Goal: Task Accomplishment & Management: Manage account settings

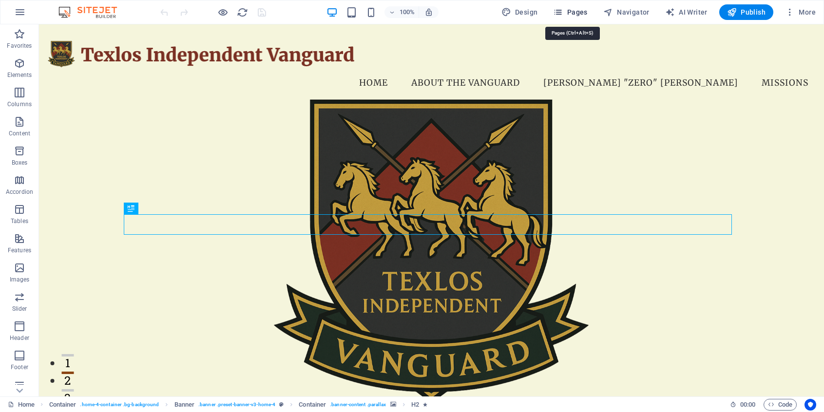
click at [581, 15] on span "Pages" at bounding box center [570, 12] width 34 height 10
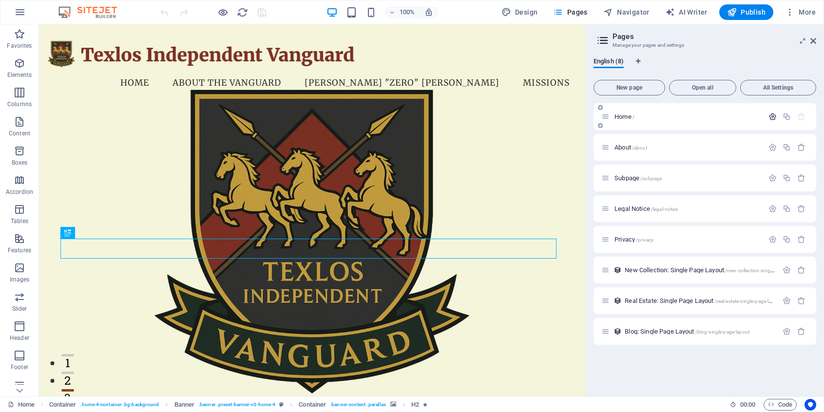
click at [771, 117] on icon "button" at bounding box center [772, 117] width 8 height 8
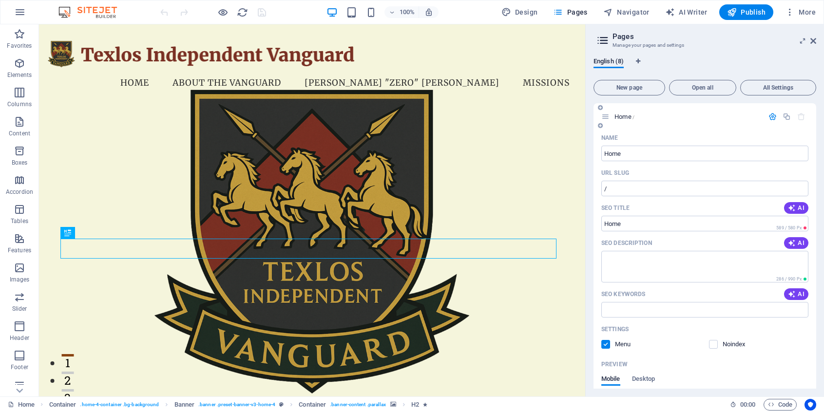
click at [768, 114] on icon "button" at bounding box center [772, 117] width 8 height 8
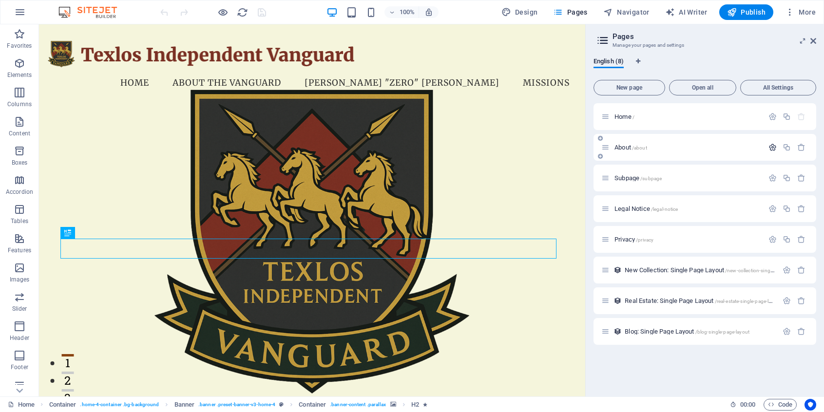
click at [773, 149] on icon "button" at bounding box center [772, 147] width 8 height 8
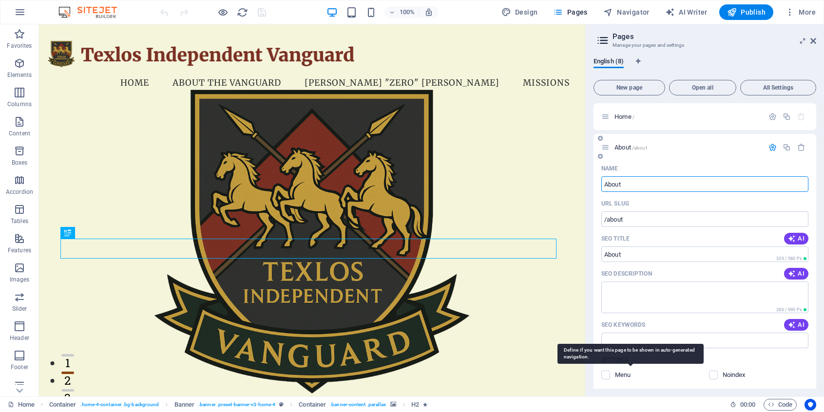
click at [623, 379] on p "Menu" at bounding box center [631, 375] width 32 height 9
click at [0, 0] on input "checkbox" at bounding box center [0, 0] width 0 height 0
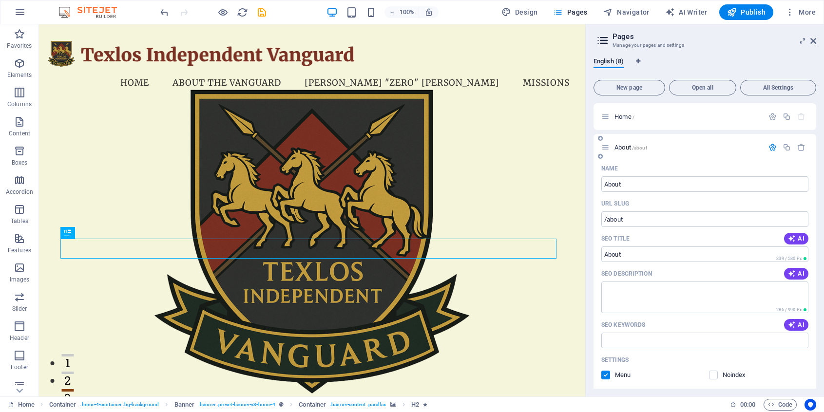
click at [617, 145] on span "About /about" at bounding box center [630, 147] width 33 height 7
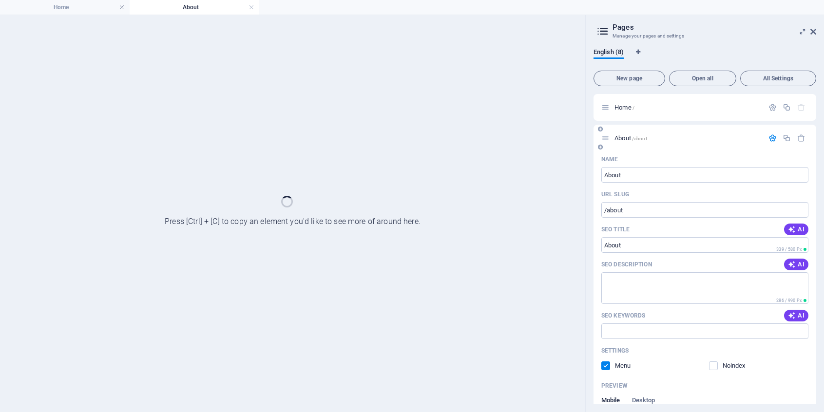
click at [609, 138] on icon at bounding box center [605, 138] width 8 height 8
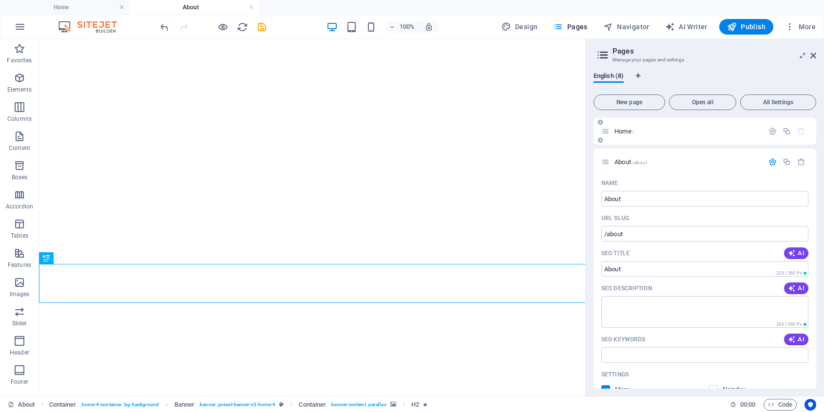
click at [605, 138] on div "Home /" at bounding box center [704, 131] width 223 height 27
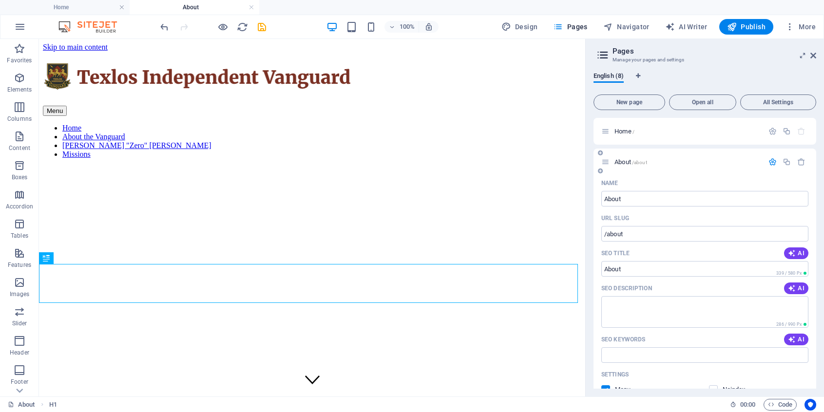
click at [768, 164] on icon "button" at bounding box center [772, 162] width 8 height 8
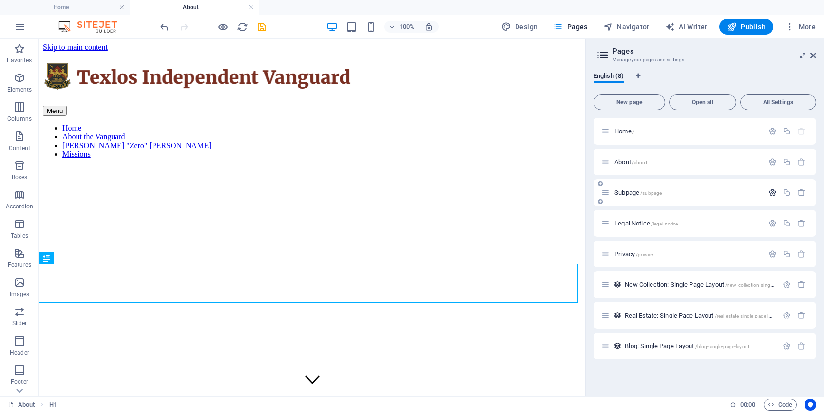
click at [772, 191] on icon "button" at bounding box center [772, 193] width 8 height 8
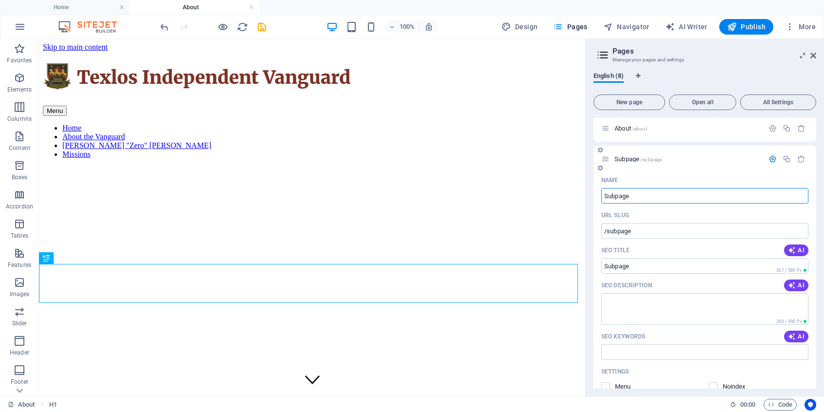
scroll to position [33, 0]
click at [770, 164] on div at bounding box center [786, 160] width 43 height 11
click at [769, 161] on icon "button" at bounding box center [772, 160] width 8 height 8
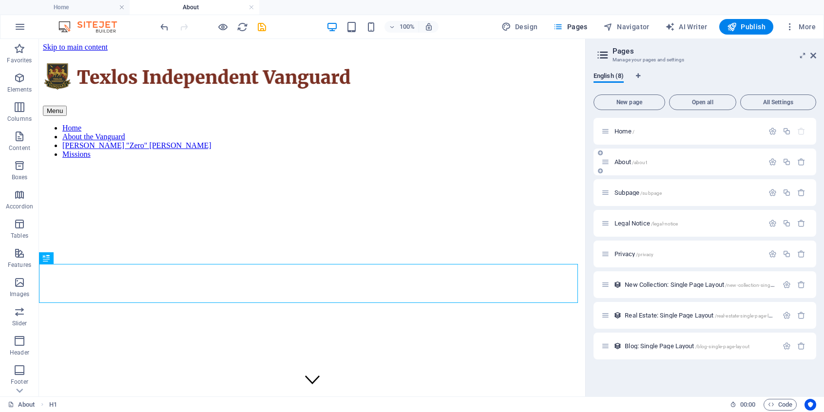
click at [702, 161] on p "About /about" at bounding box center [687, 162] width 146 height 6
click at [720, 285] on span "New Collection: Single Page Layout /new-collection-single-page-layout" at bounding box center [713, 284] width 176 height 7
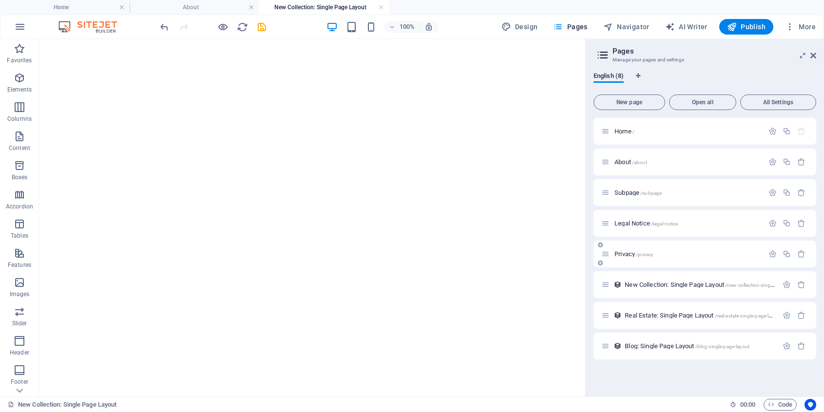
click at [711, 261] on div "Privacy /privacy" at bounding box center [704, 254] width 223 height 27
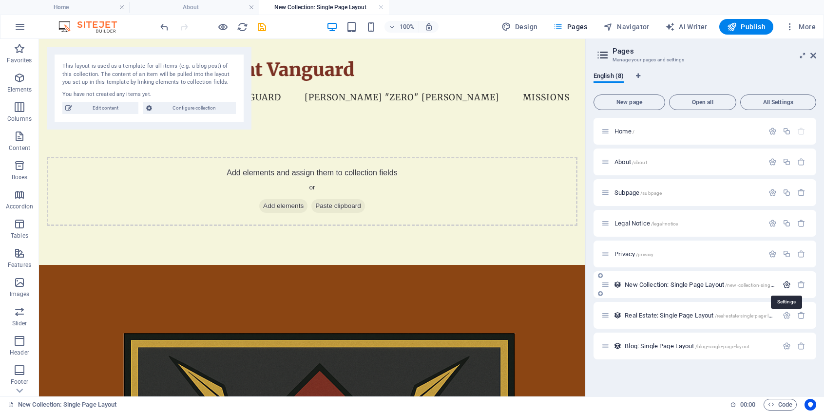
click at [787, 286] on icon "button" at bounding box center [786, 285] width 8 height 8
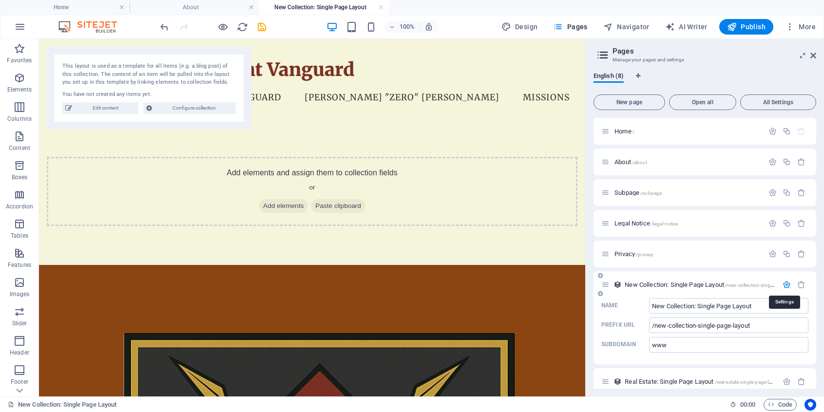
click at [785, 284] on icon "button" at bounding box center [786, 285] width 8 height 8
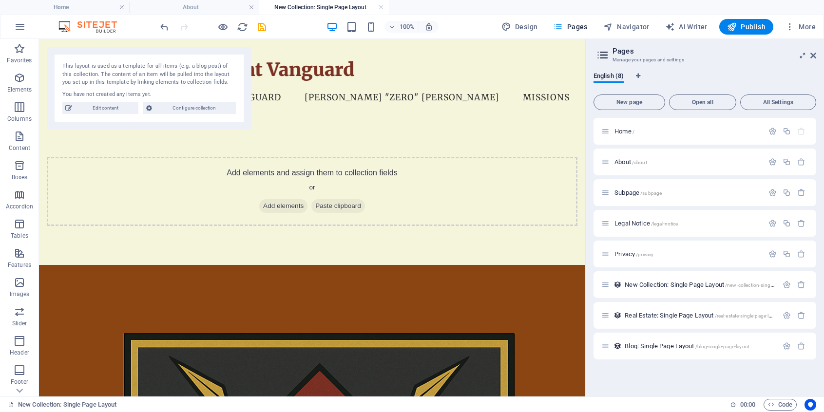
drag, startPoint x: 704, startPoint y: 251, endPoint x: 707, endPoint y: 239, distance: 12.5
click at [707, 239] on div "Home / About /about Subpage /subpage Legal Notice /legal-notice Privacy /privac…" at bounding box center [704, 239] width 223 height 242
click at [721, 102] on span "Open all" at bounding box center [702, 102] width 58 height 6
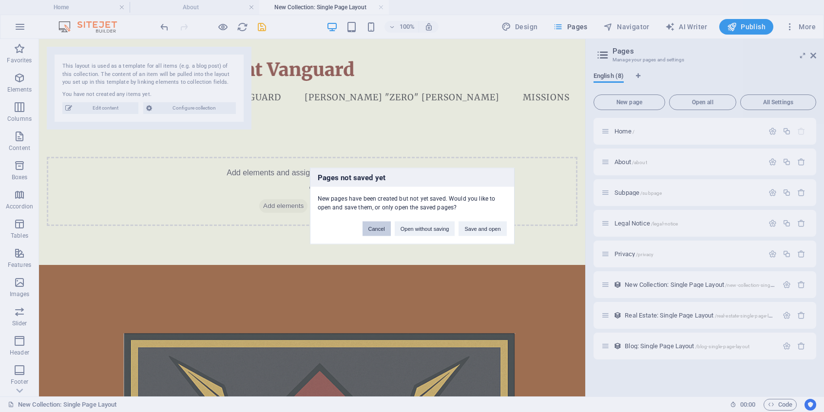
click at [386, 229] on button "Cancel" at bounding box center [376, 229] width 28 height 15
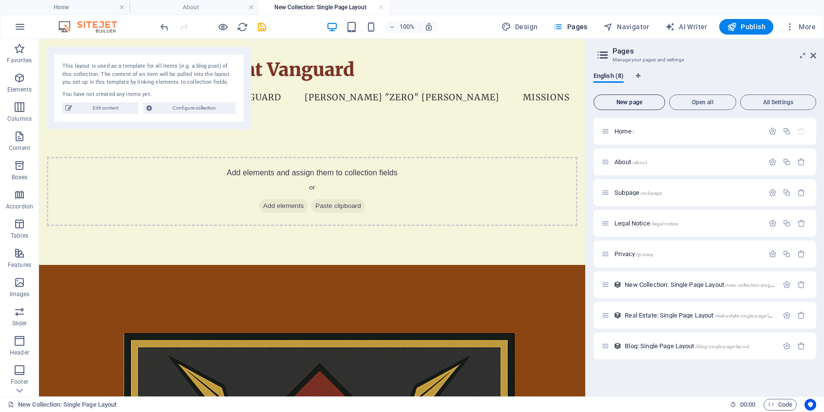
click at [631, 102] on span "New page" at bounding box center [629, 102] width 63 height 6
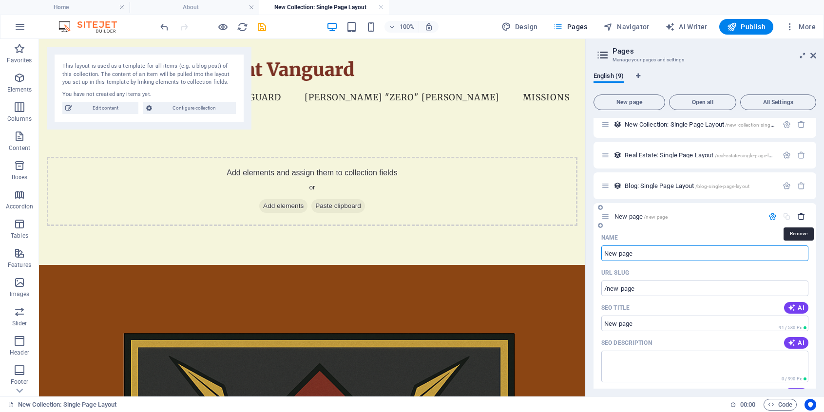
click at [798, 216] on icon "button" at bounding box center [801, 216] width 8 height 8
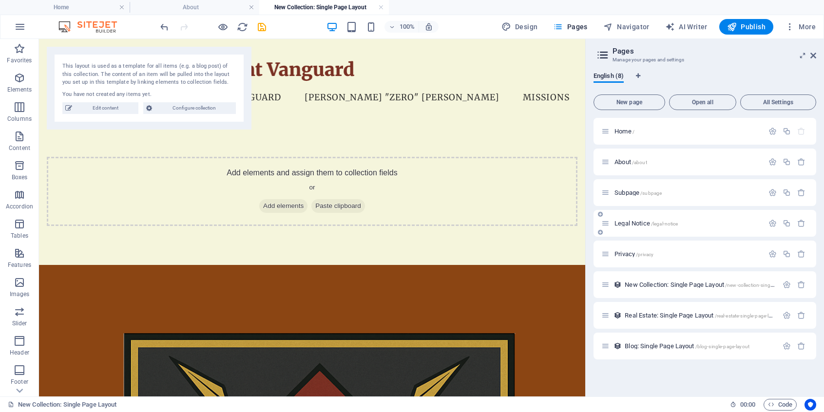
scroll to position [0, 0]
click at [649, 103] on span "New page" at bounding box center [629, 102] width 63 height 6
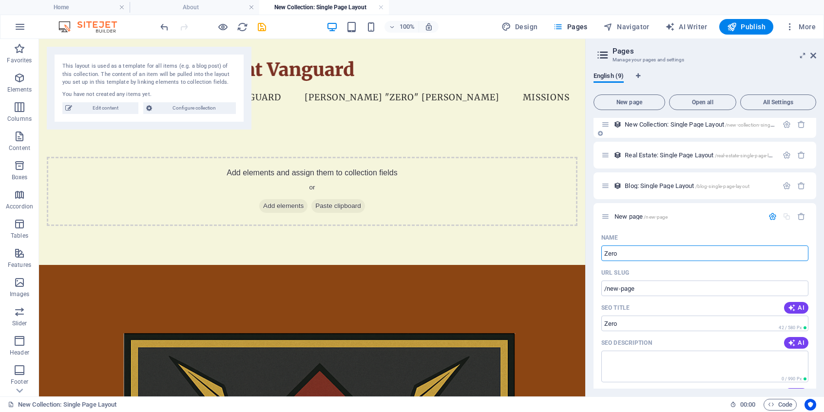
type input "Zero"
type input "/zero"
type input "[PERSON_NAME]"Zero"
type input "/[PERSON_NAME]"
type input "[PERSON_NAME]"zeroZero"
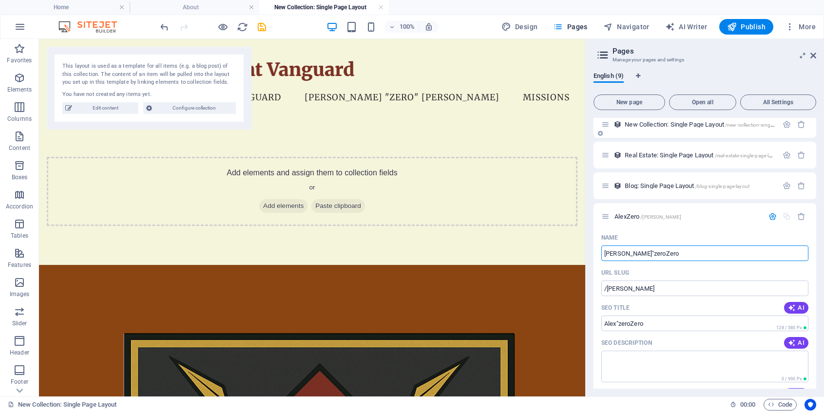
type input "/[PERSON_NAME]-zerozero"
type input "[PERSON_NAME]"zero"Zero"
type input "/[PERSON_NAME]-zero-zero"
type input "[PERSON_NAME]"zero" WongZero"
type input "/[PERSON_NAME]"
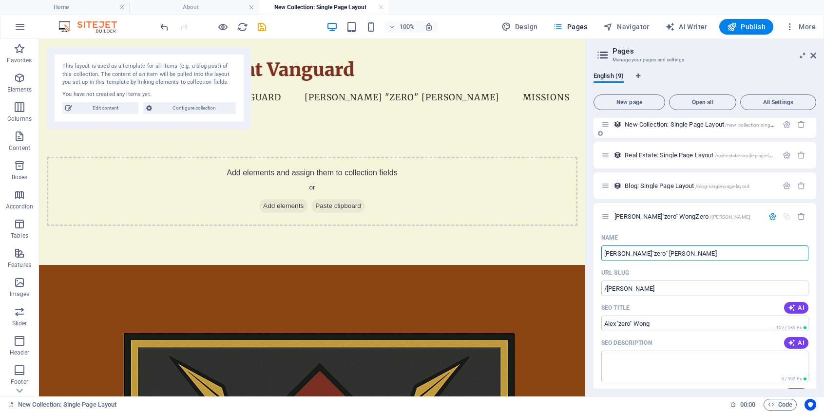
type input "[PERSON_NAME]"zero" [PERSON_NAME]"
type input "/[PERSON_NAME]-zero-[PERSON_NAME]"
type input "[PERSON_NAME]" [PERSON_NAME]"
type input "/[PERSON_NAME]-xzero-[PERSON_NAME]"
type input "[PERSON_NAME]"Zero" [PERSON_NAME]"
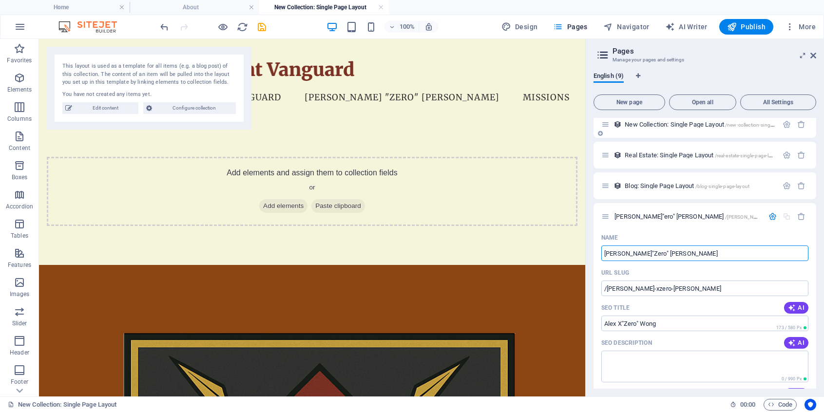
type input "/[PERSON_NAME]-x-ero-[PERSON_NAME]"
type input "[PERSON_NAME]"Zero" [PERSON_NAME]"
type input "/[PERSON_NAME]-x-zero-[PERSON_NAME]"
type input "[PERSON_NAME]"Zero" [PERSON_NAME]"
type input "/[PERSON_NAME]-zero-[PERSON_NAME]"
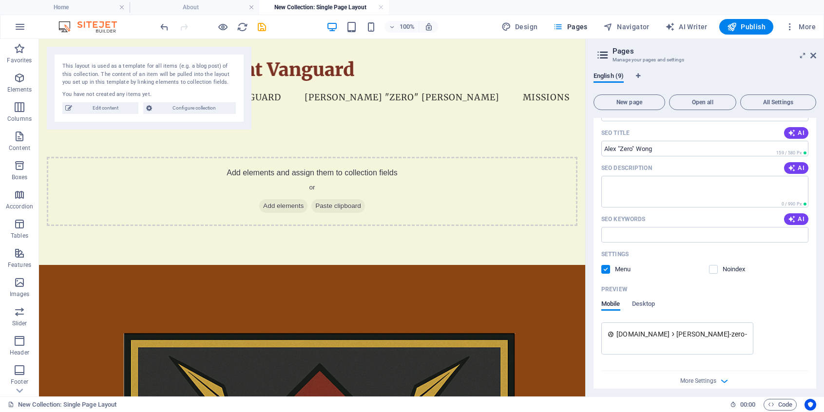
scroll to position [345, 0]
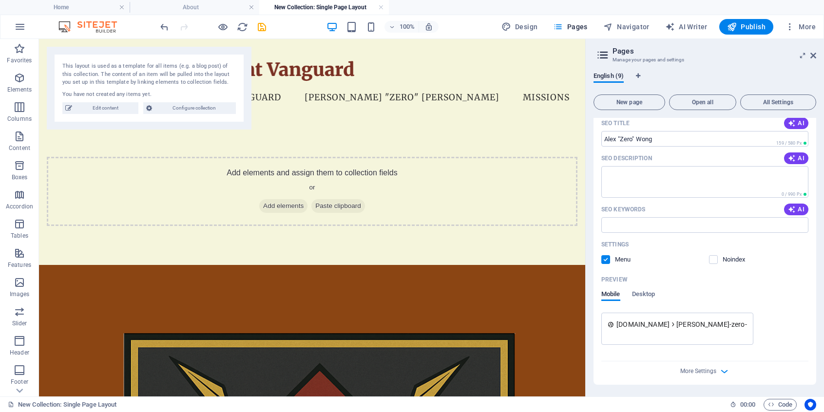
type input "[PERSON_NAME] "Zero" [PERSON_NAME]"
click at [816, 314] on div "English (9) New page Open all All Settings Home / About /about Subpage /subpage…" at bounding box center [705, 230] width 238 height 332
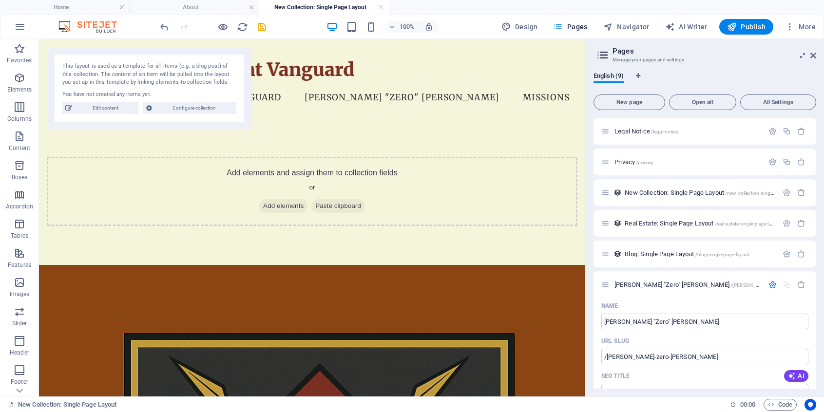
scroll to position [0, 0]
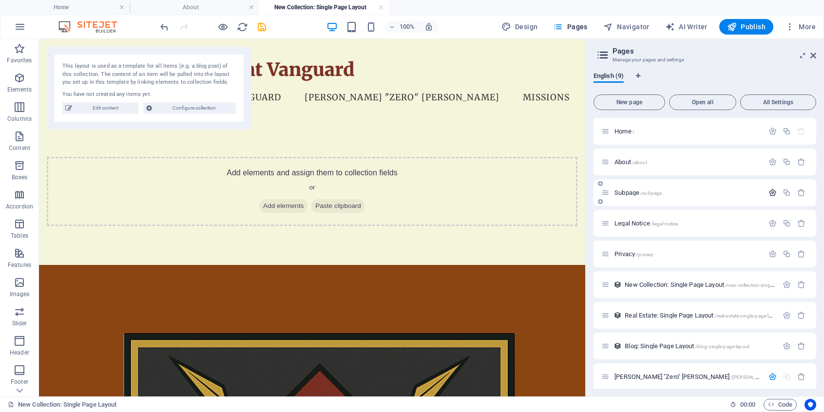
click at [768, 190] on icon "button" at bounding box center [772, 193] width 8 height 8
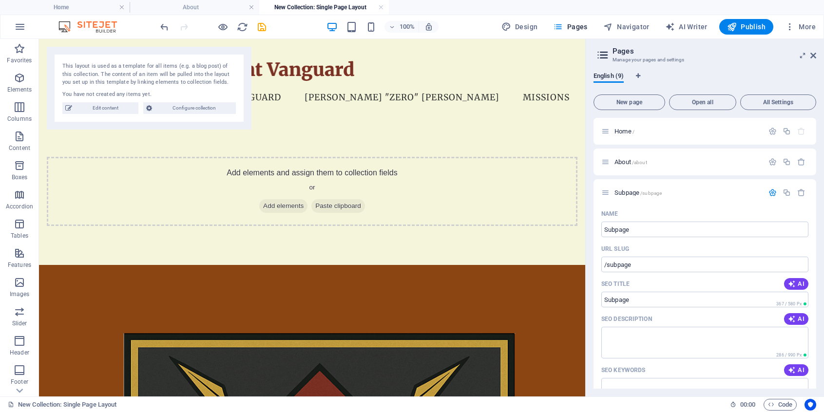
drag, startPoint x: 816, startPoint y: 173, endPoint x: 816, endPoint y: 205, distance: 32.2
click at [816, 205] on div "English (9) New page Open all All Settings Home / About /about Subpage /subpage…" at bounding box center [705, 230] width 238 height 332
drag, startPoint x: 816, startPoint y: 182, endPoint x: 812, endPoint y: 224, distance: 41.6
click at [812, 224] on div "English (9) New page Open all All Settings Home / About /about Subpage /subpage…" at bounding box center [705, 230] width 238 height 332
click at [799, 193] on icon "button" at bounding box center [801, 193] width 8 height 8
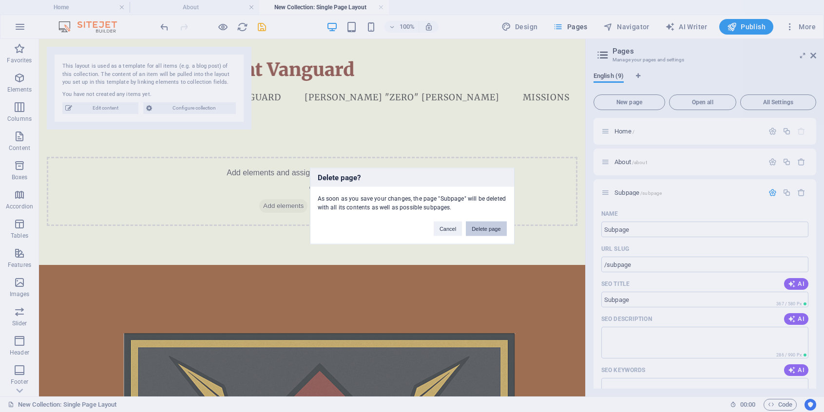
click at [476, 226] on button "Delete page" at bounding box center [486, 229] width 40 height 15
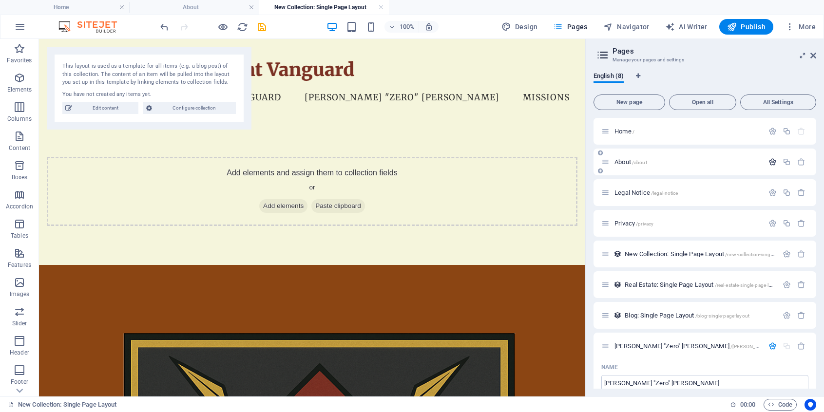
click at [768, 159] on icon "button" at bounding box center [772, 162] width 8 height 8
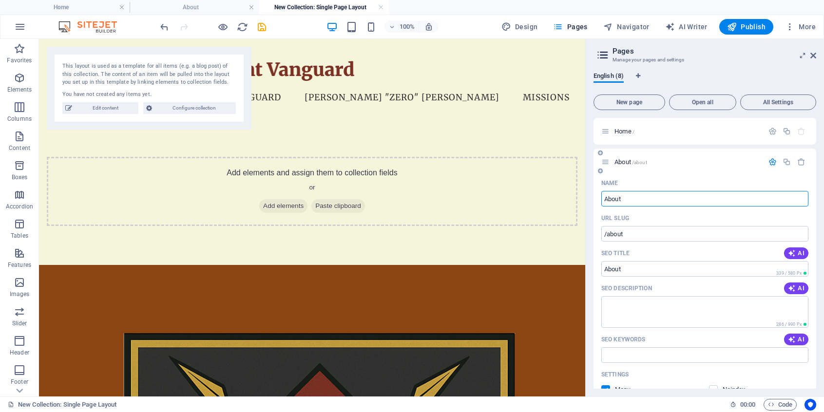
click at [768, 160] on icon "button" at bounding box center [772, 162] width 8 height 8
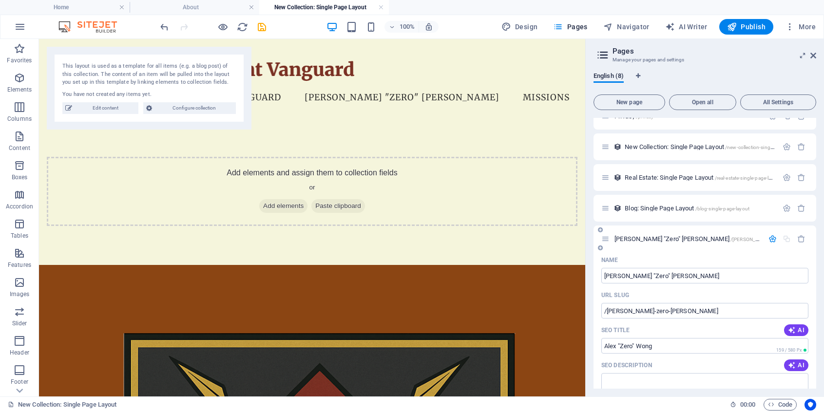
scroll to position [130, 0]
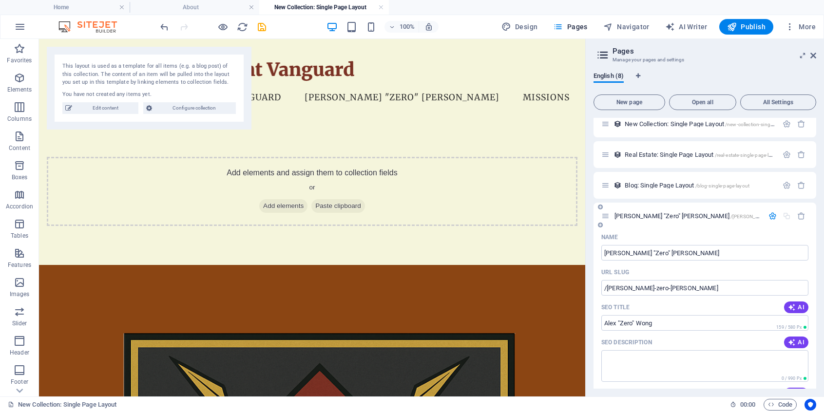
click at [600, 224] on icon at bounding box center [600, 225] width 5 height 6
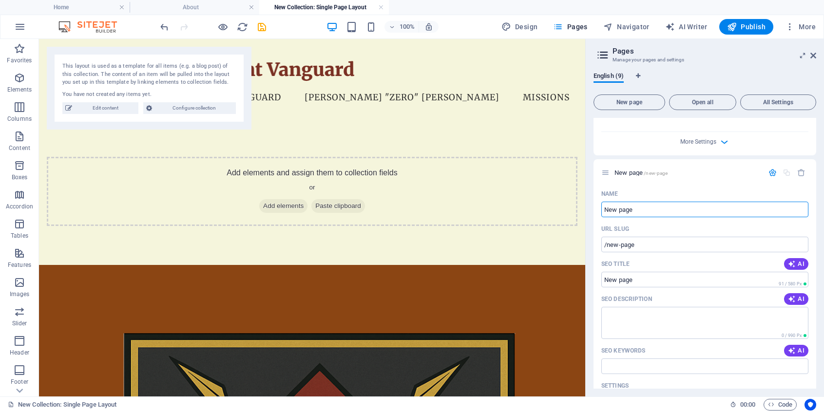
scroll to position [540, 0]
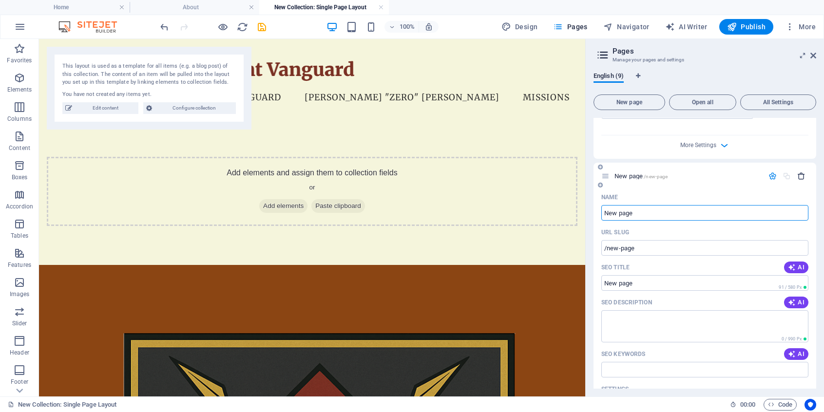
click at [797, 180] on icon "button" at bounding box center [801, 176] width 8 height 8
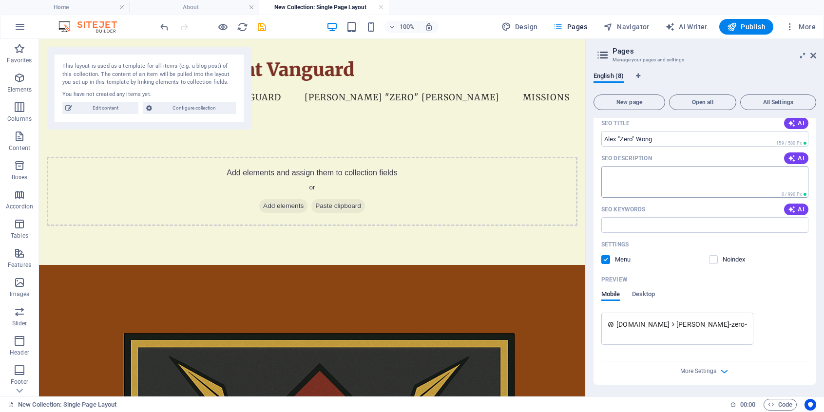
scroll to position [314, 0]
click at [708, 373] on span "More Settings" at bounding box center [698, 371] width 36 height 7
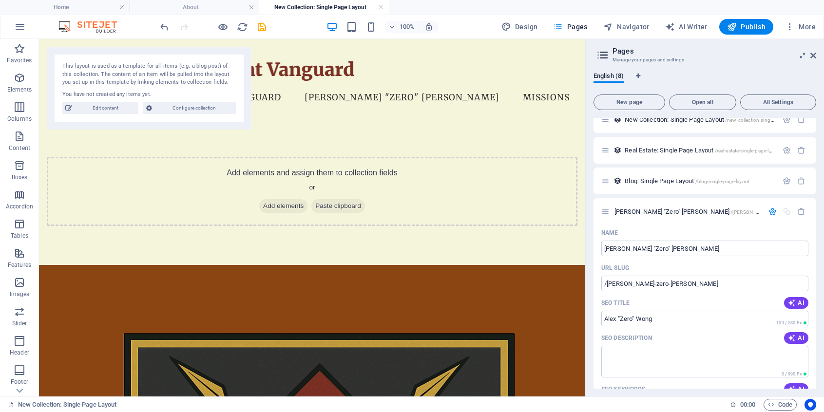
scroll to position [119, 0]
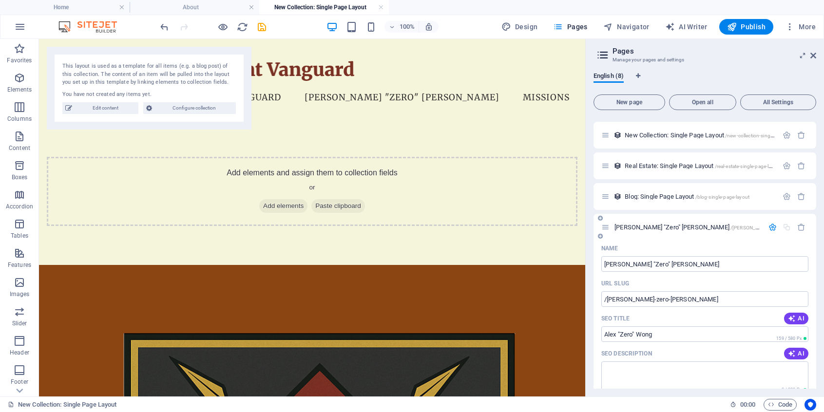
click at [768, 225] on icon "button" at bounding box center [772, 227] width 8 height 8
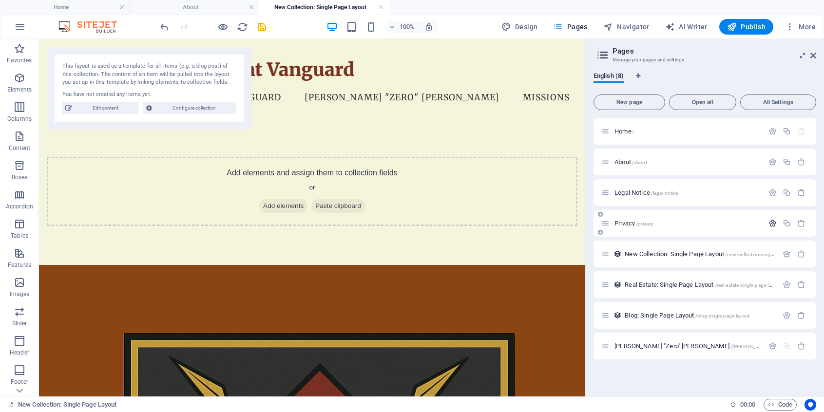
scroll to position [0, 0]
click at [738, 345] on p "[PERSON_NAME] "Zero" [PERSON_NAME] /[PERSON_NAME]-zero-[PERSON_NAME]" at bounding box center [687, 346] width 146 height 6
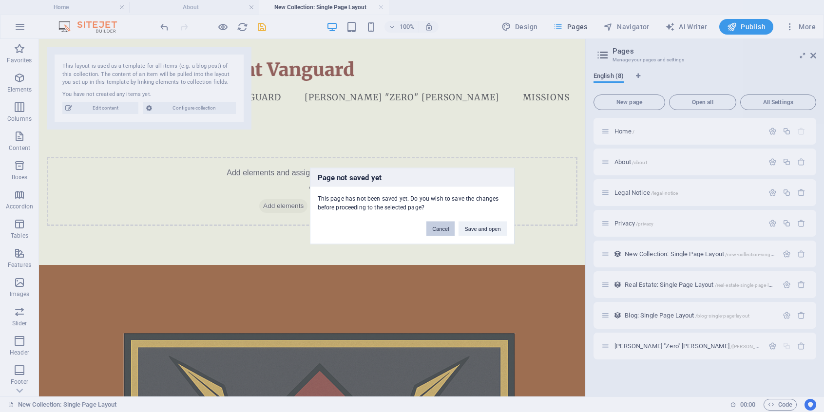
click at [446, 234] on button "Cancel" at bounding box center [440, 229] width 28 height 15
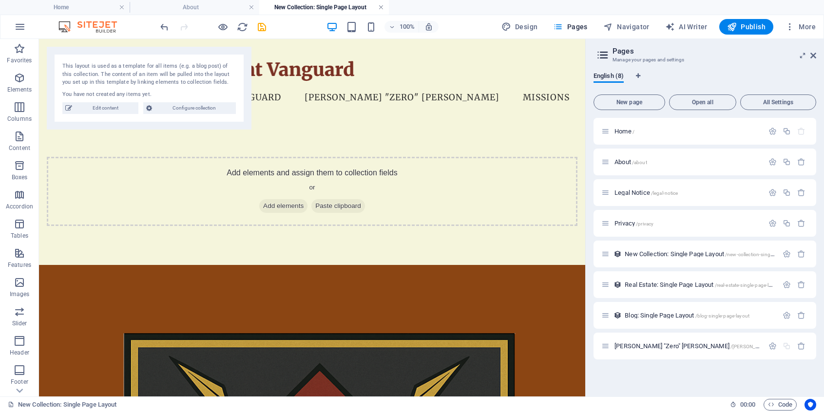
click at [379, 5] on link at bounding box center [381, 7] width 6 height 9
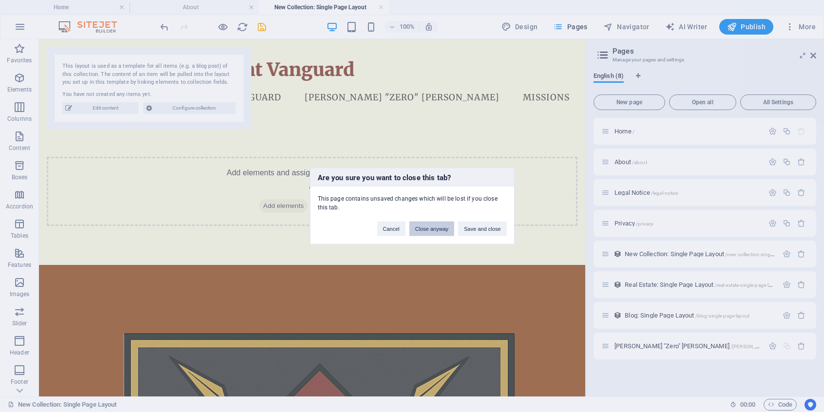
click at [425, 230] on button "Close anyway" at bounding box center [431, 229] width 45 height 15
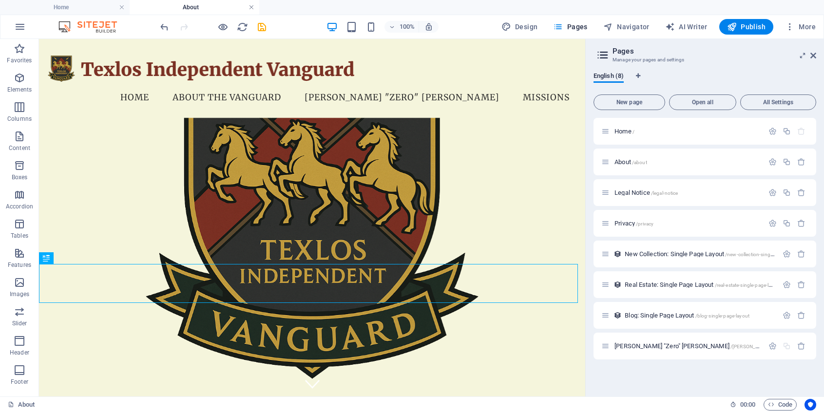
click at [252, 4] on link at bounding box center [251, 7] width 6 height 9
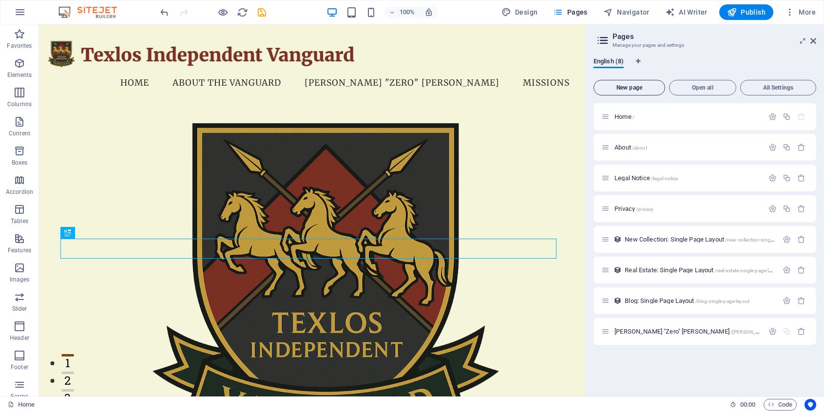
click at [637, 86] on span "New page" at bounding box center [629, 88] width 63 height 6
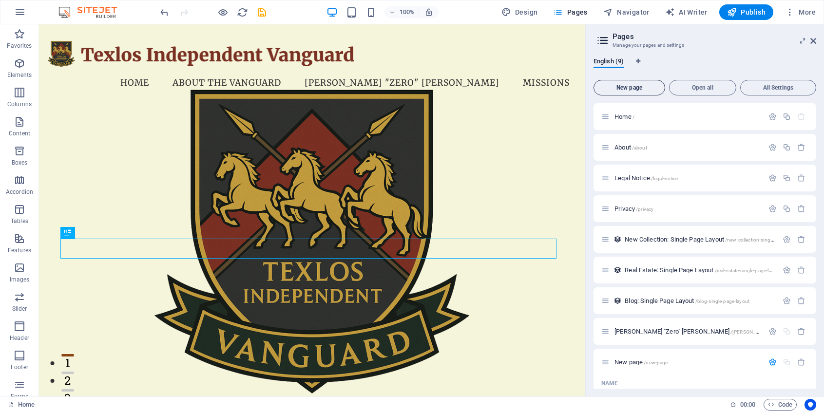
scroll to position [153, 0]
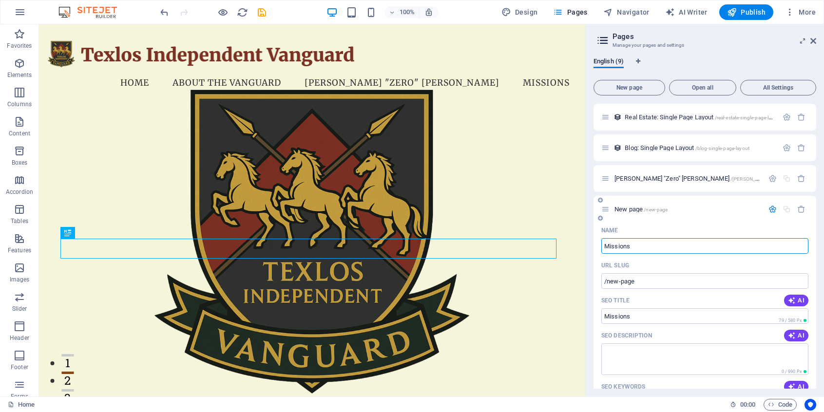
type input "Missions"
type input "/missions"
type input "Missions"
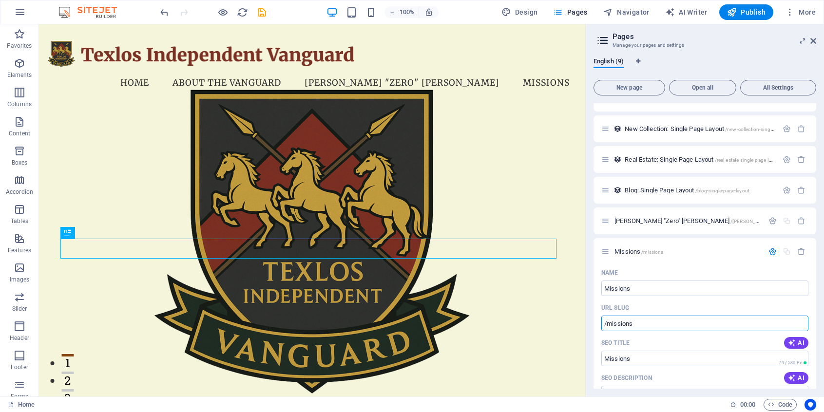
scroll to position [68, 0]
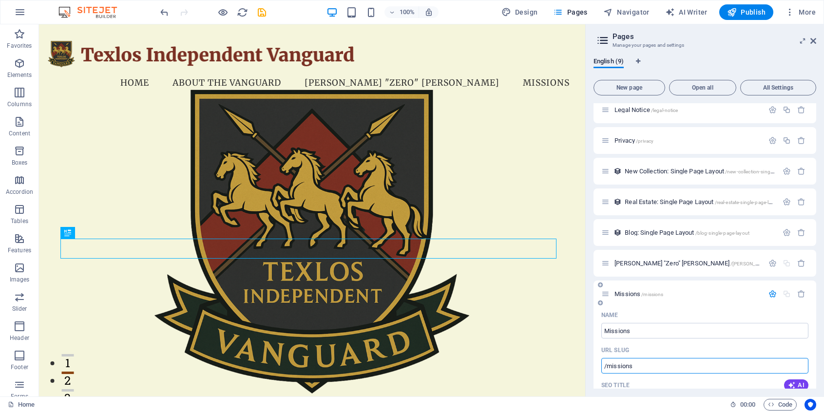
click at [768, 295] on icon "button" at bounding box center [772, 294] width 8 height 8
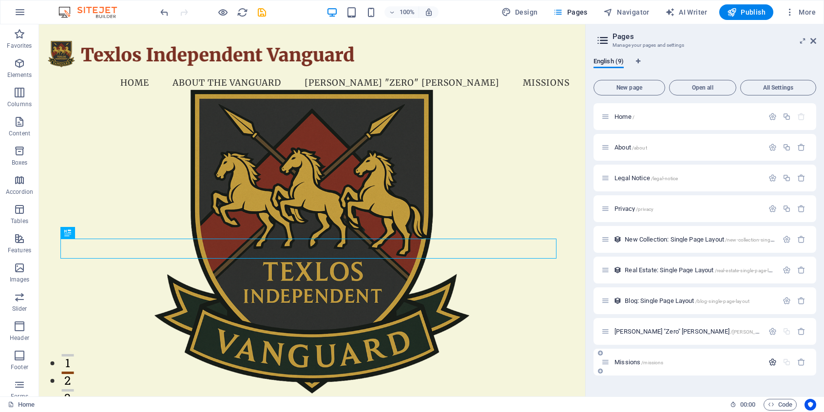
scroll to position [0, 0]
click at [774, 209] on icon "button" at bounding box center [772, 209] width 8 height 8
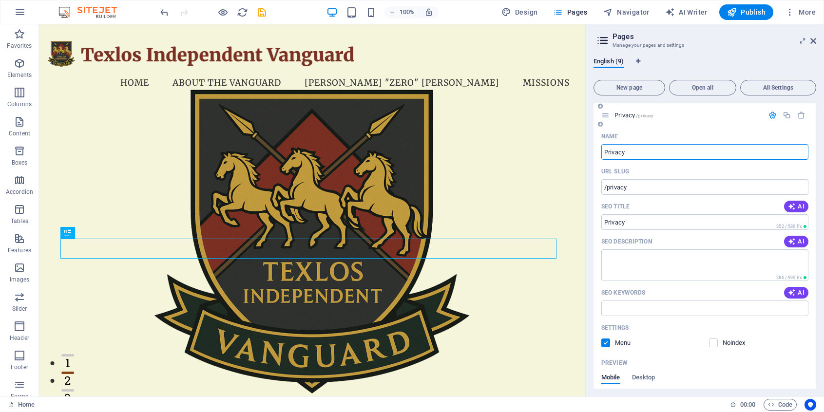
scroll to position [114, 0]
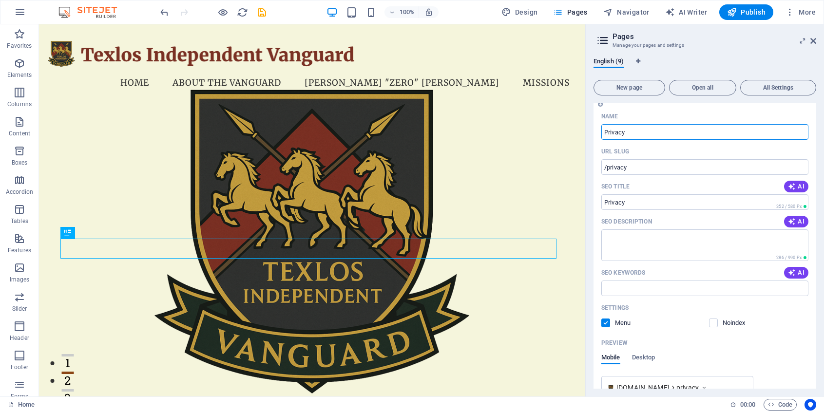
click at [605, 322] on label at bounding box center [605, 323] width 9 height 9
click at [0, 0] on input "checkbox" at bounding box center [0, 0] width 0 height 0
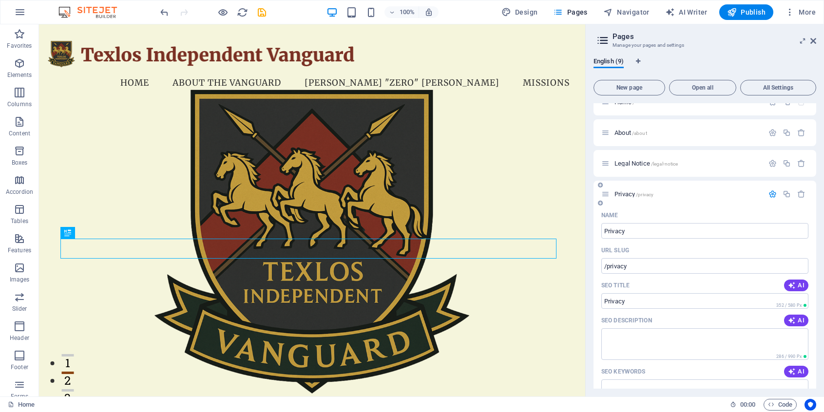
scroll to position [0, 0]
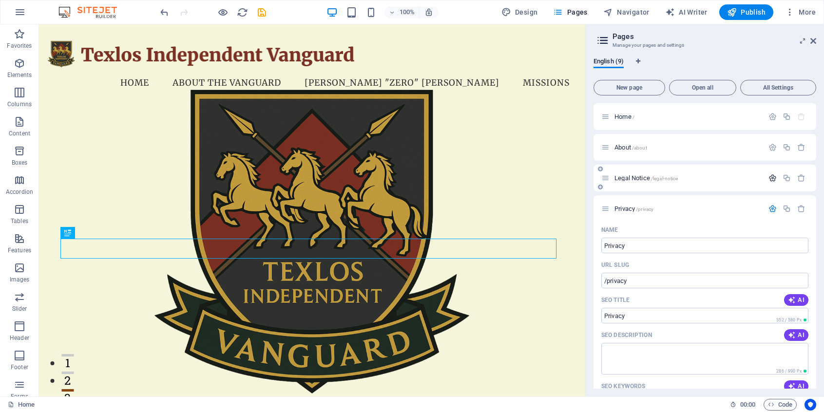
click at [772, 178] on icon "button" at bounding box center [772, 178] width 8 height 8
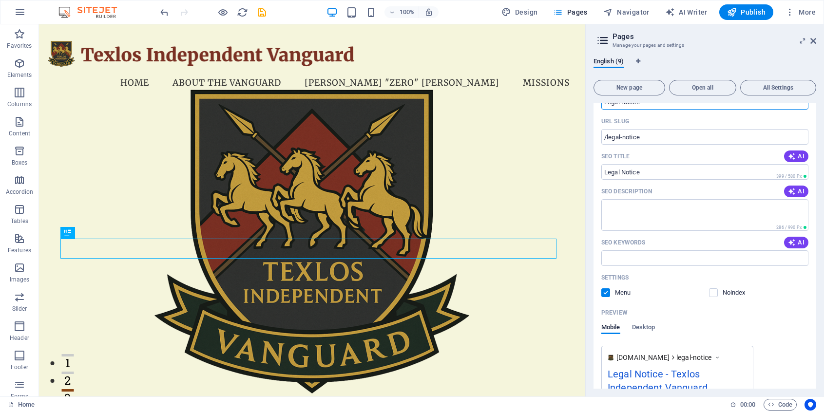
scroll to position [114, 0]
click at [605, 292] on label at bounding box center [605, 292] width 9 height 9
click at [0, 0] on input "checkbox" at bounding box center [0, 0] width 0 height 0
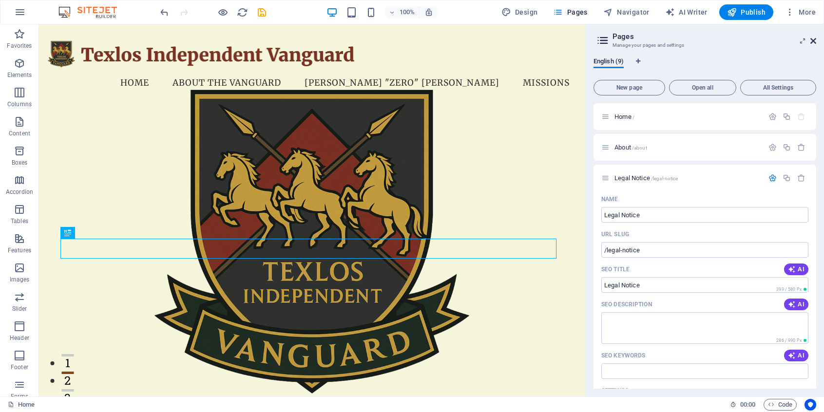
click at [811, 40] on icon at bounding box center [813, 41] width 6 height 8
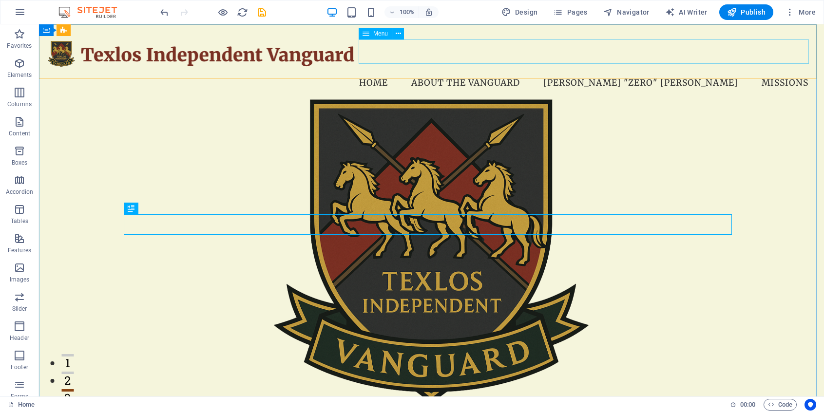
click at [380, 36] on span "Menu" at bounding box center [380, 34] width 15 height 6
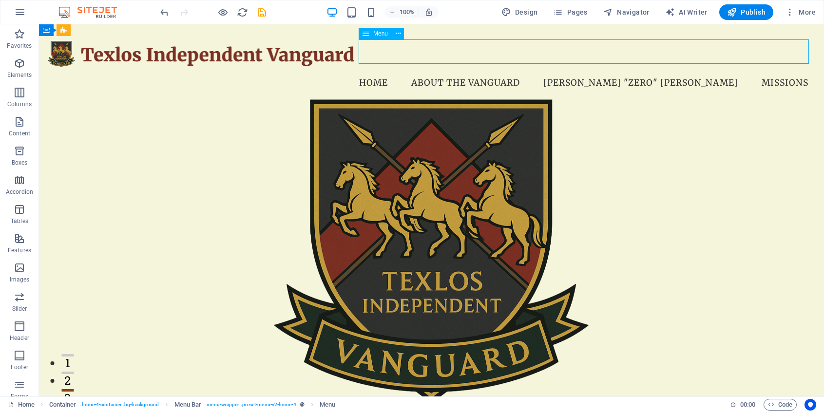
click at [380, 36] on span "Menu" at bounding box center [380, 34] width 15 height 6
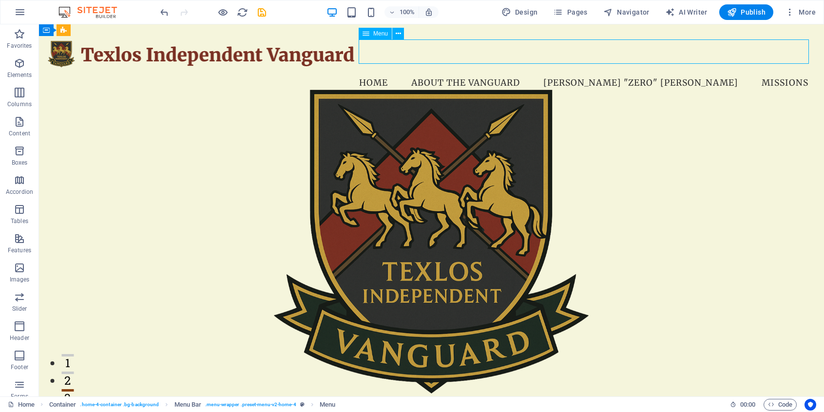
select select
select select "1"
select select
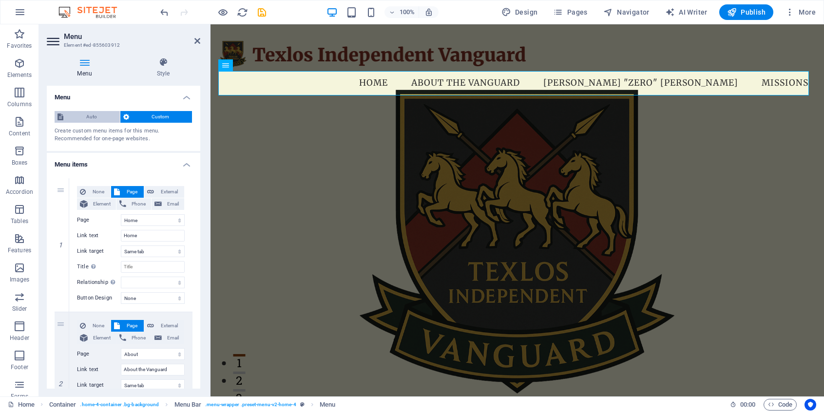
click at [94, 117] on span "Auto" at bounding box center [91, 117] width 51 height 12
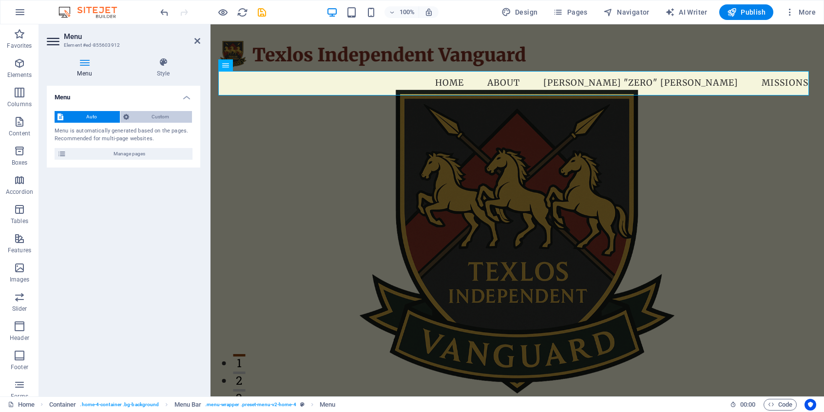
click at [133, 117] on span "Custom" at bounding box center [160, 117] width 57 height 12
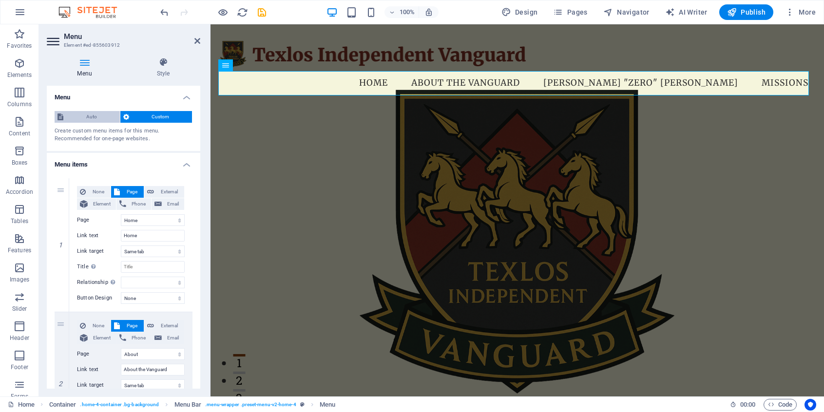
click at [91, 115] on span "Auto" at bounding box center [91, 117] width 51 height 12
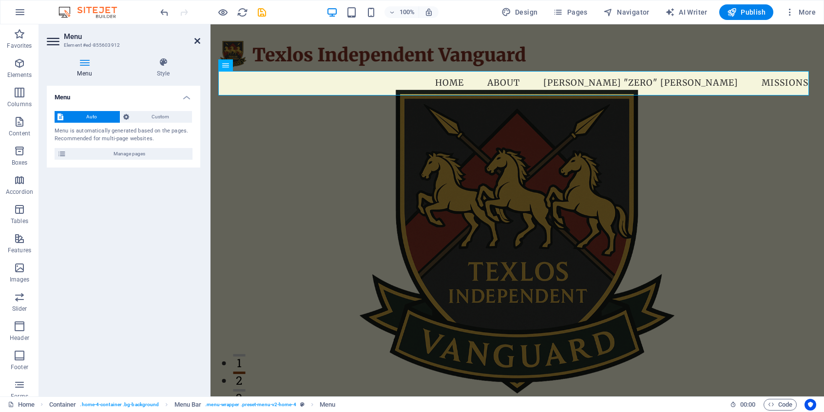
click at [198, 40] on icon at bounding box center [197, 41] width 6 height 8
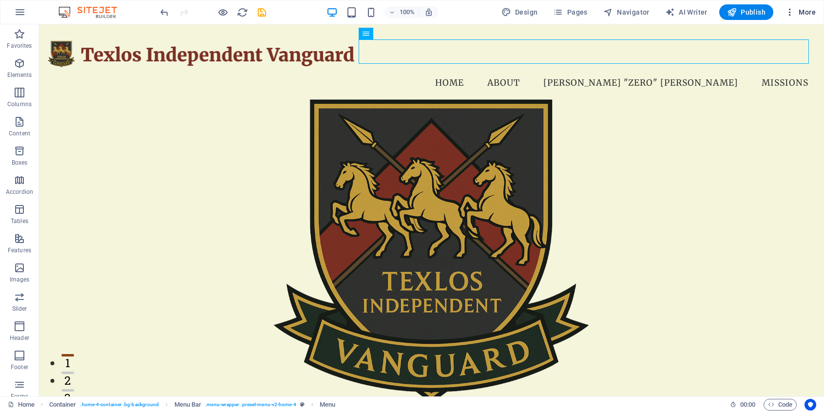
click at [789, 13] on icon "button" at bounding box center [790, 12] width 10 height 10
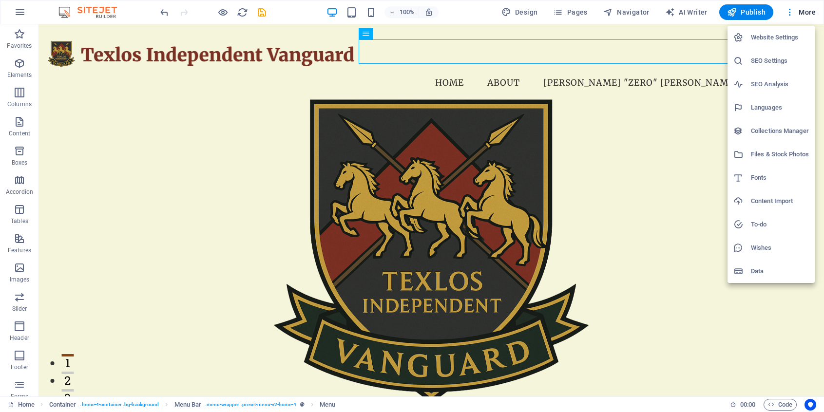
click at [624, 52] on div at bounding box center [412, 206] width 824 height 412
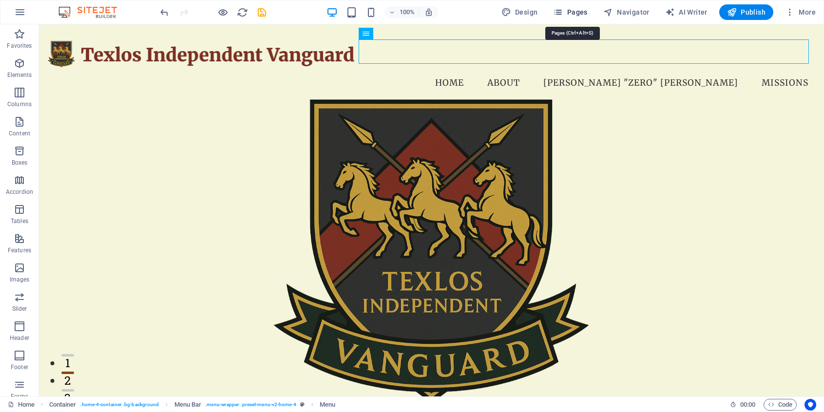
click at [563, 11] on icon "button" at bounding box center [558, 12] width 10 height 10
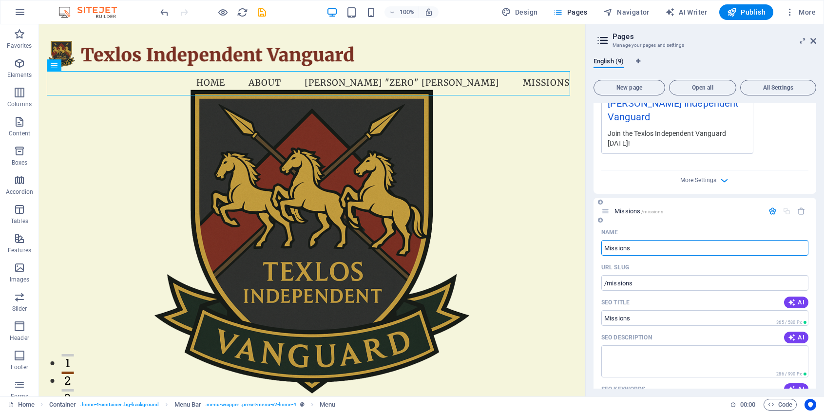
scroll to position [546, 0]
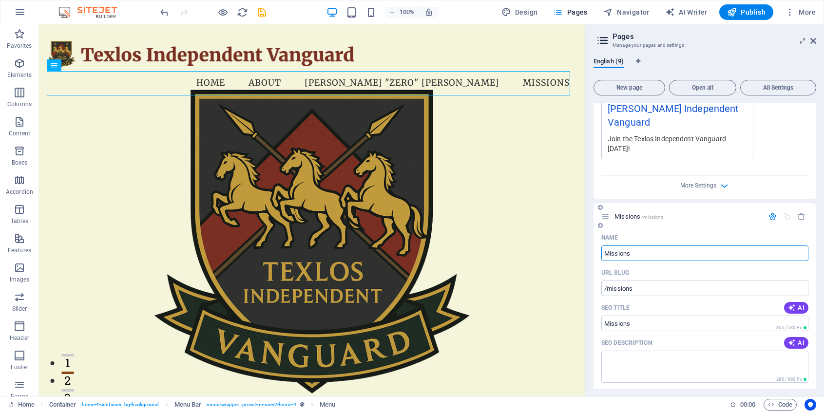
click at [772, 212] on icon "button" at bounding box center [772, 216] width 8 height 8
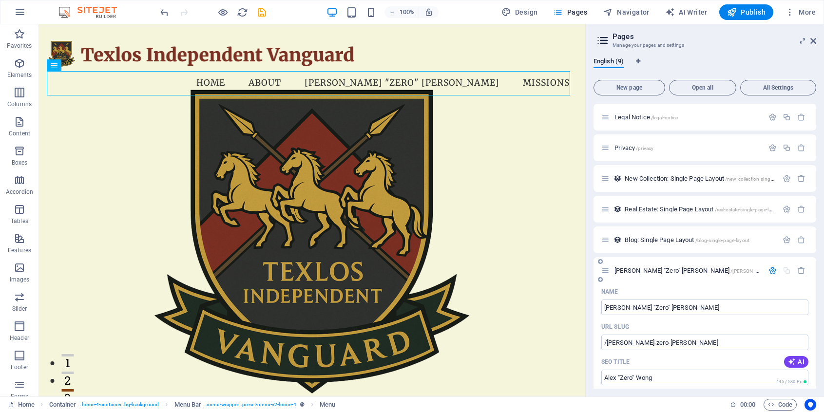
scroll to position [0, 0]
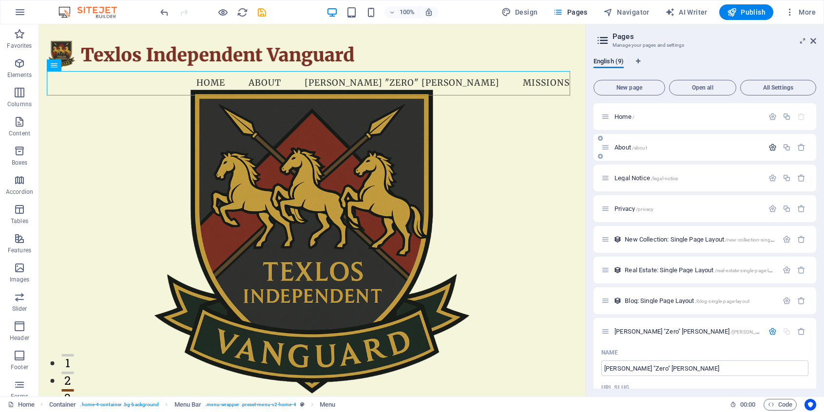
click at [773, 147] on icon "button" at bounding box center [772, 147] width 8 height 8
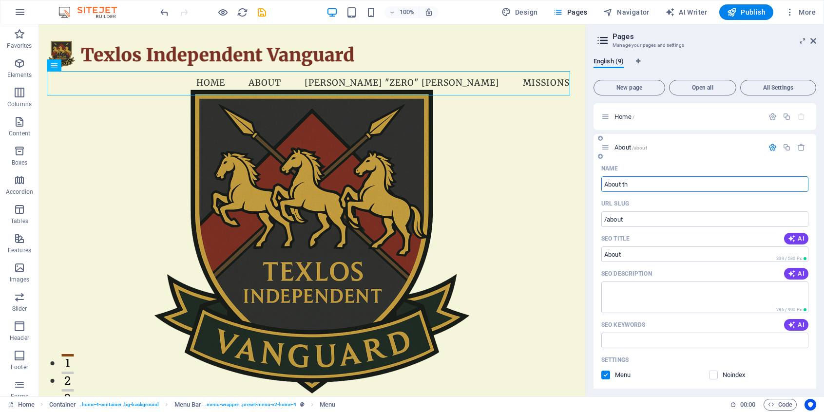
type input "About the"
type input "About"
type input "About the"
type input "/about-the"
type input "About the"
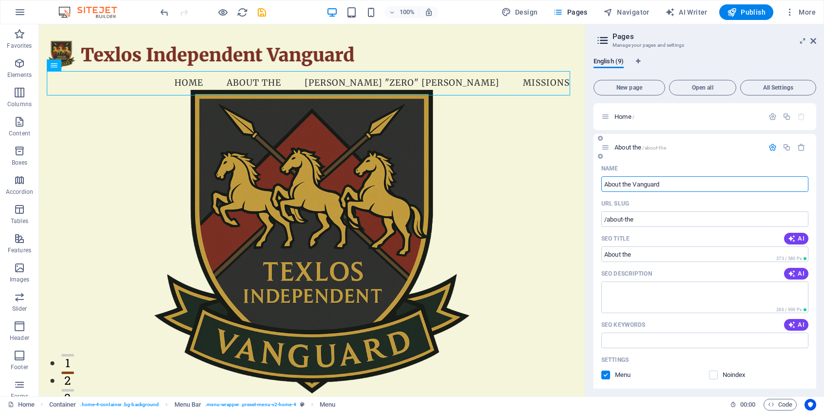
type input "About the Vanguard"
type input "/about-the-vanguard"
type input "About the Vanguard"
click at [712, 64] on div "English (9)" at bounding box center [704, 66] width 223 height 19
click at [686, 184] on input "About the Vanguard" at bounding box center [704, 184] width 207 height 16
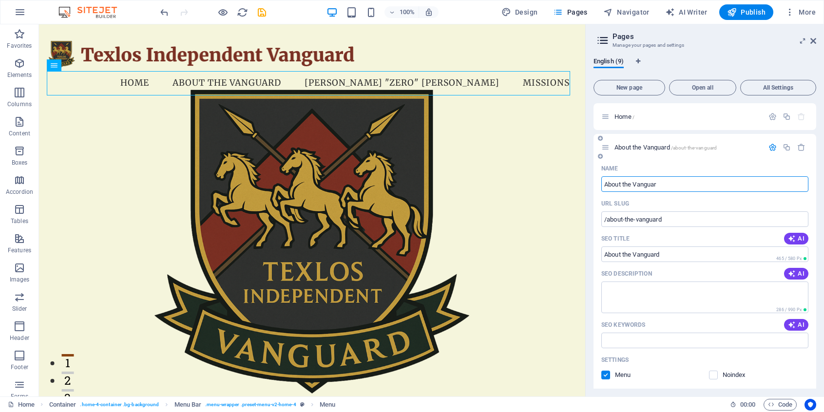
type input "About the Vanguar"
type input "/about-the-vanguar"
type input "About the Vanguar"
type input "About the Vanguard"
type input "/about-the-vanguard"
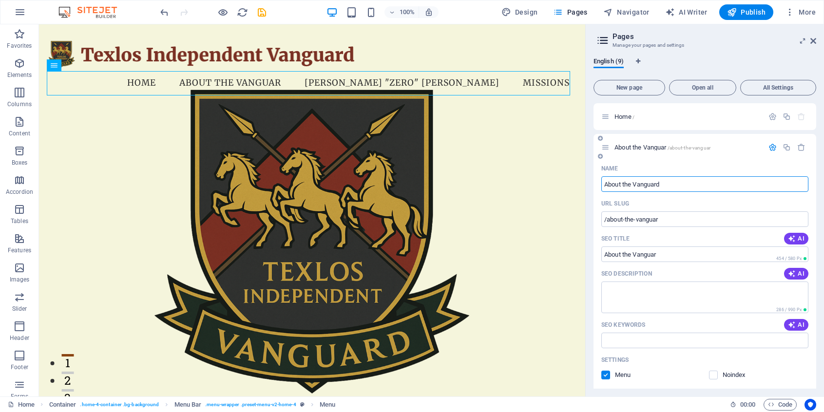
type input "About the Vanguard"
click at [770, 146] on icon "button" at bounding box center [772, 147] width 8 height 8
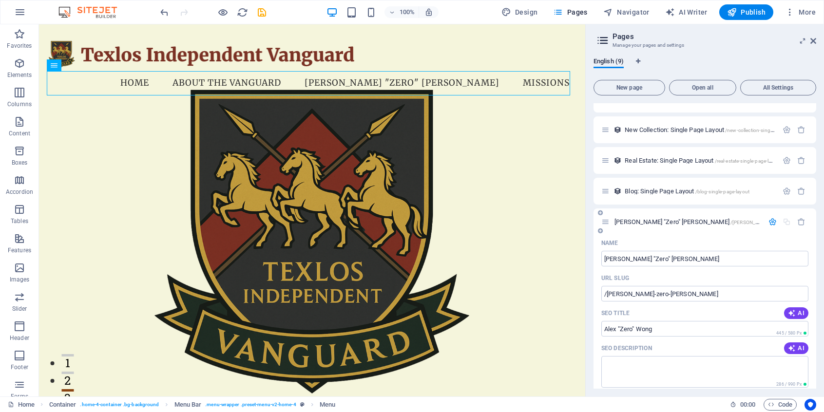
scroll to position [114, 0]
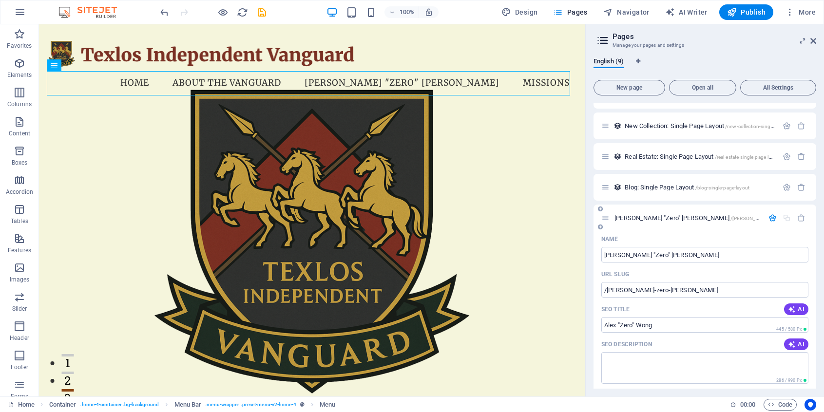
drag, startPoint x: 715, startPoint y: 215, endPoint x: 716, endPoint y: 209, distance: 6.5
click at [716, 209] on div "[PERSON_NAME] "Zero" [PERSON_NAME] /[PERSON_NAME]-zero-[PERSON_NAME]" at bounding box center [704, 218] width 223 height 27
click at [605, 218] on icon at bounding box center [605, 218] width 8 height 8
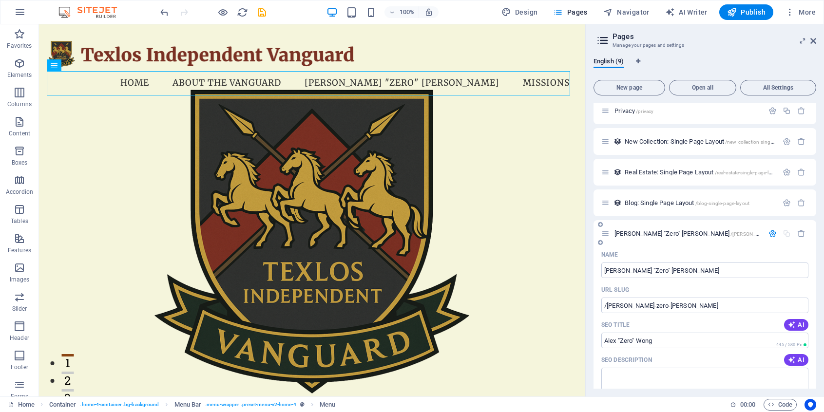
scroll to position [97, 0]
click at [768, 234] on icon "button" at bounding box center [772, 234] width 8 height 8
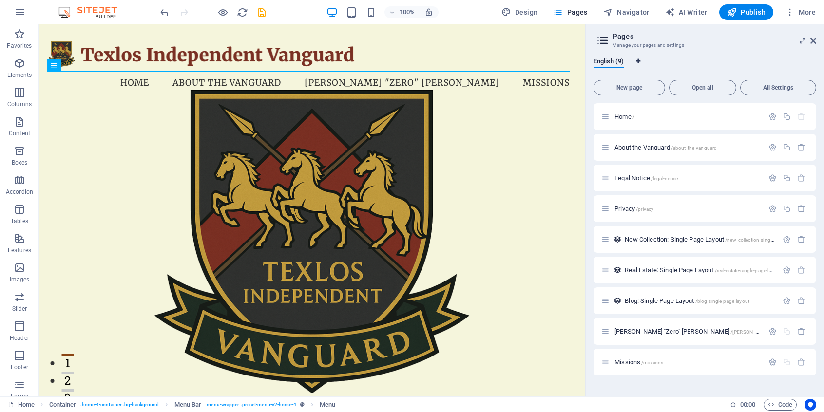
click at [638, 62] on icon "Language Tabs" at bounding box center [638, 61] width 4 height 6
select select "41"
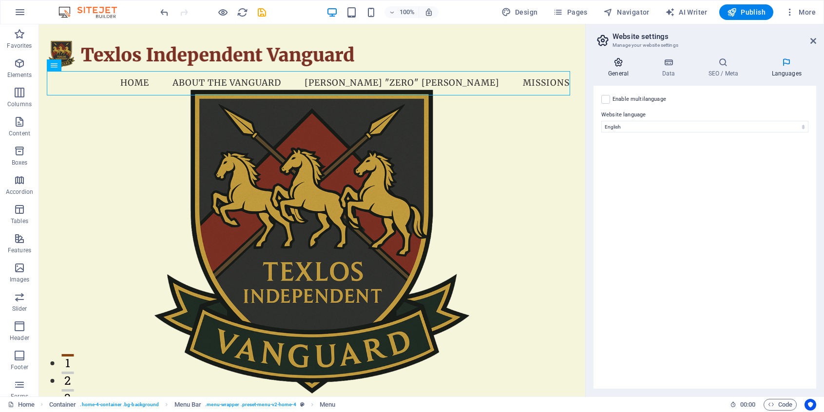
click at [616, 67] on h4 "General" at bounding box center [620, 67] width 54 height 20
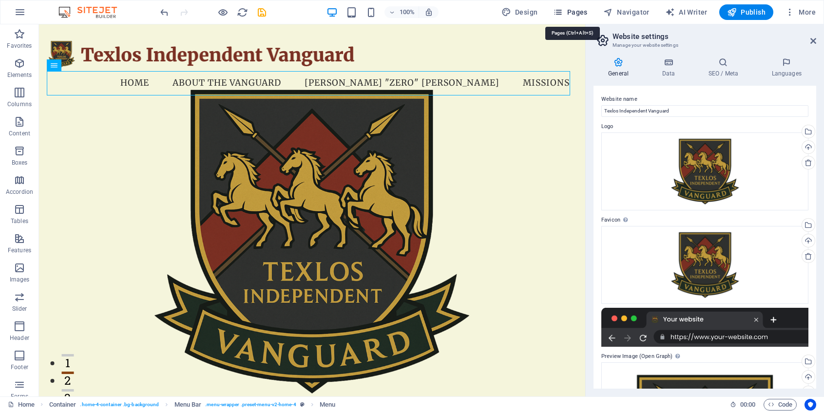
click at [585, 13] on span "Pages" at bounding box center [570, 12] width 34 height 10
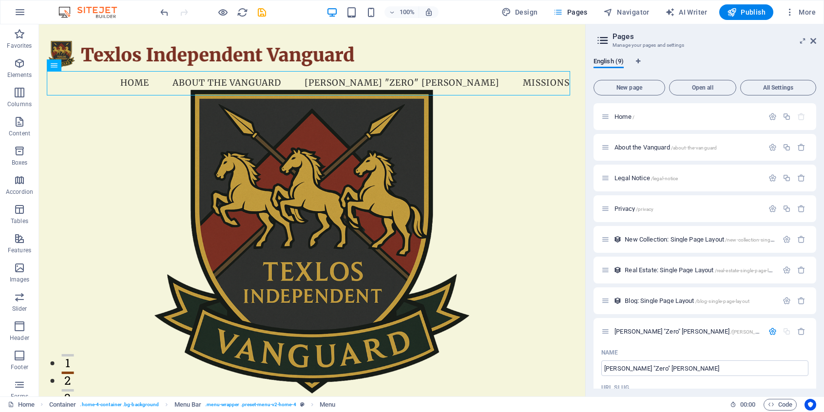
scroll to position [530, 0]
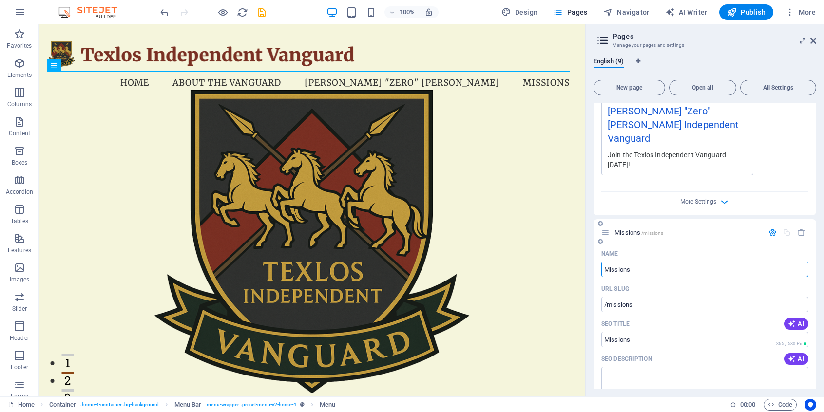
click at [768, 228] on icon "button" at bounding box center [772, 232] width 8 height 8
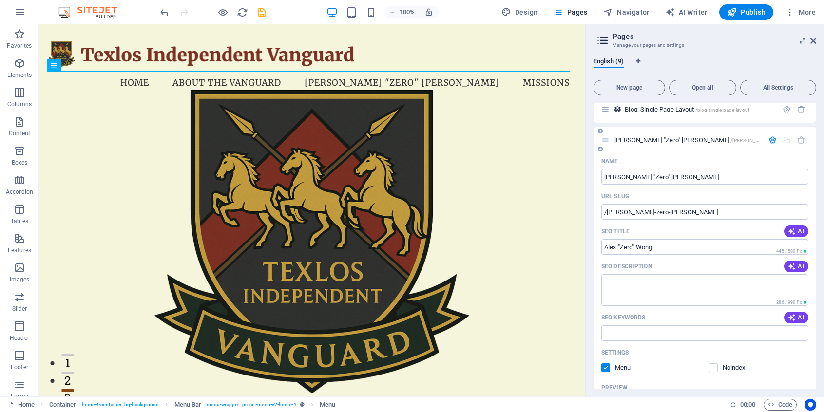
scroll to position [172, 0]
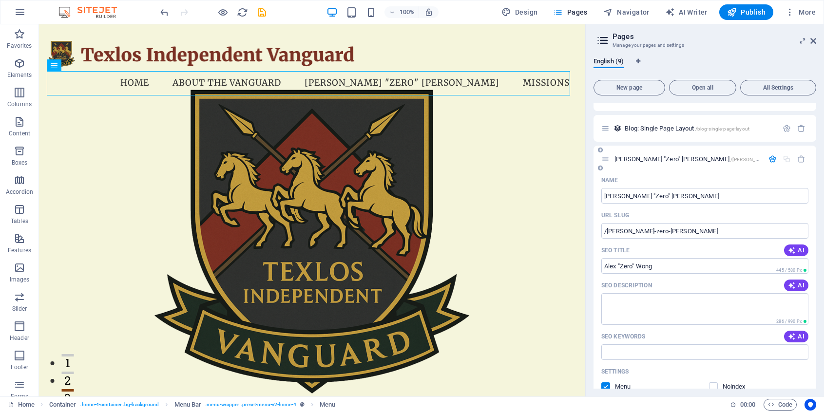
click at [769, 157] on icon "button" at bounding box center [772, 159] width 8 height 8
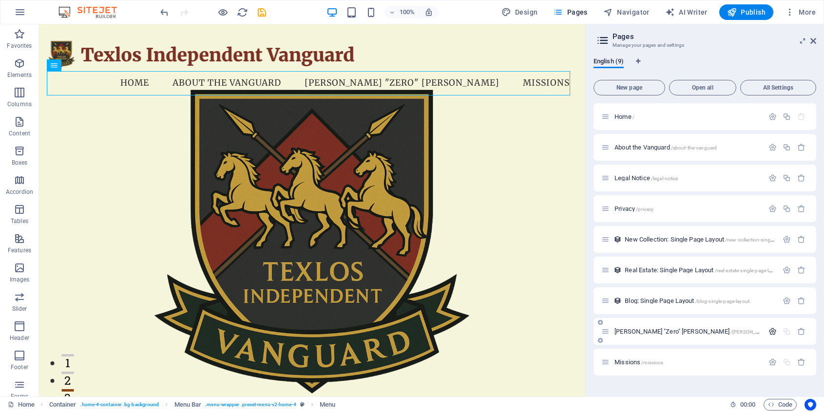
scroll to position [0, 0]
click at [730, 332] on span "/[PERSON_NAME]-zero-[PERSON_NAME]" at bounding box center [776, 331] width 93 height 5
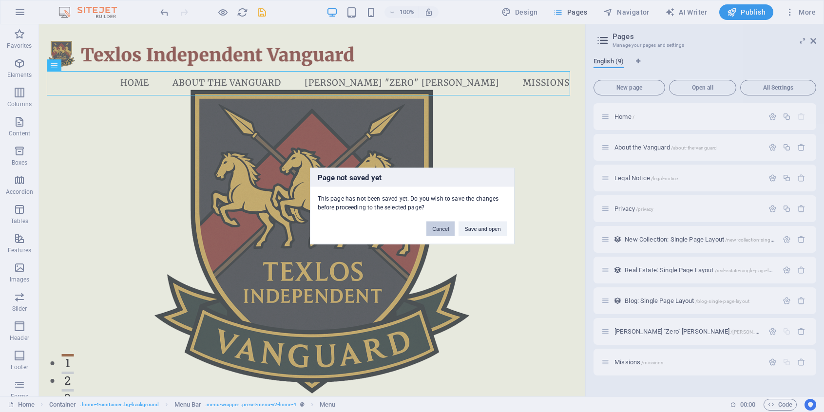
click at [446, 230] on button "Cancel" at bounding box center [440, 229] width 28 height 15
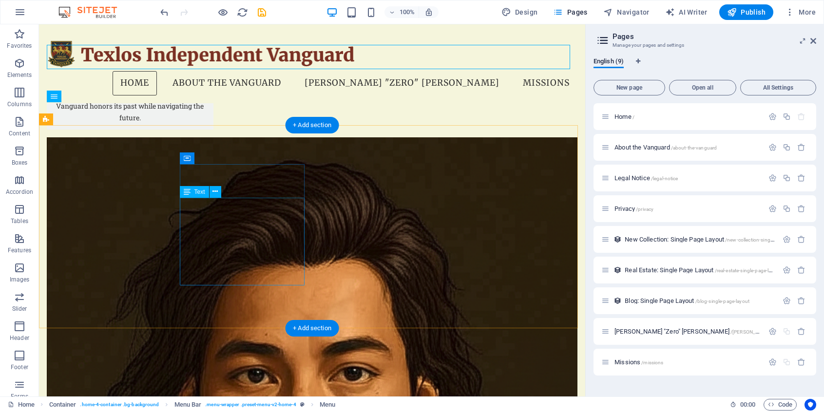
scroll to position [3933, 0]
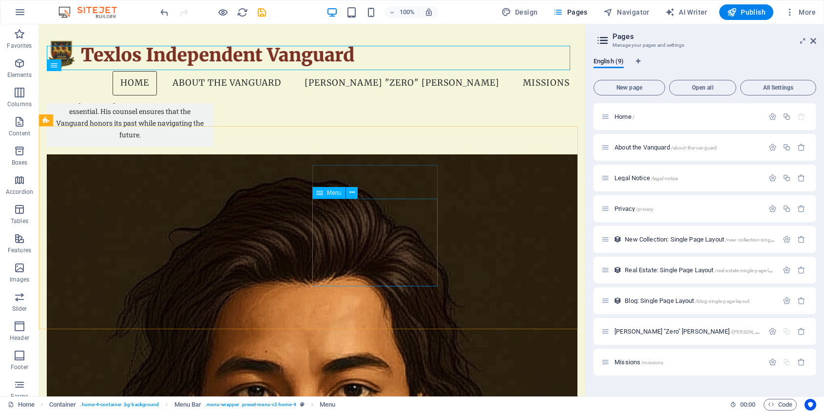
click at [331, 195] on span "Menu" at bounding box center [334, 193] width 15 height 6
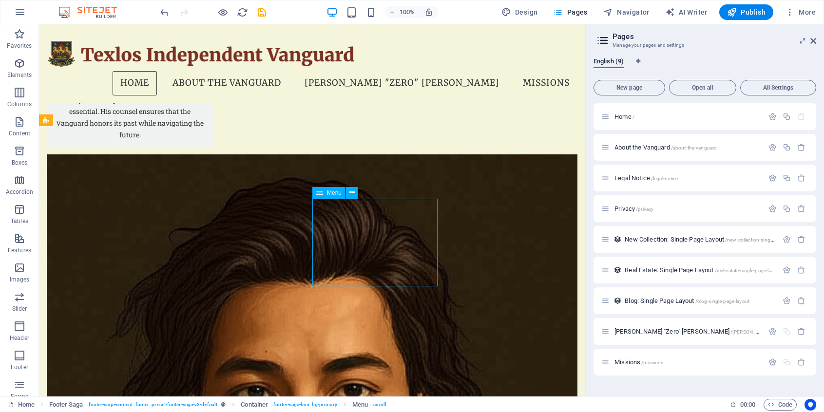
click at [331, 195] on span "Menu" at bounding box center [334, 193] width 15 height 6
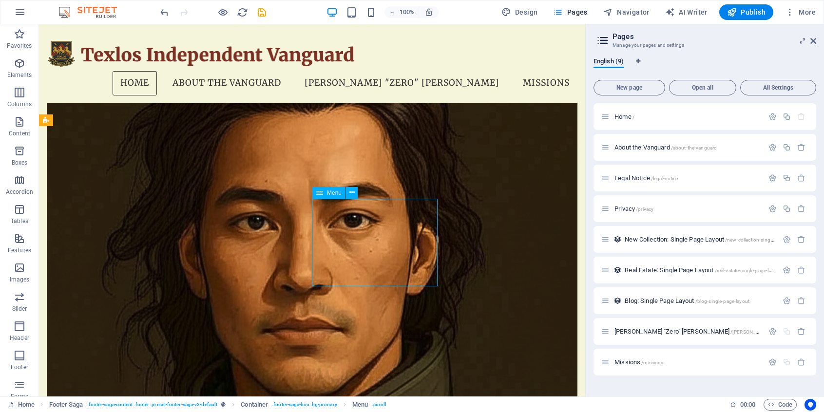
select select
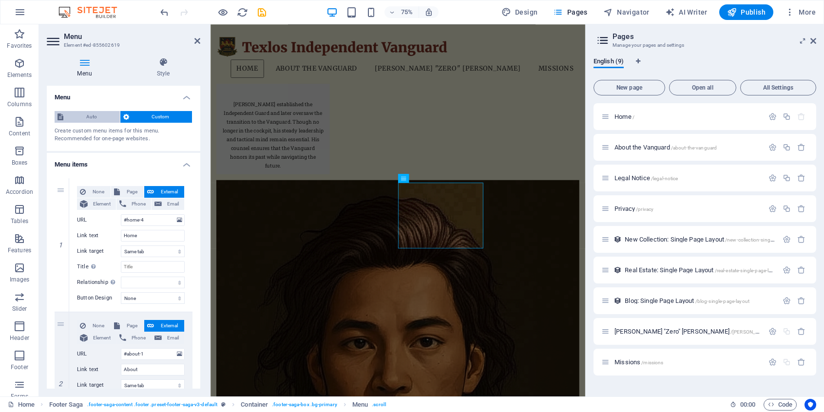
click at [91, 114] on span "Auto" at bounding box center [91, 117] width 51 height 12
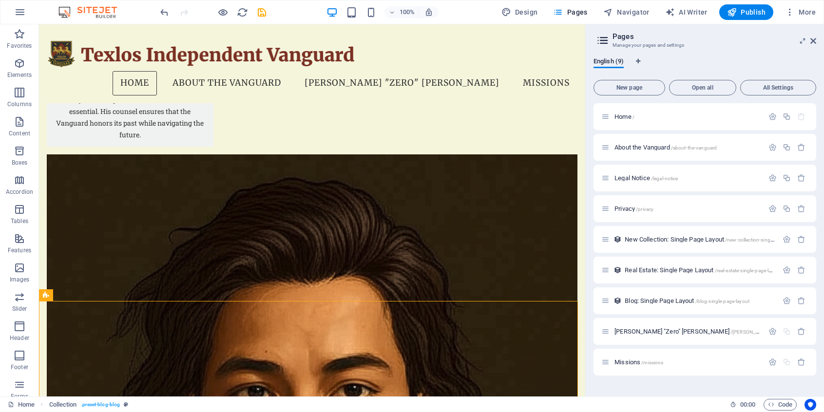
scroll to position [0, 0]
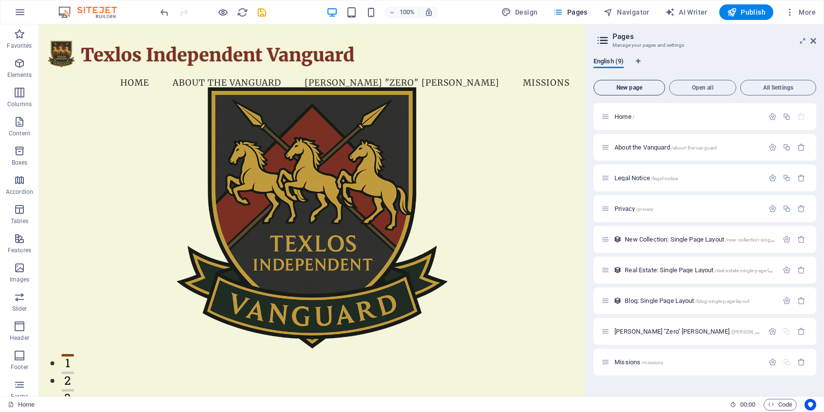
click at [639, 88] on span "New page" at bounding box center [629, 88] width 63 height 6
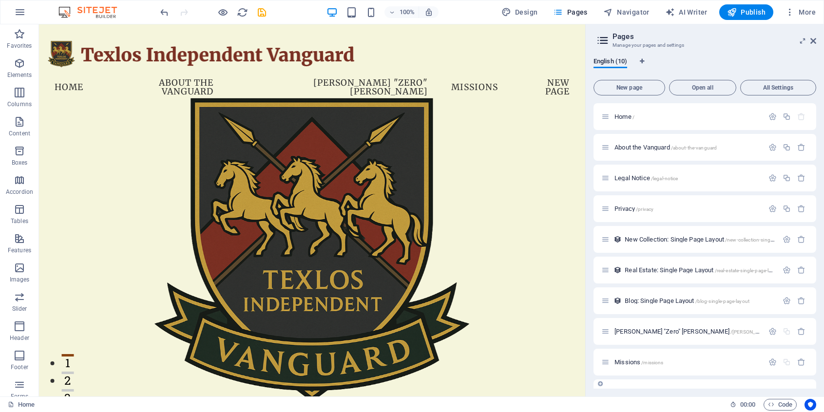
scroll to position [184, 0]
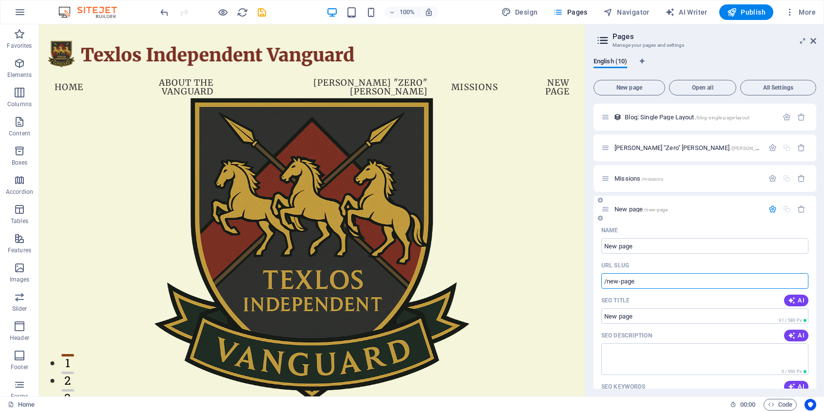
click at [678, 281] on input "/new-page" at bounding box center [704, 281] width 207 height 16
drag, startPoint x: 683, startPoint y: 281, endPoint x: 595, endPoint y: 280, distance: 88.7
click at [595, 280] on div "Name New page ​ URL SLUG /new-page ​ SEO Title AI ​ 91 / 580 Px SEO Description…" at bounding box center [704, 393] width 223 height 340
click at [643, 247] on input "New page" at bounding box center [704, 246] width 207 height 16
click at [797, 211] on icon "button" at bounding box center [801, 209] width 8 height 8
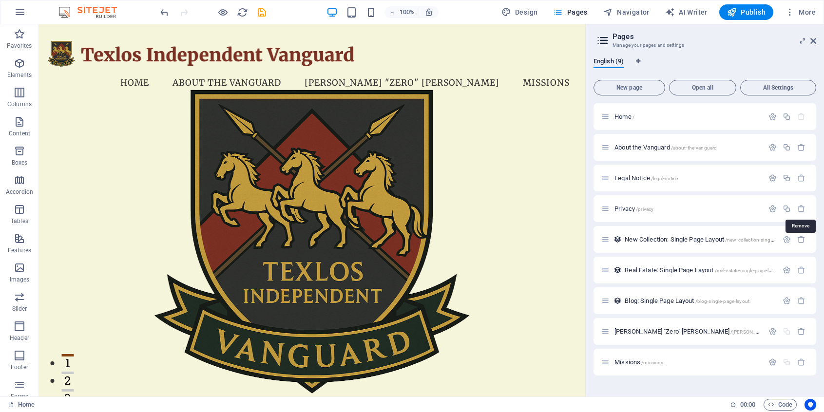
scroll to position [0, 0]
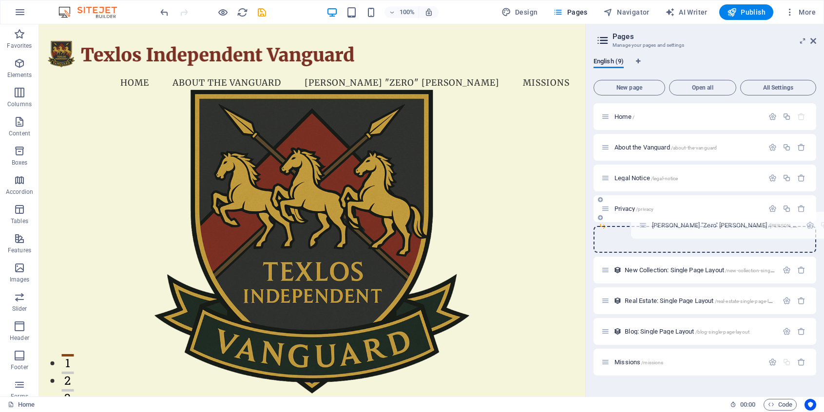
drag, startPoint x: 604, startPoint y: 333, endPoint x: 652, endPoint y: 218, distance: 125.1
click at [652, 218] on div "Home / About the Vanguard /about-the-vanguard Legal Notice /legal-notice Privac…" at bounding box center [704, 224] width 223 height 242
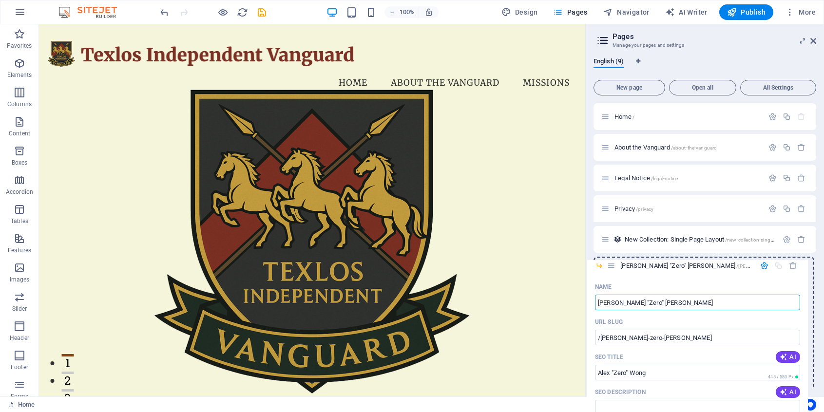
drag, startPoint x: 618, startPoint y: 228, endPoint x: 615, endPoint y: 271, distance: 43.5
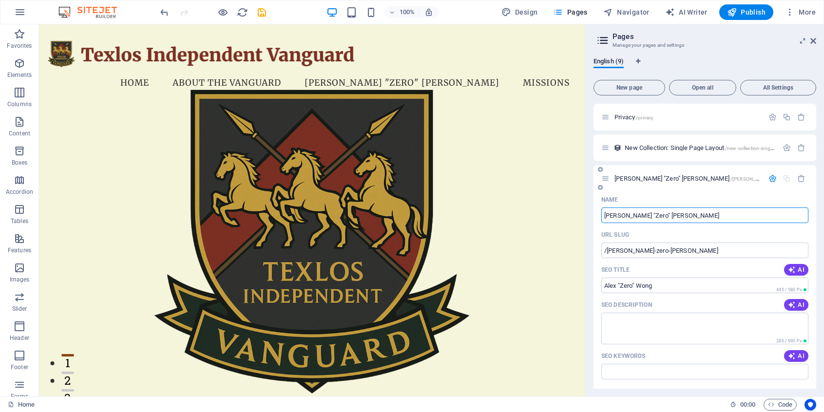
scroll to position [91, 0]
click at [768, 182] on icon "button" at bounding box center [772, 179] width 8 height 8
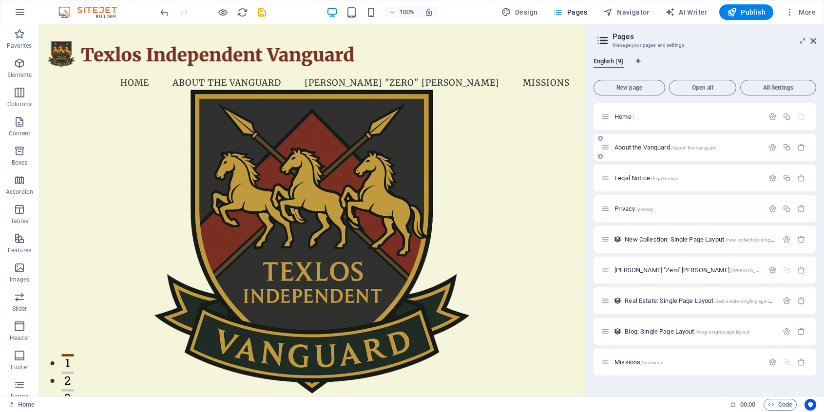
click at [602, 157] on icon at bounding box center [600, 156] width 5 height 6
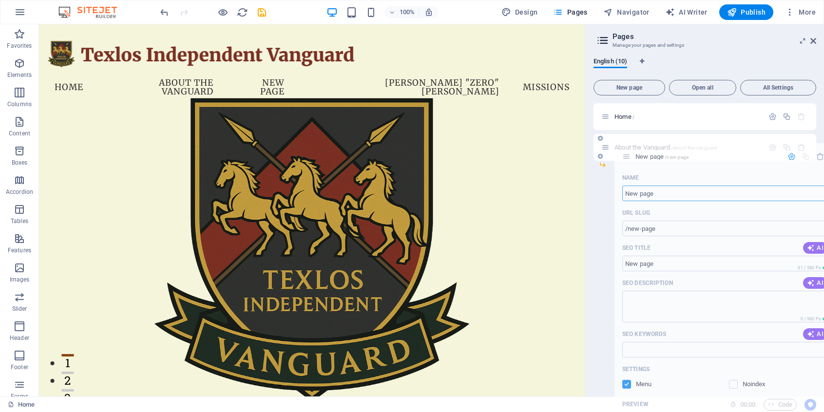
drag, startPoint x: 608, startPoint y: 176, endPoint x: 633, endPoint y: 152, distance: 34.8
click at [633, 152] on div "Home / About the Vanguard /about-the-vanguard New page /new-page Name New page …" at bounding box center [704, 239] width 223 height 272
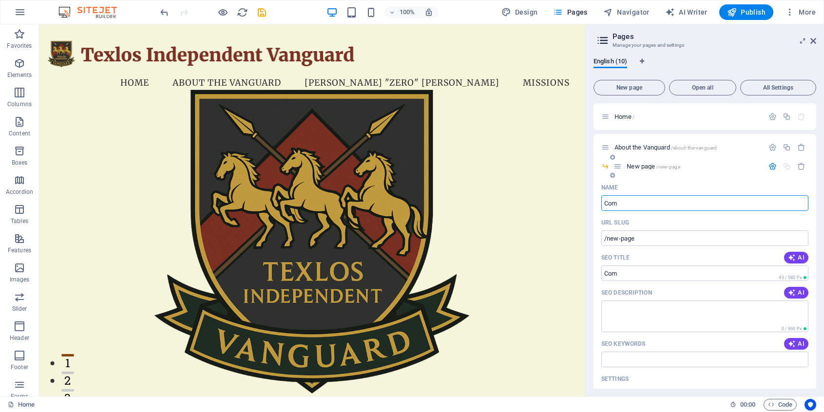
type input "Com"
type input "/com"
type input "Company"
type input "/compan"
type input "Company A"
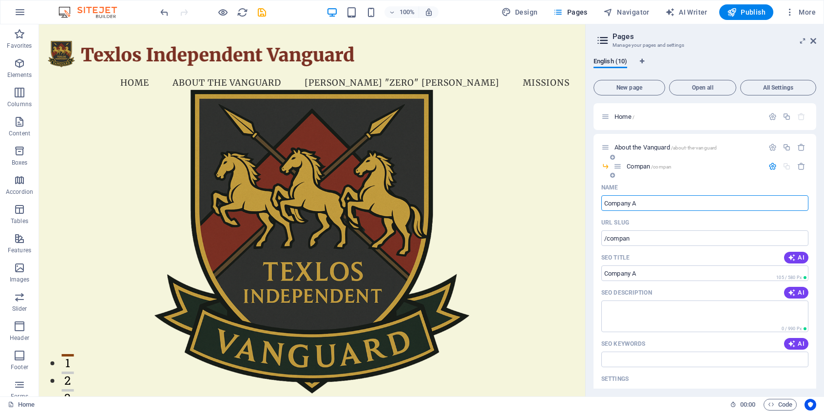
type input "/company-a"
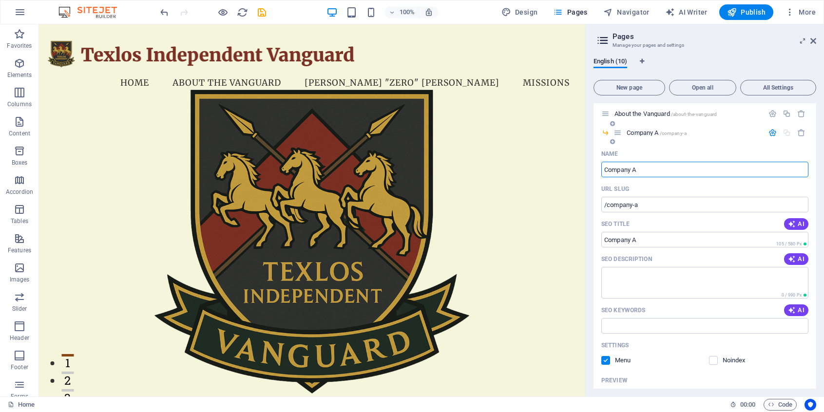
scroll to position [33, 0]
type input "Company A"
click at [613, 143] on icon at bounding box center [612, 143] width 5 height 6
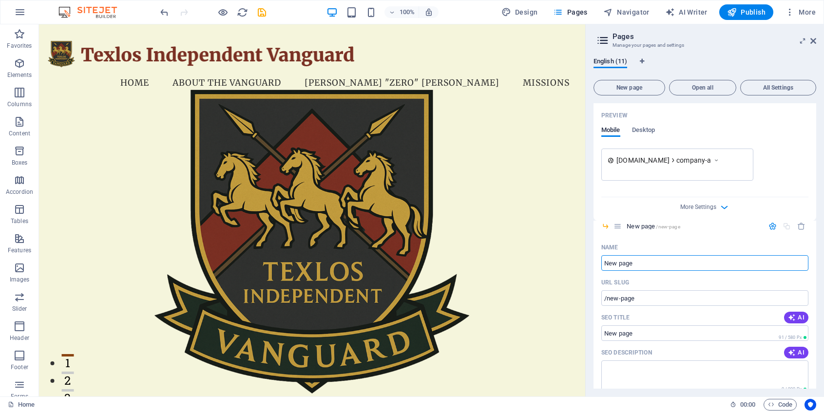
scroll to position [299, 0]
type input "Compan"
type input "/com"
type input "Company"
type input "/company"
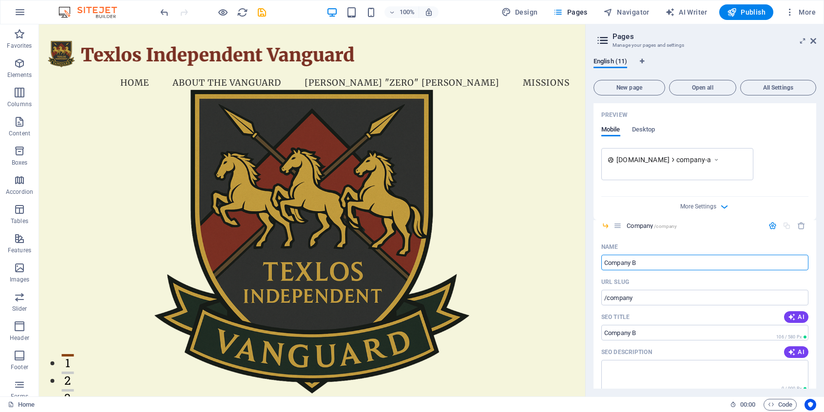
type input "Company B"
type input "/company-b"
type input "Company B - The"
type input "/company-b-the"
type input "Company B - The Spears"
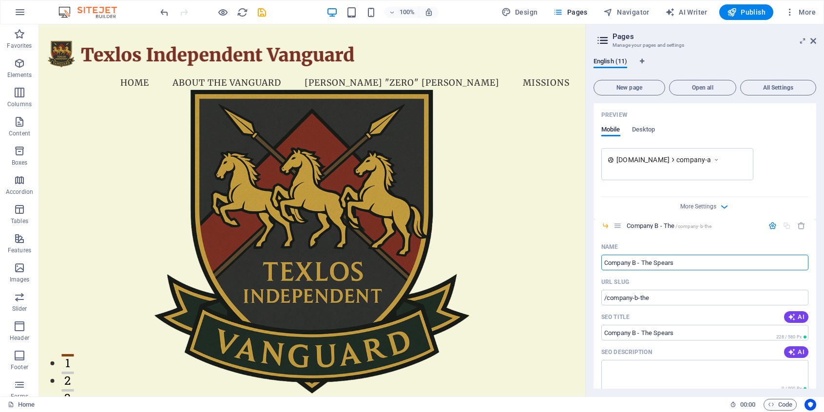
type input "/company-b-the-spears"
click at [672, 265] on input "Company B - The Spears" at bounding box center [704, 263] width 207 height 16
click at [696, 255] on input "Company B - The Spears" at bounding box center [704, 263] width 207 height 16
type input "Company B - The Spear"
type input "/company-b-the-spear"
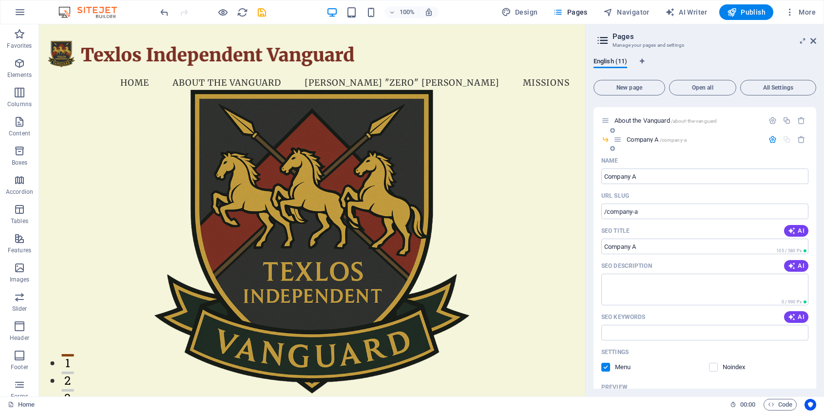
scroll to position [23, 0]
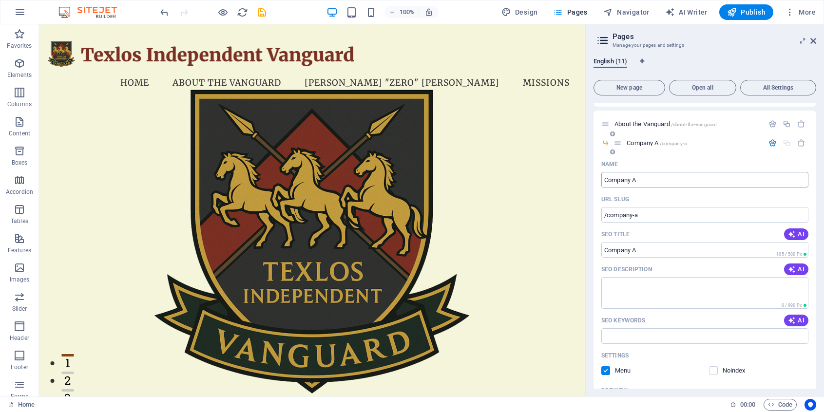
type input "Company B - The Spear"
click at [673, 175] on input "Company A" at bounding box center [704, 180] width 207 height 16
click at [675, 178] on input "Company A" at bounding box center [704, 180] width 207 height 16
type input "Company A - The"
type input "/company-a-the"
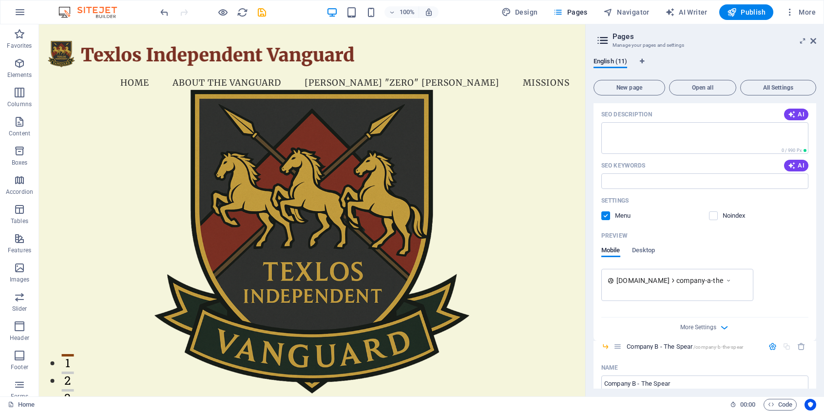
scroll to position [76, 0]
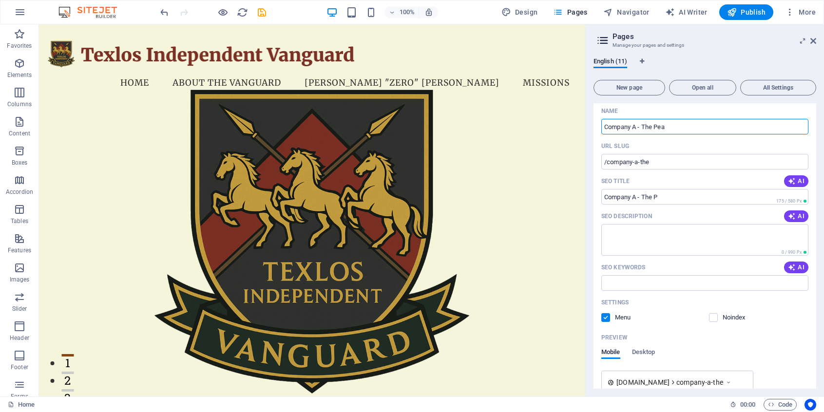
type input "Company A - The Peak"
type input "/company-a-the-p"
type input "Company A - The Peak"
type input "/company-a-the-peak"
click at [507, 152] on figure at bounding box center [312, 241] width 519 height 339
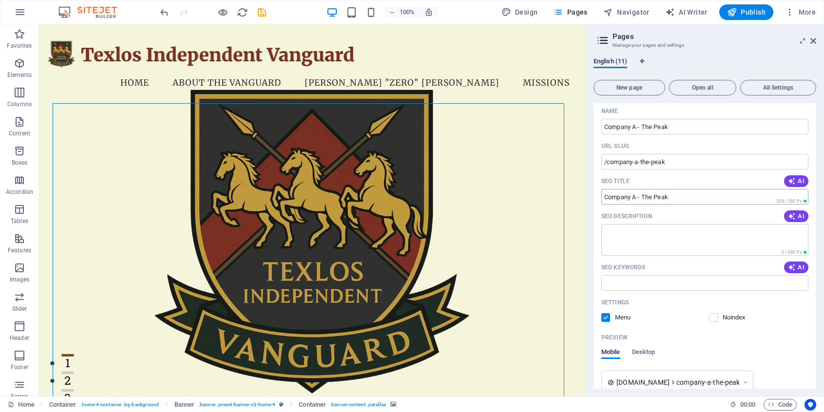
click at [660, 195] on input "SEO Title" at bounding box center [704, 197] width 207 height 16
click at [662, 196] on input "SEO Title" at bounding box center [704, 197] width 207 height 16
click at [677, 198] on input "SEO Title" at bounding box center [704, 197] width 207 height 16
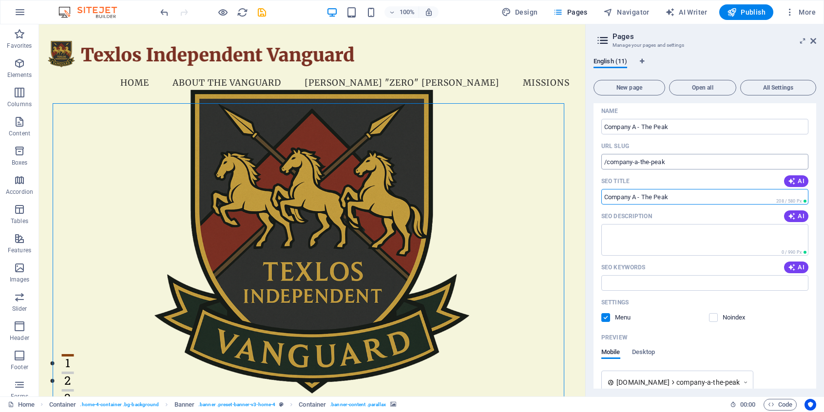
drag, startPoint x: 691, startPoint y: 162, endPoint x: 680, endPoint y: 163, distance: 10.7
click at [689, 163] on input "/company-a-the-peak" at bounding box center [704, 162] width 207 height 16
click at [678, 128] on input "Company A - The Peak" at bounding box center [704, 127] width 207 height 16
click at [656, 127] on input "Company A - The Peak" at bounding box center [704, 127] width 207 height 16
type input "Company A - The Rangers"
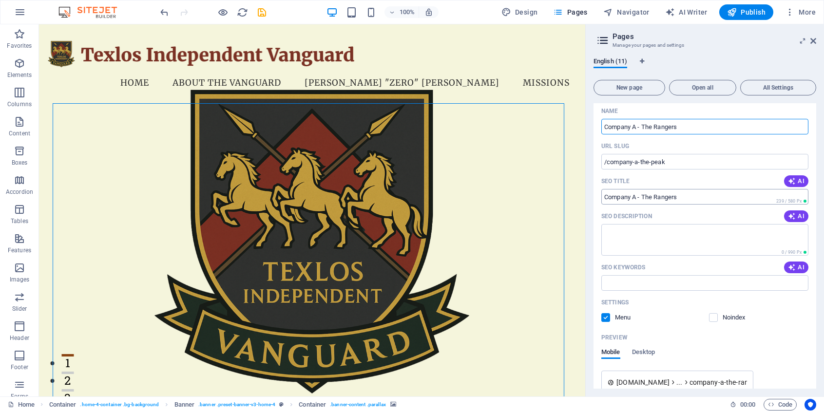
type input "/company-a-the-rangers"
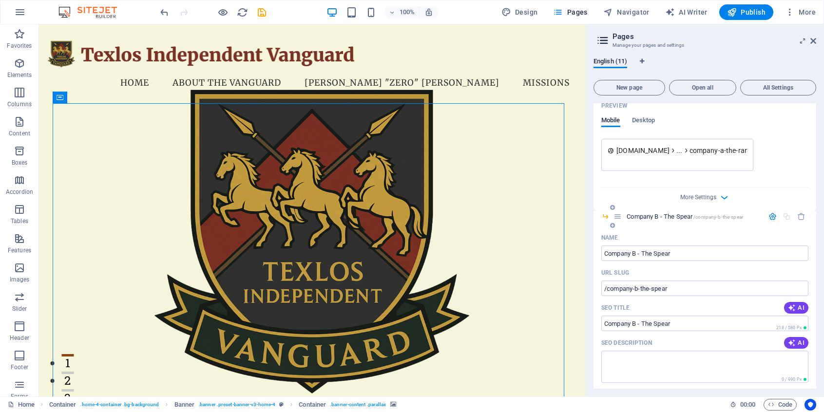
scroll to position [320, 0]
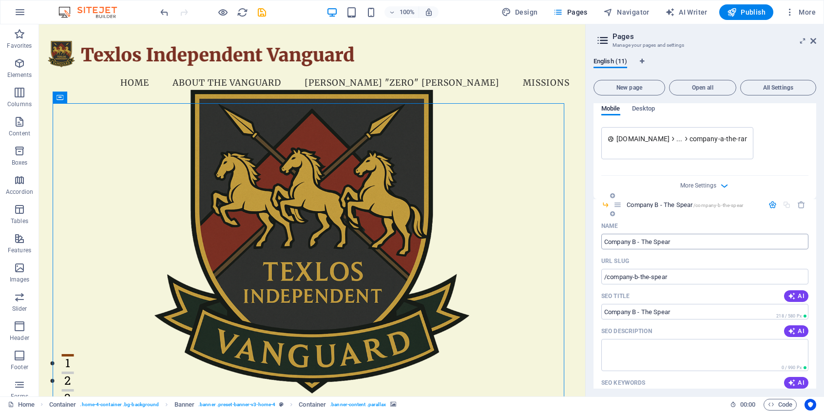
click at [699, 239] on input "Company B - The Spear" at bounding box center [704, 242] width 207 height 16
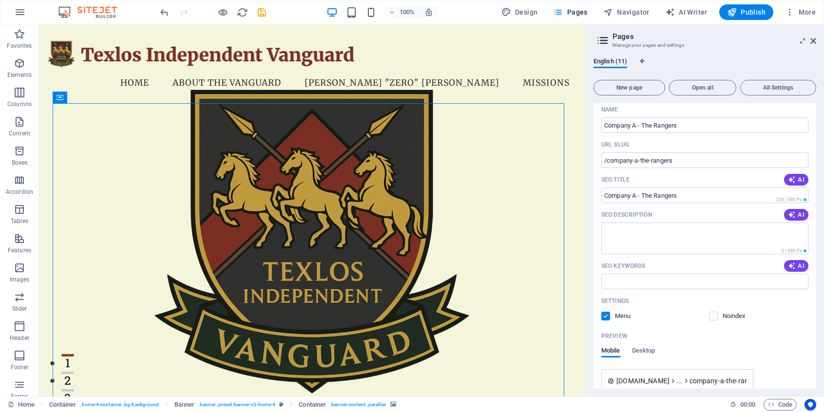
scroll to position [76, 0]
click at [690, 128] on input "Company A - The Rangers" at bounding box center [704, 127] width 207 height 16
click at [708, 127] on input "Company A - The Rangers" at bounding box center [704, 127] width 207 height 16
type input "Company A - The Ranger"
type input "/company-a-the-ranger"
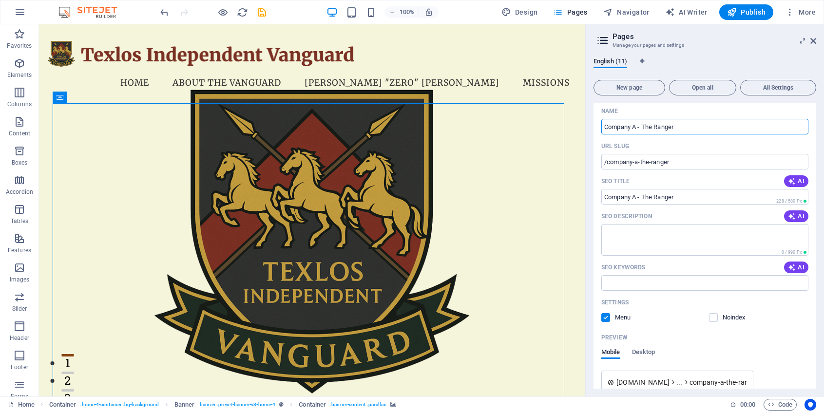
type input "Company A - The Ranger"
click at [695, 144] on div "URL SLUG" at bounding box center [704, 146] width 207 height 16
drag, startPoint x: 816, startPoint y: 146, endPoint x: 816, endPoint y: 155, distance: 8.8
click at [816, 155] on div "English (11) New page Open all All Settings Home / About the Vanguard /about-th…" at bounding box center [705, 223] width 238 height 347
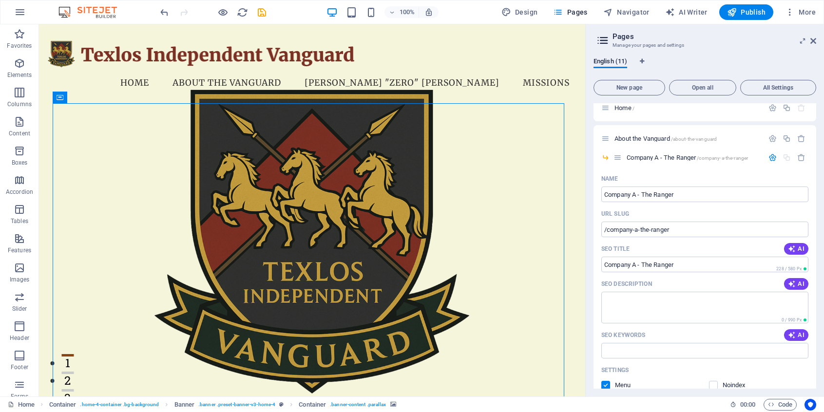
scroll to position [0, 0]
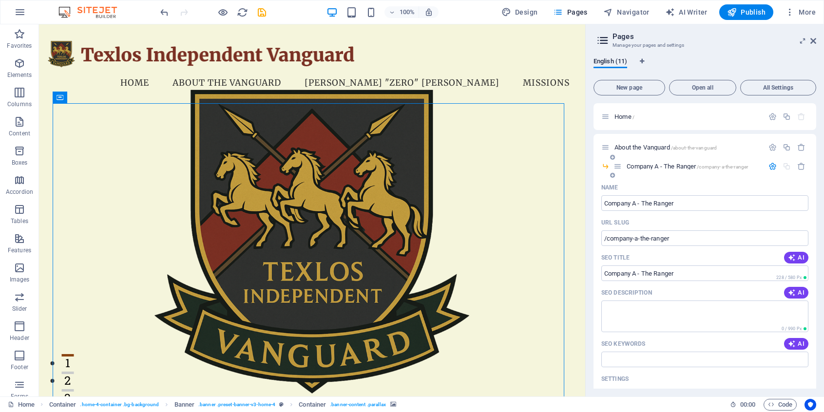
click at [772, 168] on icon "button" at bounding box center [772, 166] width 8 height 8
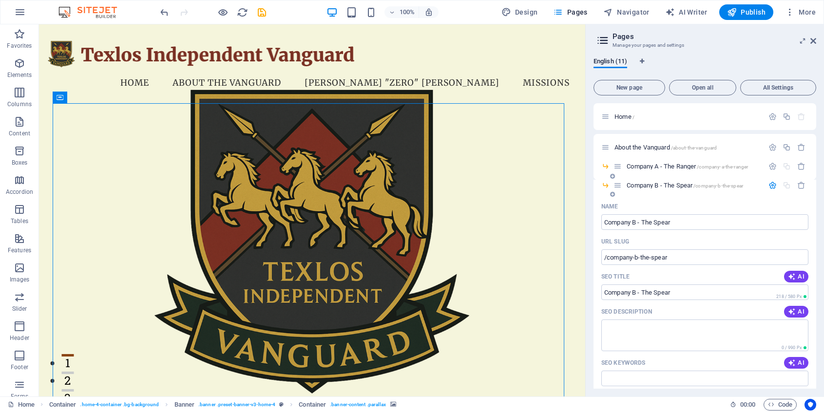
click at [772, 184] on icon "button" at bounding box center [772, 185] width 8 height 8
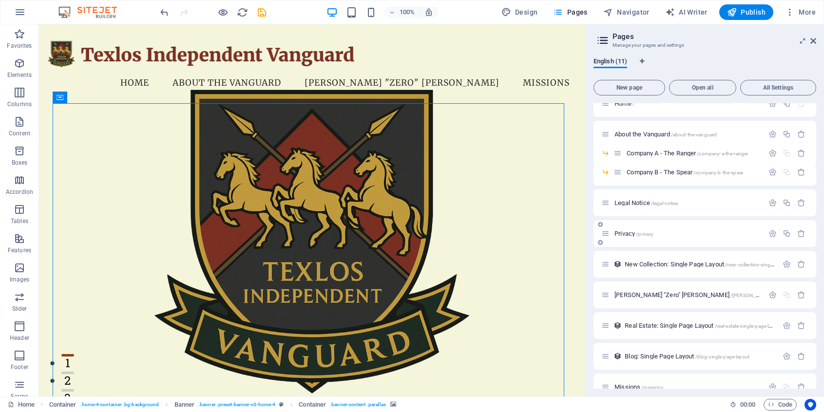
scroll to position [29, 0]
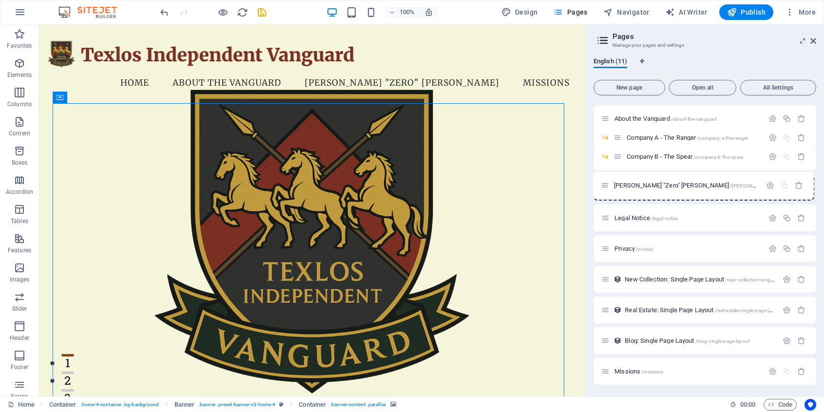
drag, startPoint x: 603, startPoint y: 279, endPoint x: 603, endPoint y: 179, distance: 100.4
click at [603, 179] on div "Home / About the Vanguard /about-the-vanguard Company A - The Ranger /company-a…" at bounding box center [704, 230] width 223 height 310
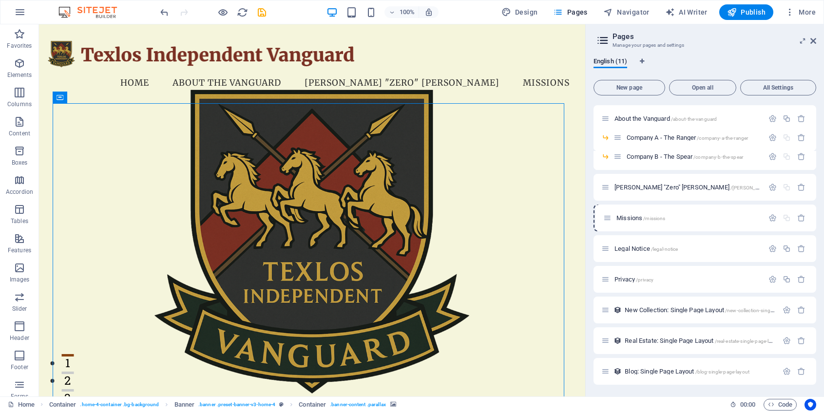
drag, startPoint x: 603, startPoint y: 373, endPoint x: 605, endPoint y: 215, distance: 157.9
click at [605, 215] on div "Home / About the Vanguard /about-the-vanguard Company A - The Ranger /company-a…" at bounding box center [704, 230] width 223 height 310
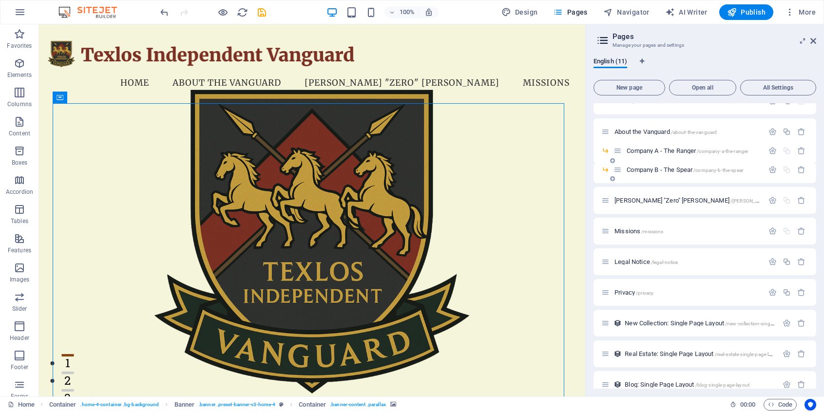
scroll to position [13, 0]
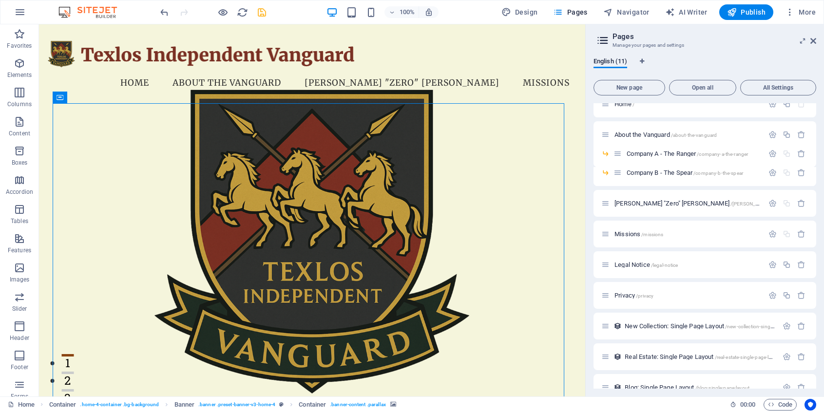
click at [266, 14] on icon "save" at bounding box center [261, 12] width 11 height 11
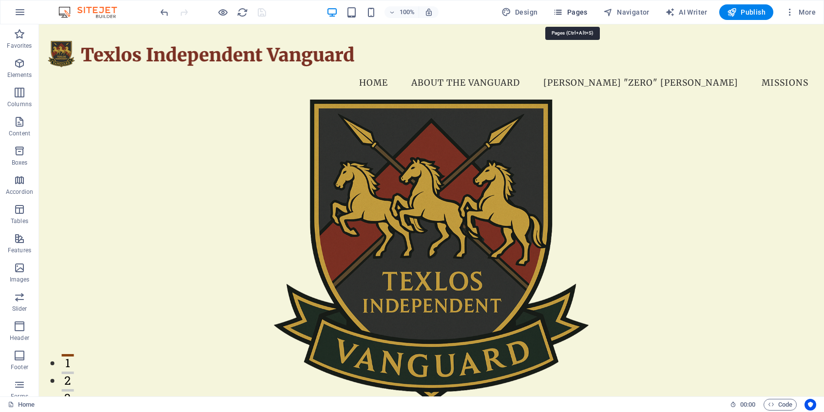
click at [575, 13] on span "Pages" at bounding box center [570, 12] width 34 height 10
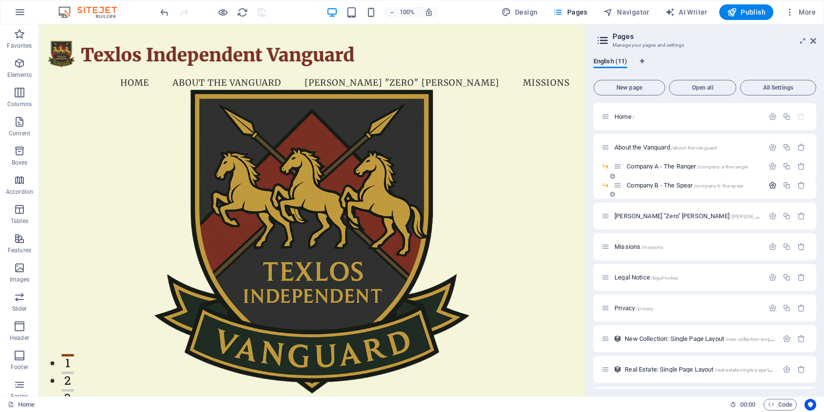
click at [776, 185] on button "button" at bounding box center [772, 185] width 14 height 8
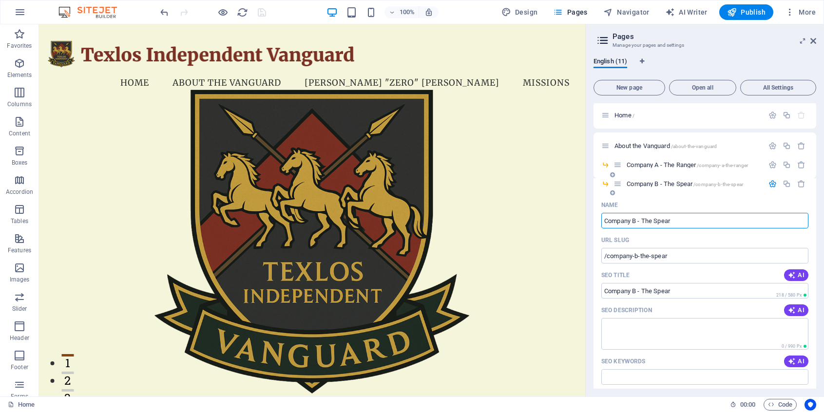
scroll to position [0, 0]
click at [773, 188] on icon "button" at bounding box center [772, 185] width 8 height 8
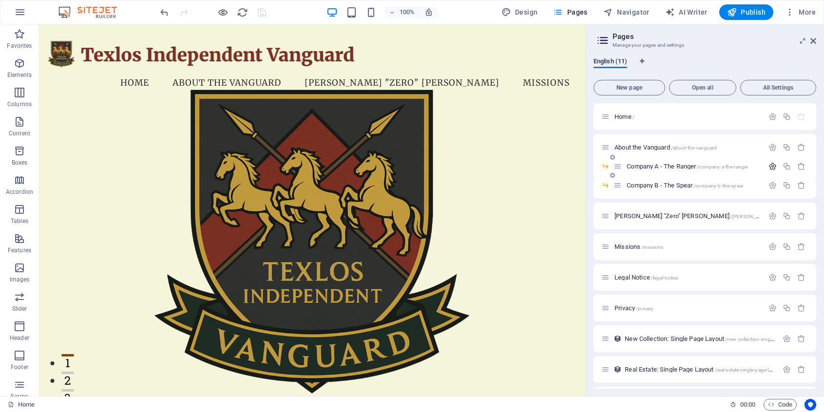
click at [769, 168] on icon "button" at bounding box center [772, 166] width 8 height 8
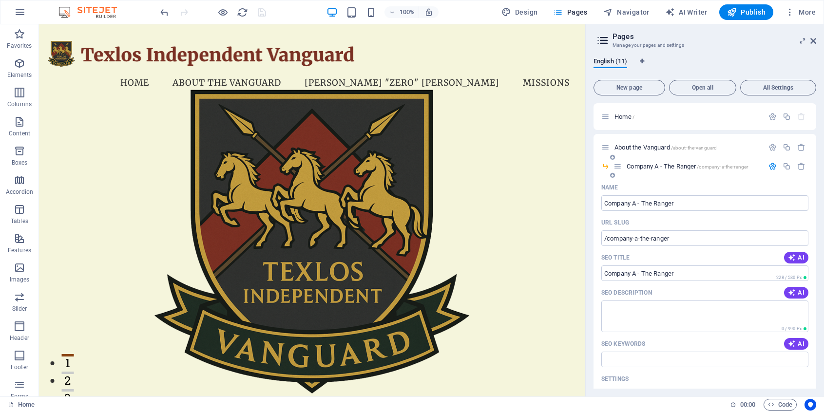
click at [768, 167] on icon "button" at bounding box center [772, 166] width 8 height 8
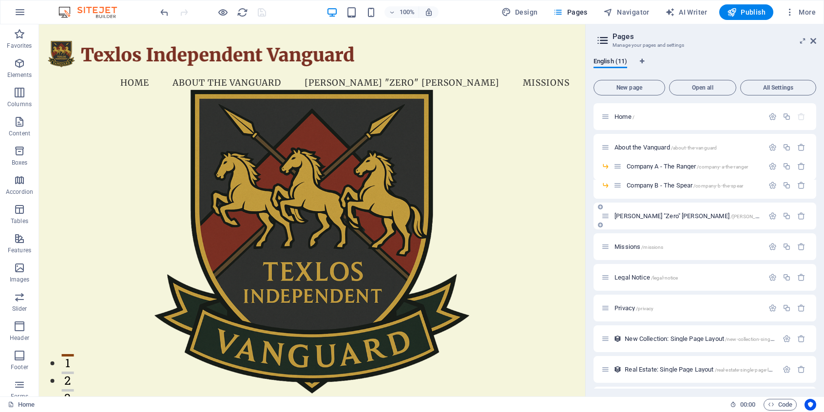
click at [599, 226] on icon at bounding box center [600, 225] width 5 height 6
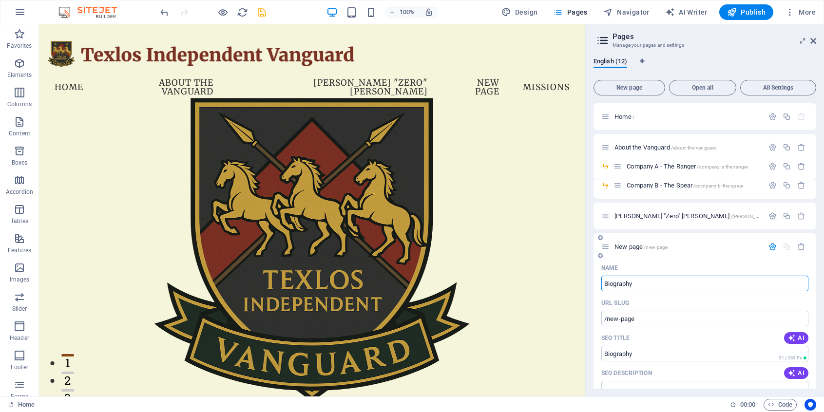
type input "Biography"
type input "/biography"
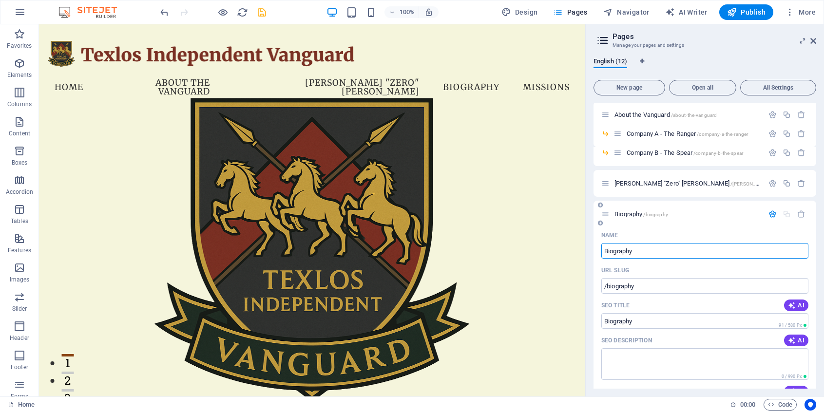
scroll to position [16, 0]
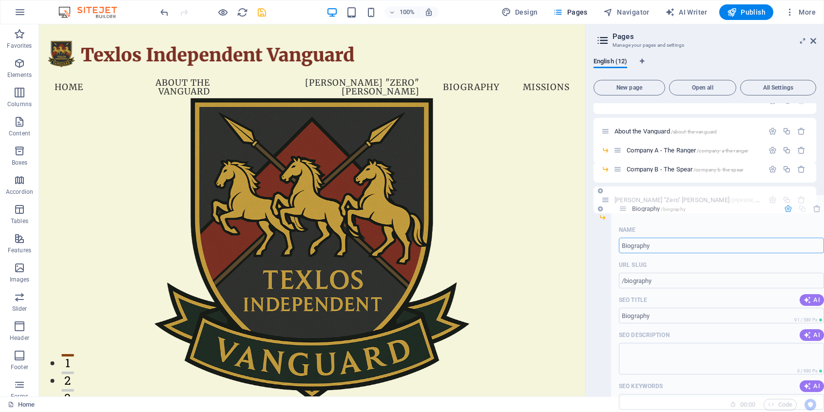
drag, startPoint x: 603, startPoint y: 231, endPoint x: 628, endPoint y: 201, distance: 39.4
click at [628, 201] on div "Home / About the Vanguard /about-the-vanguard Company A - The Ranger /company-a…" at bounding box center [704, 242] width 223 height 310
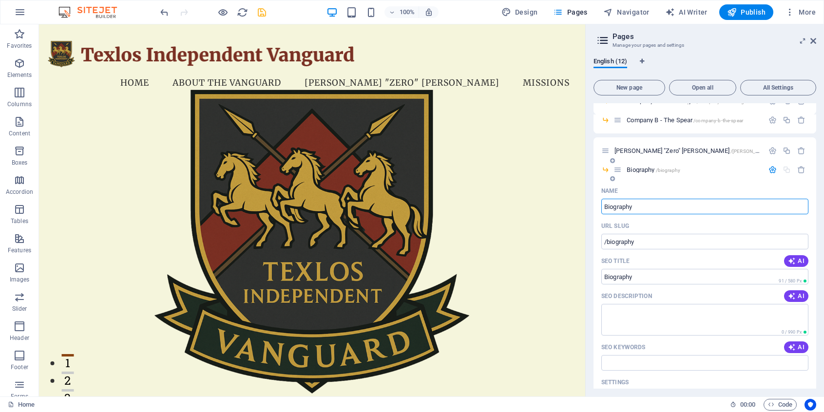
scroll to position [65, 0]
click at [612, 179] on icon at bounding box center [612, 179] width 5 height 6
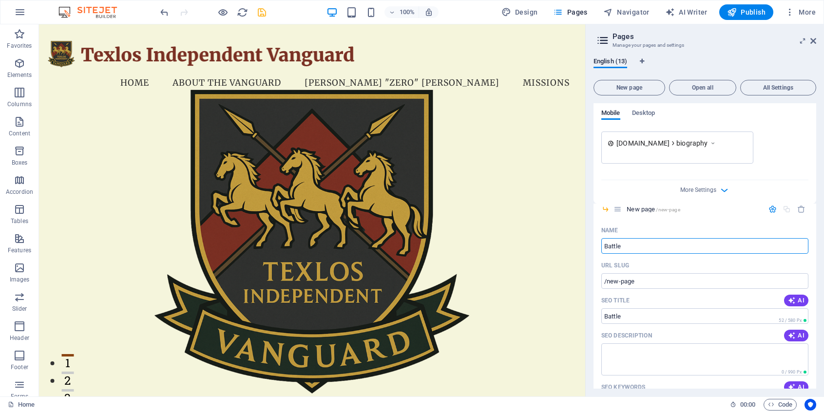
type input "Battle"
type input "/battle"
type input "Battlemech"
type input "/battlemech"
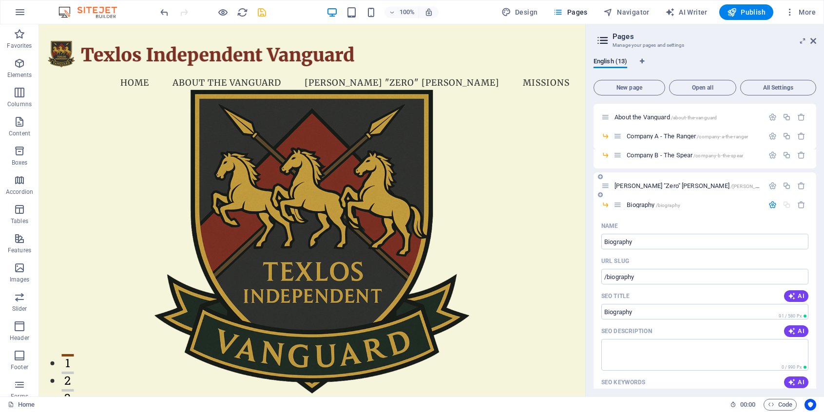
scroll to position [27, 0]
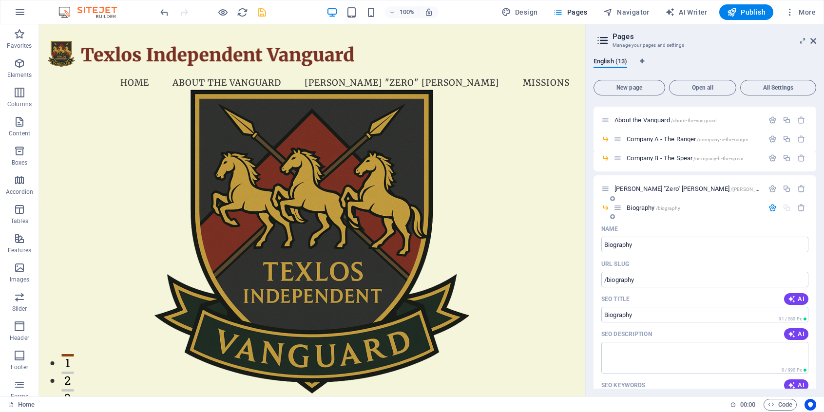
type input "Battlemech"
click at [771, 209] on icon "button" at bounding box center [772, 208] width 8 height 8
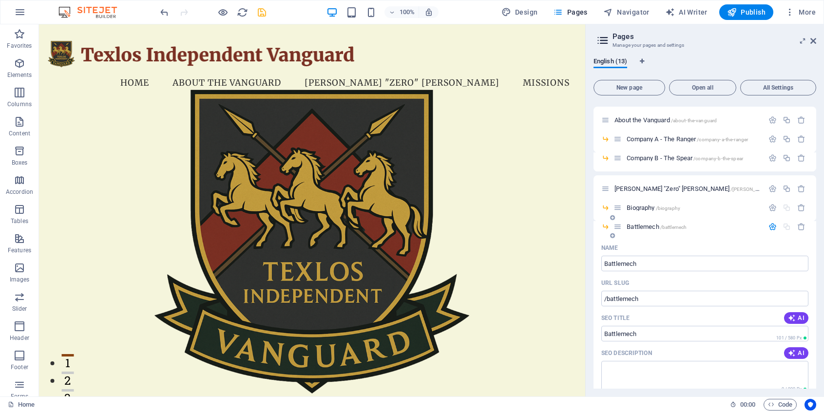
click at [770, 228] on icon "button" at bounding box center [772, 227] width 8 height 8
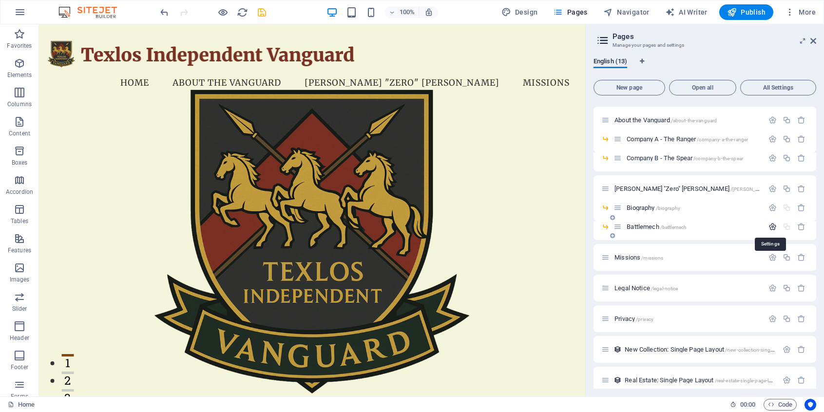
click at [770, 228] on icon "button" at bounding box center [772, 227] width 8 height 8
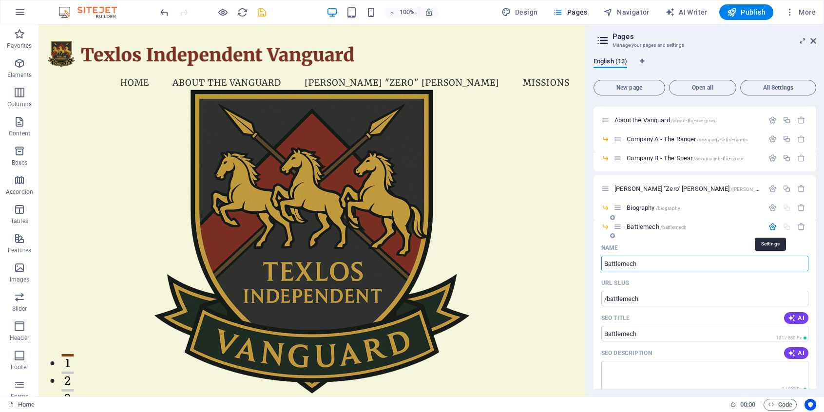
click at [770, 228] on icon "button" at bounding box center [772, 227] width 8 height 8
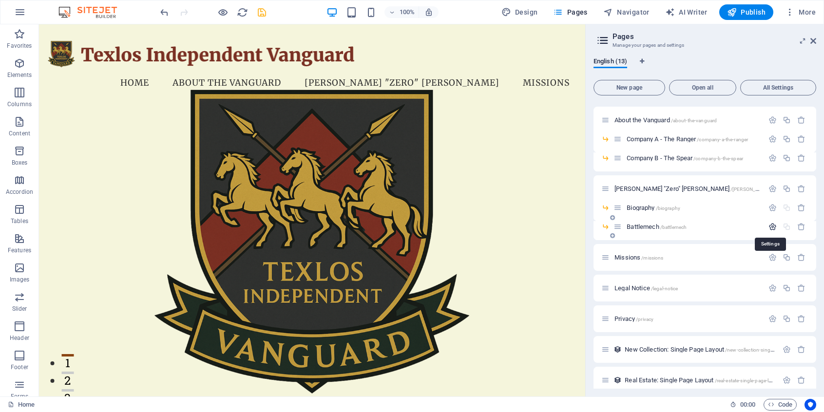
click at [770, 228] on icon "button" at bounding box center [772, 227] width 8 height 8
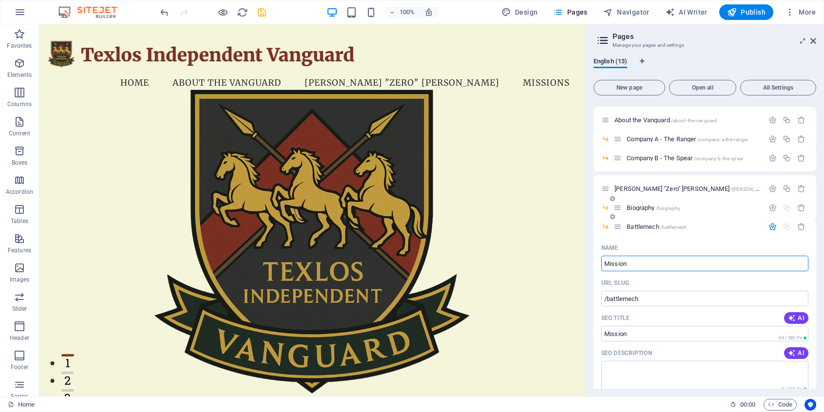
type input "Mission"
type input "/mission"
type input "M"
type input "/missio"
type input "/"
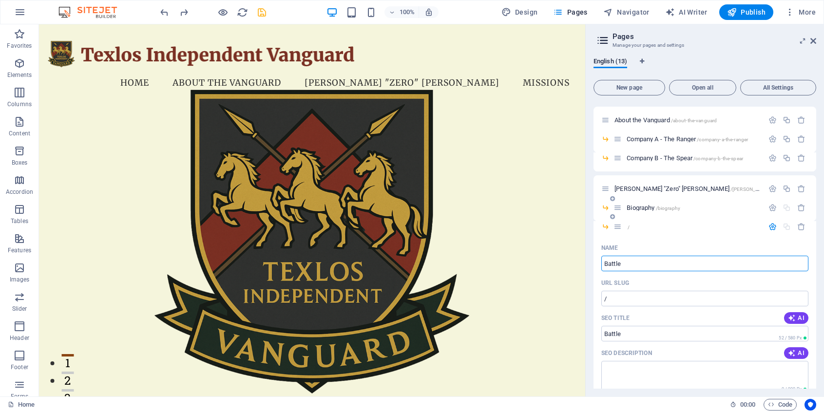
type input "Battle"
type input "/battle"
type input "Battle"
type input "Battlemech"
type input "/battlemech"
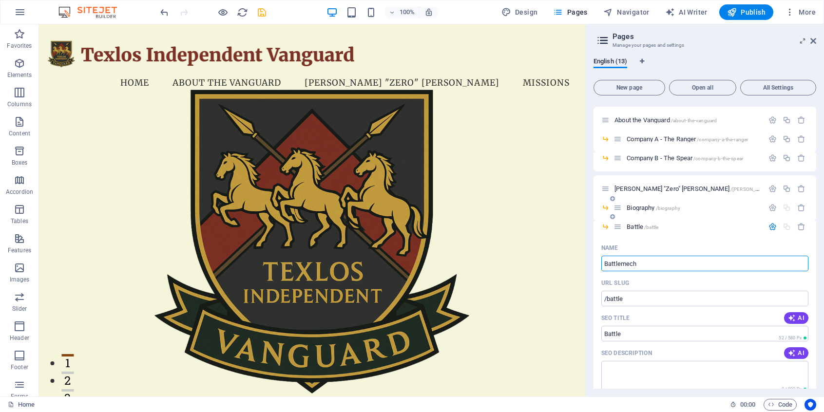
type input "Battlemech"
click at [770, 229] on icon "button" at bounding box center [772, 227] width 8 height 8
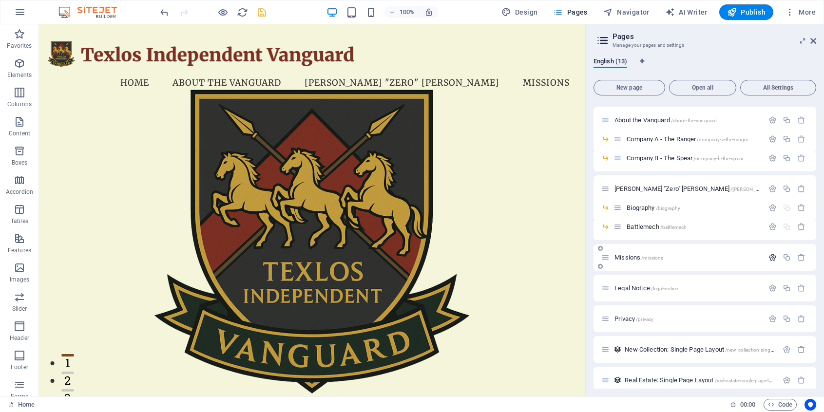
click at [768, 256] on icon "button" at bounding box center [772, 257] width 8 height 8
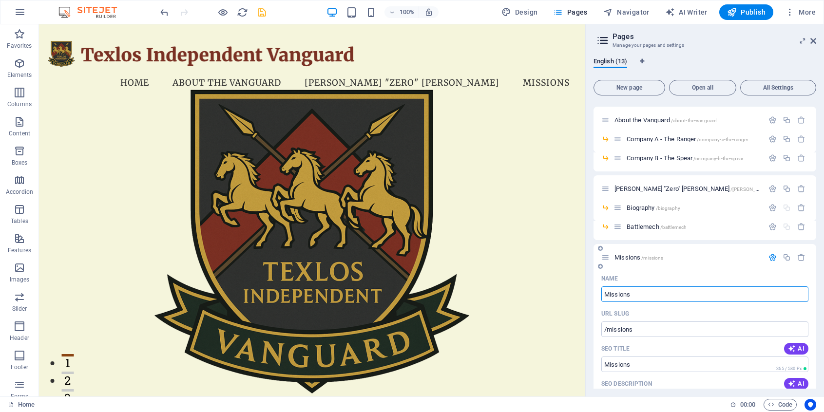
click at [624, 294] on input "Missions" at bounding box center [704, 294] width 207 height 16
type input "Latest Missions"
type input "/latest-missions"
type input "Latest Missions"
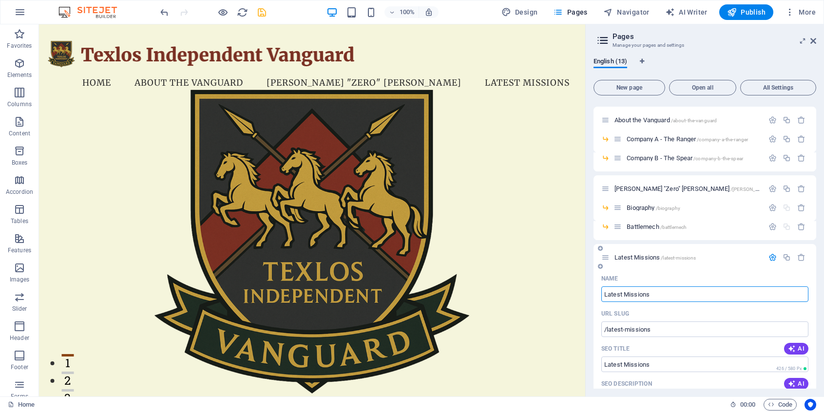
click at [600, 247] on icon at bounding box center [600, 249] width 5 height 6
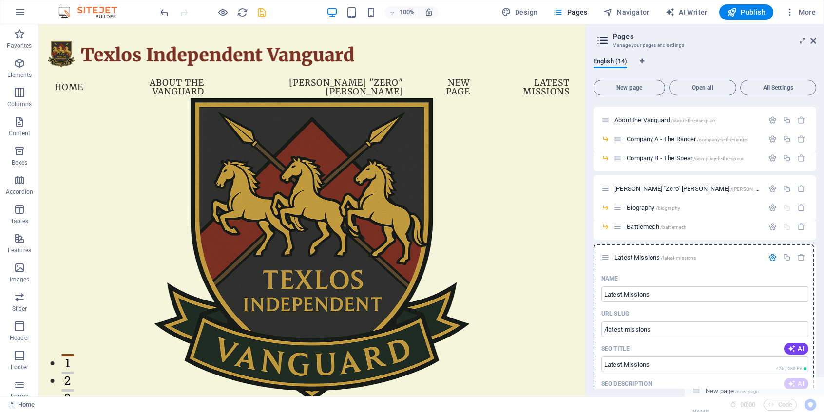
drag, startPoint x: 607, startPoint y: 258, endPoint x: 700, endPoint y: 379, distance: 151.5
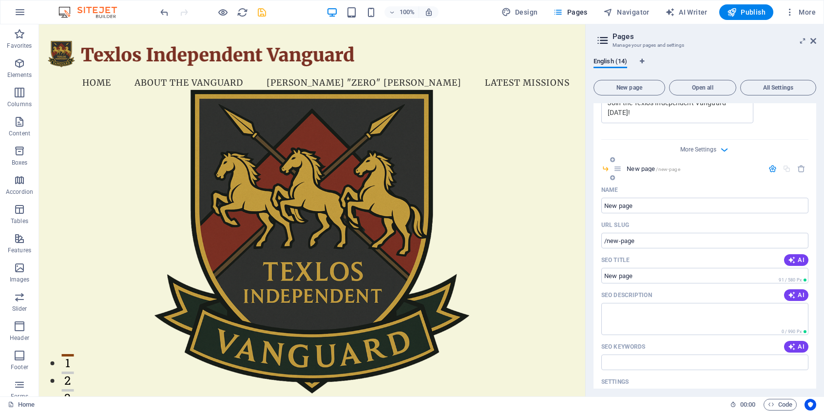
scroll to position [504, 0]
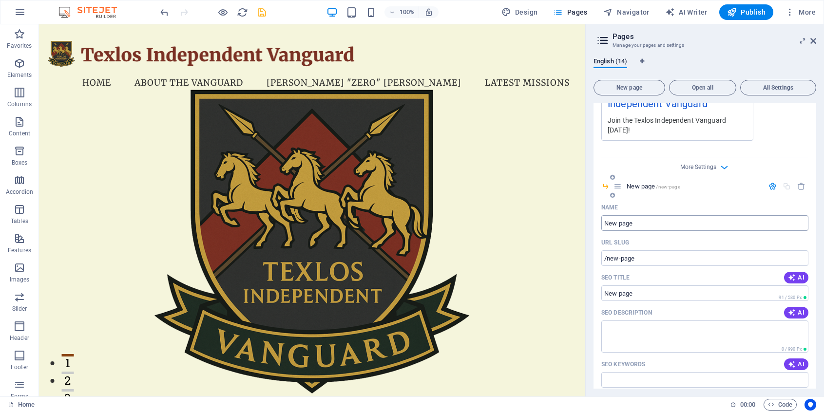
click at [668, 216] on input "New page" at bounding box center [704, 223] width 207 height 16
drag, startPoint x: 717, startPoint y: 239, endPoint x: 573, endPoint y: 212, distance: 145.6
click at [650, 215] on input "New page" at bounding box center [704, 223] width 207 height 16
paste input "Affordable Atrocities"
type input "Affordable Atrocities"
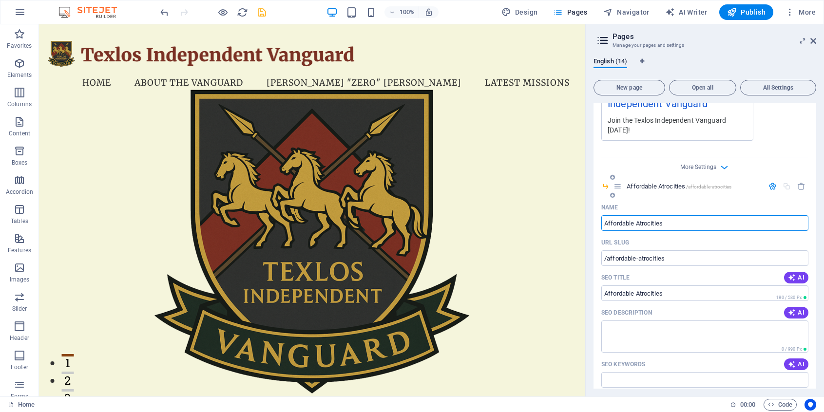
type input "/affordable-atrocities"
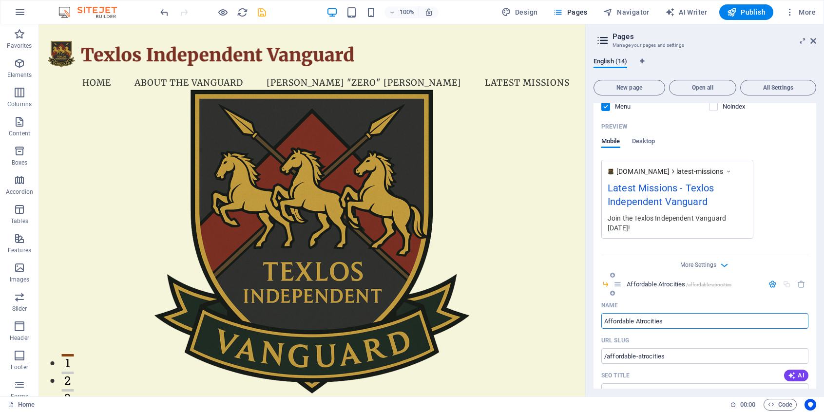
scroll to position [406, 0]
type input "Affordable Atrocities"
click at [612, 290] on icon at bounding box center [612, 293] width 5 height 6
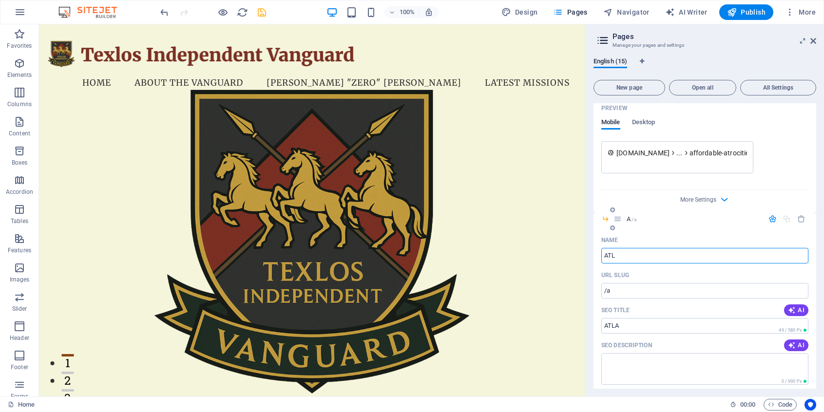
type input "ATLA"
type input "/a"
type input "ATLAS"
type input "/atlas"
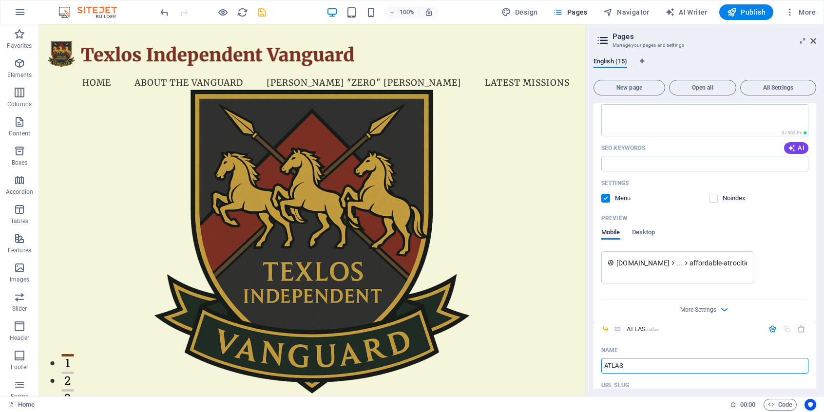
scroll to position [716, 0]
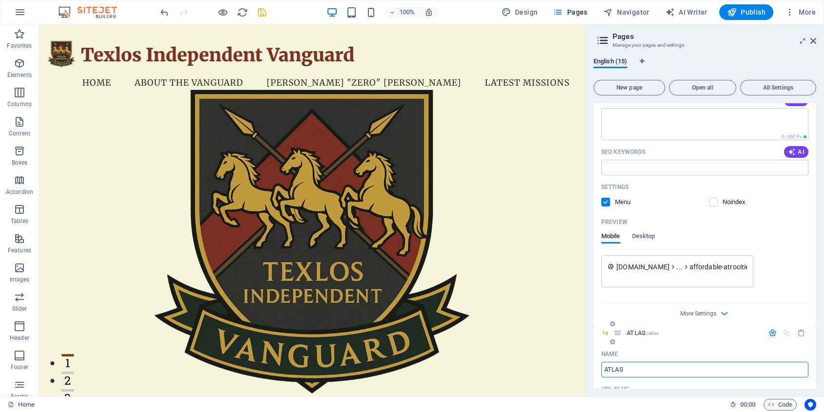
type input "ATLAS"
click at [771, 329] on icon "button" at bounding box center [772, 333] width 8 height 8
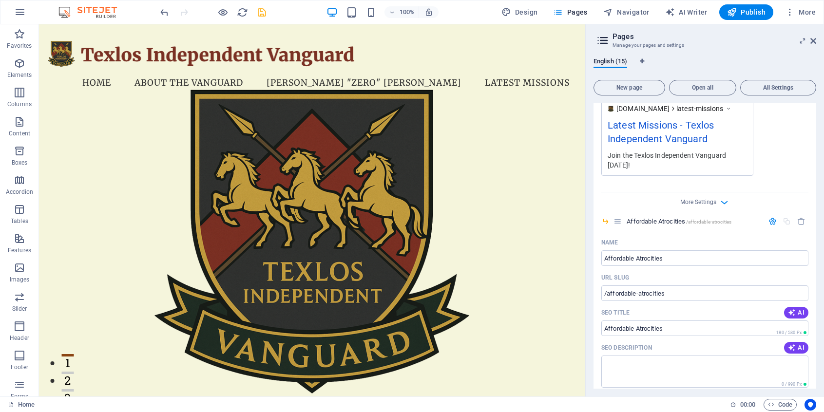
scroll to position [466, 0]
click at [770, 220] on icon "button" at bounding box center [772, 224] width 8 height 8
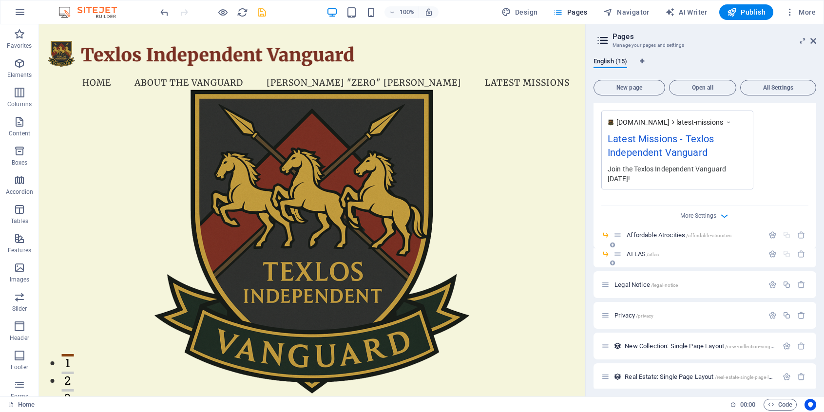
scroll to position [450, 0]
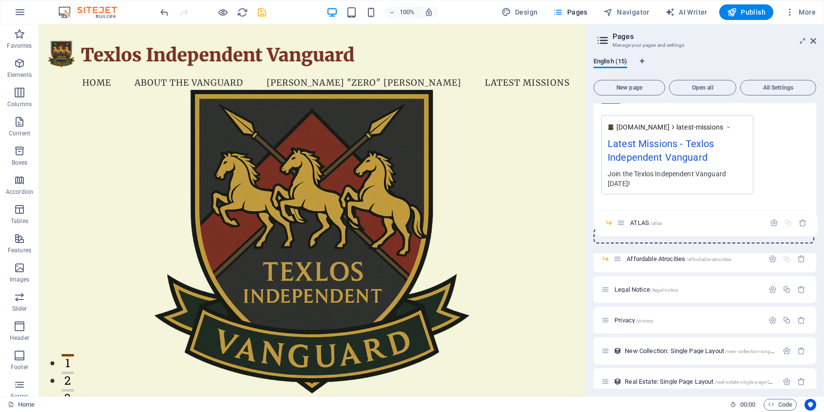
drag, startPoint x: 621, startPoint y: 250, endPoint x: 625, endPoint y: 221, distance: 28.9
click at [625, 221] on div "Home / About the Vanguard /about-the-vanguard Company A - The Ranger /company-a…" at bounding box center [704, 30] width 223 height 754
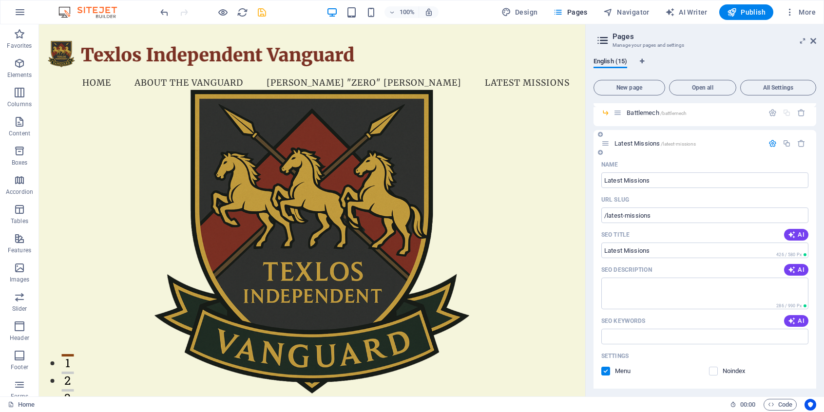
click at [772, 143] on icon "button" at bounding box center [772, 143] width 8 height 8
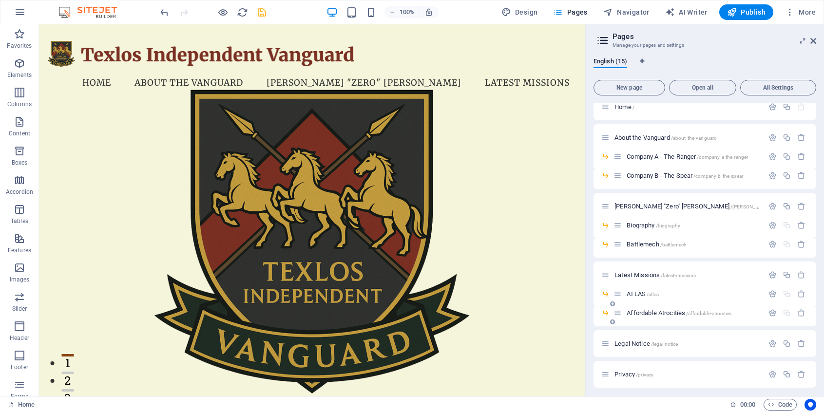
scroll to position [0, 0]
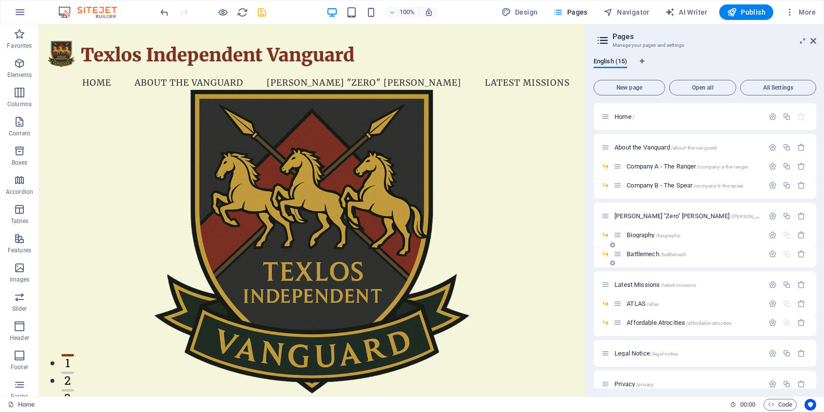
click at [611, 263] on icon at bounding box center [612, 263] width 5 height 6
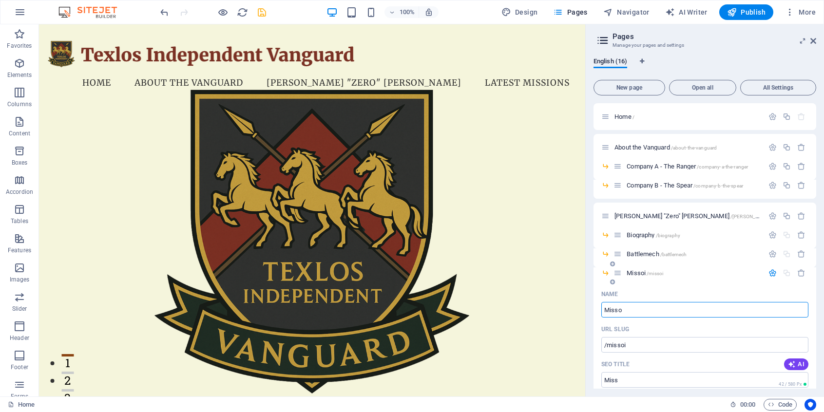
type input "Miss"
type input "/missoi"
type input "Missions"
type input "/missions"
type input "Mission"
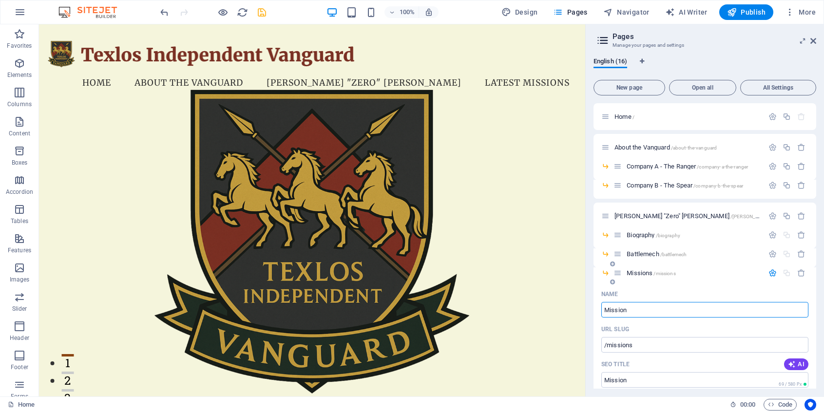
type input "/mission"
type input "Missions"
type input "/missions"
click at [619, 309] on input "Missions" at bounding box center [704, 310] width 207 height 16
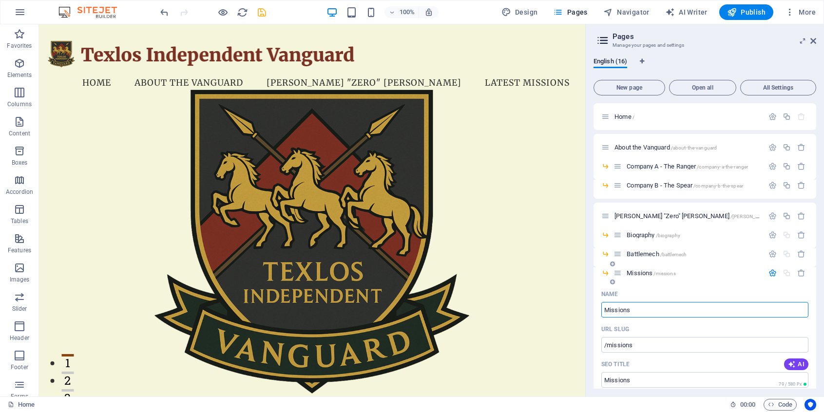
click at [648, 305] on input "Missions" at bounding box center [704, 310] width 207 height 16
type input "Mission"
type input "/mission"
type input "Missions"
type input "/missions"
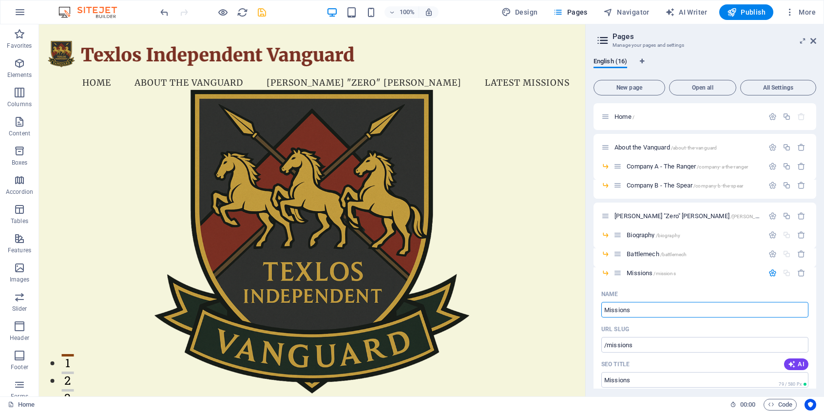
type input "Missions"
click at [613, 196] on icon at bounding box center [612, 194] width 5 height 6
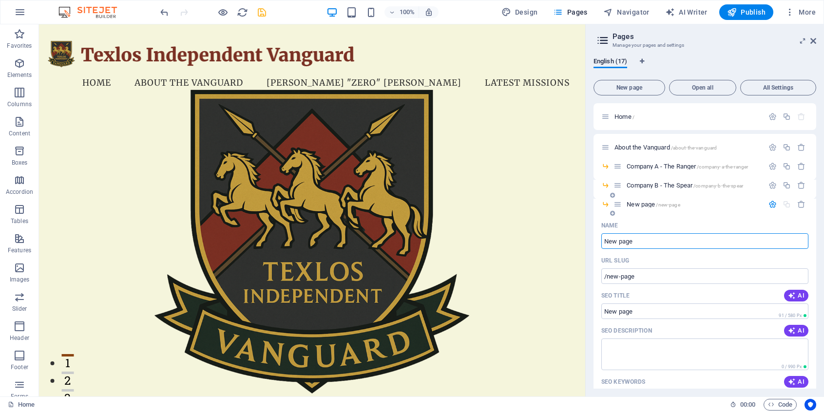
click at [651, 237] on input "New page" at bounding box center [704, 241] width 207 height 16
drag, startPoint x: 709, startPoint y: 262, endPoint x: 584, endPoint y: 237, distance: 127.7
type input "Missions"
type input "/missions-17"
click at [641, 273] on input "/missions-17" at bounding box center [704, 276] width 207 height 16
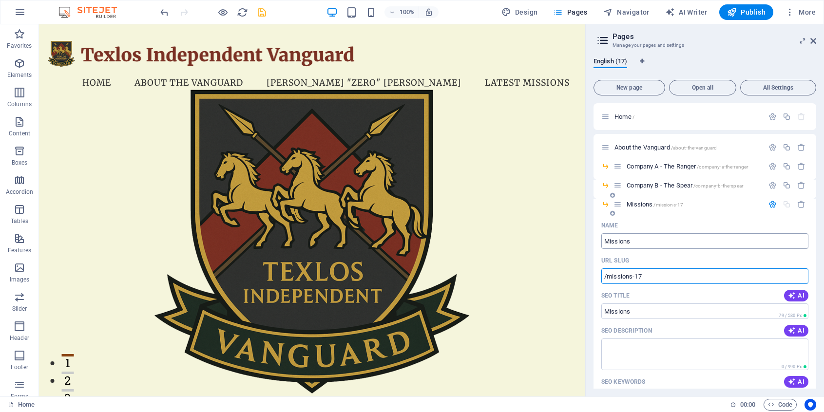
click at [659, 245] on input "Missions" at bounding box center [704, 241] width 207 height 16
click at [665, 244] on input "Missions" at bounding box center [704, 241] width 207 height 16
click at [608, 237] on input "Missions - ATLAS" at bounding box center [704, 241] width 207 height 16
type input "Missions - ATLAS"
click at [653, 280] on input "/missions-17" at bounding box center [704, 276] width 207 height 16
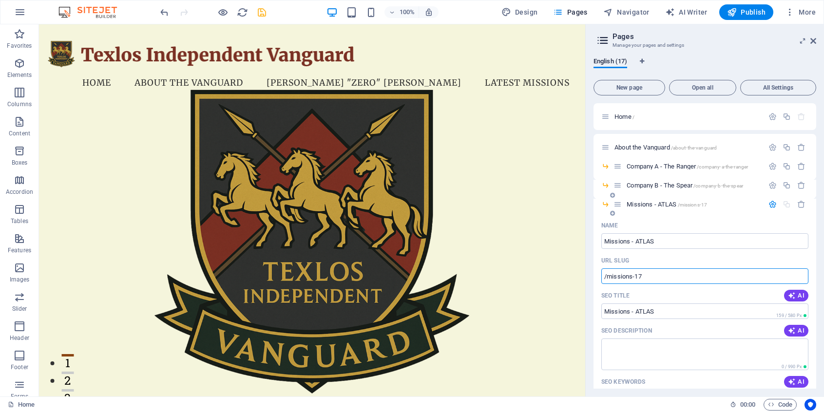
click at [692, 285] on div "Name Missions - ATLAS ​ URL SLUG /missions-17 ​ SEO Title AI ​ 159 / 580 Px SEO…" at bounding box center [704, 388] width 223 height 340
click at [670, 308] on input "SEO Title" at bounding box center [704, 312] width 207 height 16
drag, startPoint x: 697, startPoint y: 298, endPoint x: 576, endPoint y: 273, distance: 123.3
click at [644, 243] on input "Name" at bounding box center [704, 241] width 207 height 16
paste input "Missions - ATLAS"
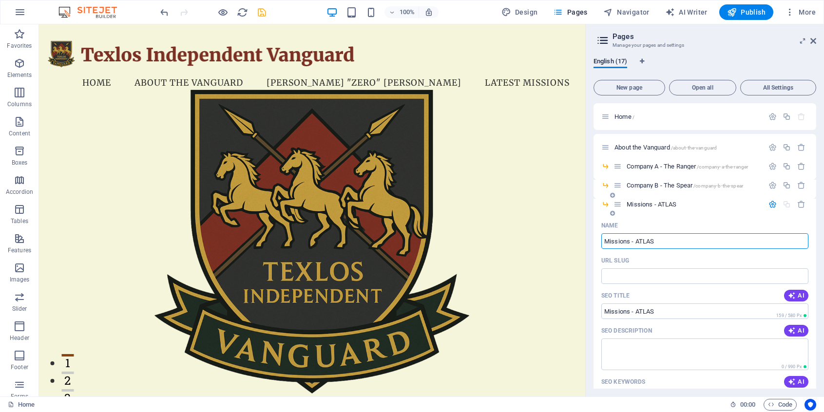
type input "Missions - ATLAS"
click at [660, 223] on div "Name" at bounding box center [704, 226] width 207 height 16
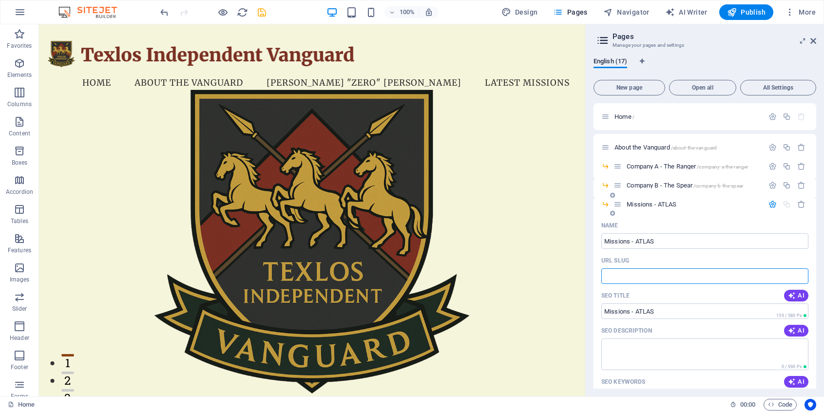
click at [655, 277] on input "URL SLUG" at bounding box center [704, 276] width 207 height 16
click at [753, 291] on div "SEO Title AI" at bounding box center [704, 296] width 207 height 16
click at [771, 203] on icon "button" at bounding box center [772, 204] width 8 height 8
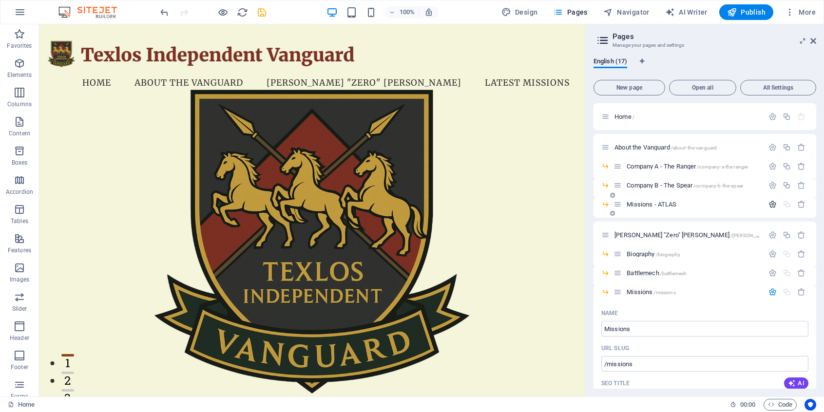
click at [771, 203] on icon "button" at bounding box center [772, 204] width 8 height 8
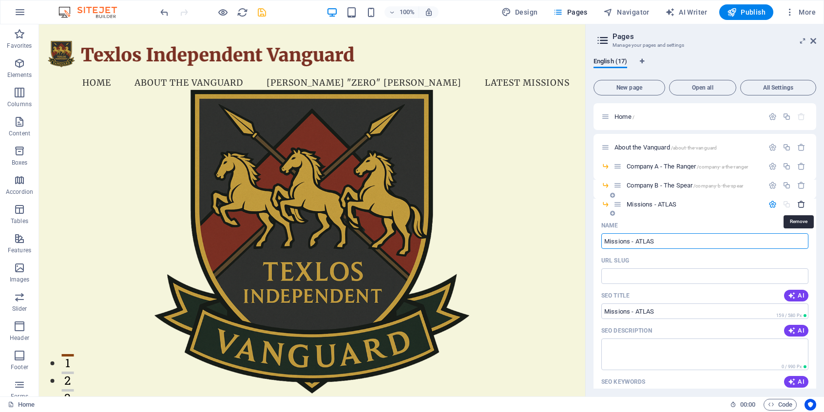
click at [798, 203] on icon "button" at bounding box center [801, 204] width 8 height 8
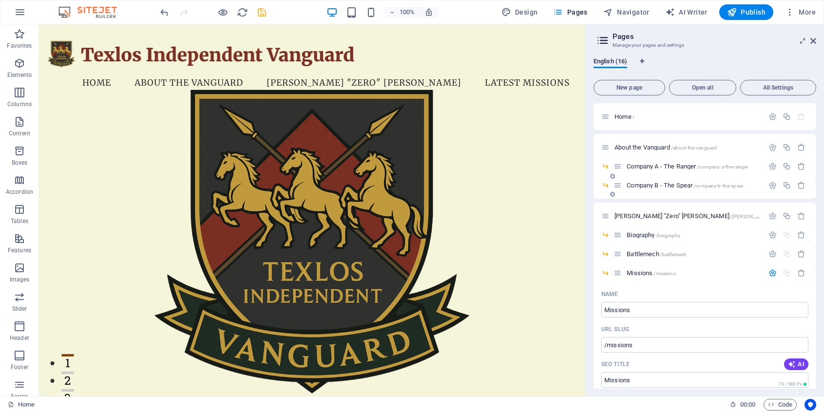
click at [611, 192] on icon at bounding box center [612, 194] width 5 height 6
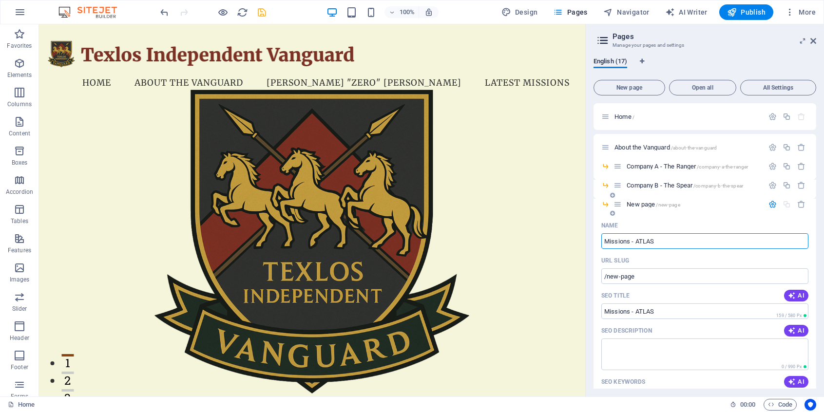
type input "Missions - ATLAS"
type input "/missions-atlas"
type input "Missions - ATLAS"
click at [770, 207] on icon "button" at bounding box center [772, 204] width 8 height 8
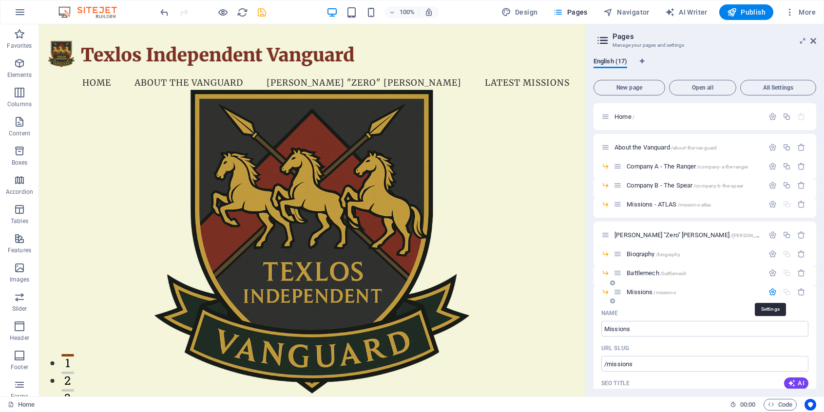
click at [768, 294] on icon "button" at bounding box center [772, 292] width 8 height 8
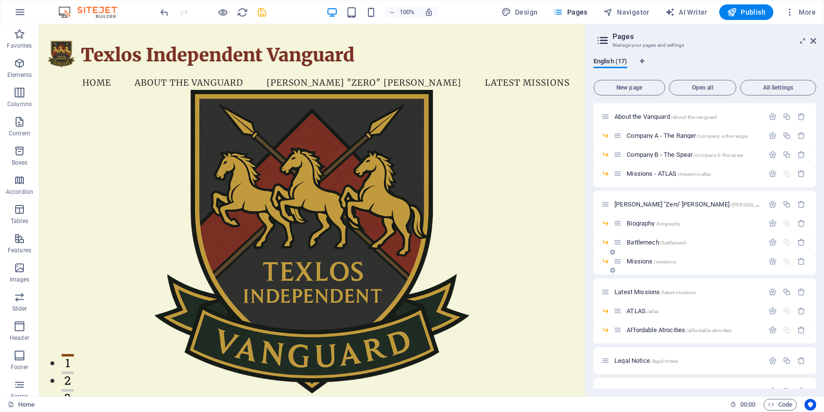
scroll to position [33, 0]
click at [768, 261] on icon "button" at bounding box center [772, 259] width 8 height 8
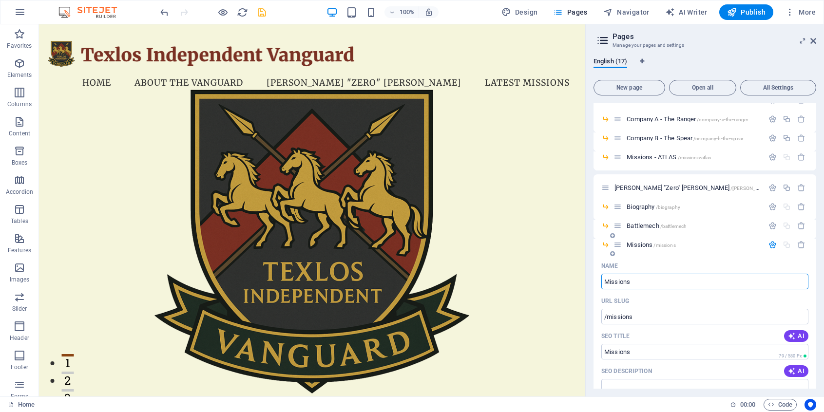
scroll to position [65, 0]
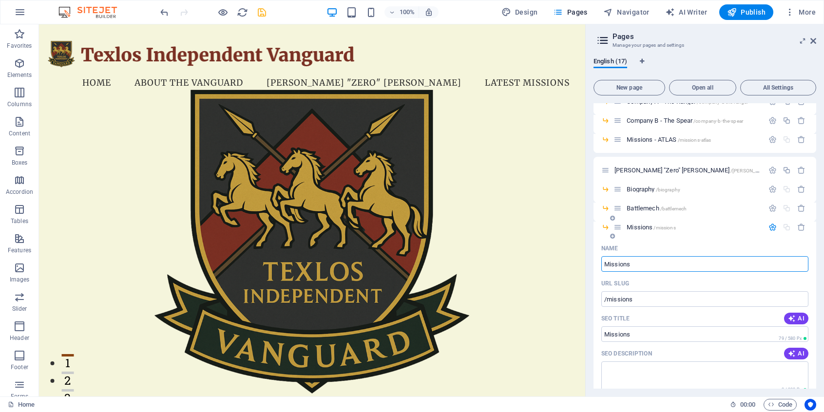
click at [668, 261] on input "Missions" at bounding box center [704, 264] width 207 height 16
type input "Missions - Affordable Atrocities"
type input "/missions-affordable-atrocities"
type input "Missions - Affordable Atrocities"
click at [730, 250] on div "Name" at bounding box center [704, 249] width 207 height 16
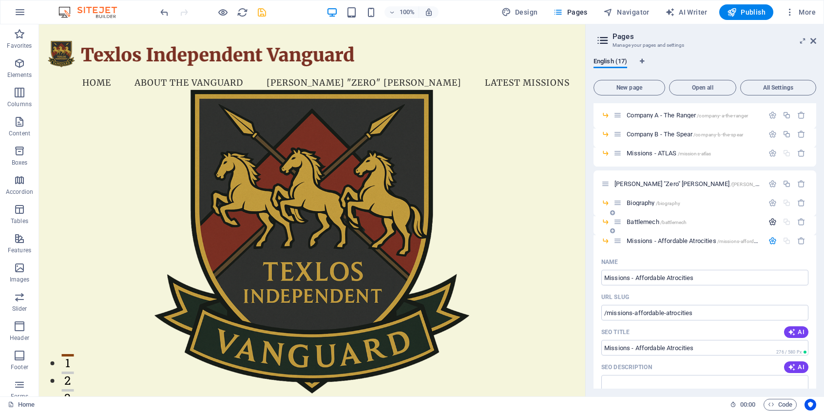
scroll to position [49, 0]
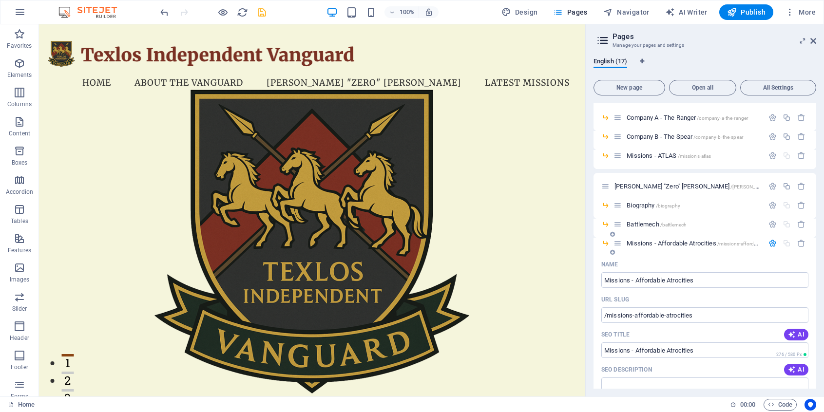
click at [769, 244] on icon "button" at bounding box center [772, 243] width 8 height 8
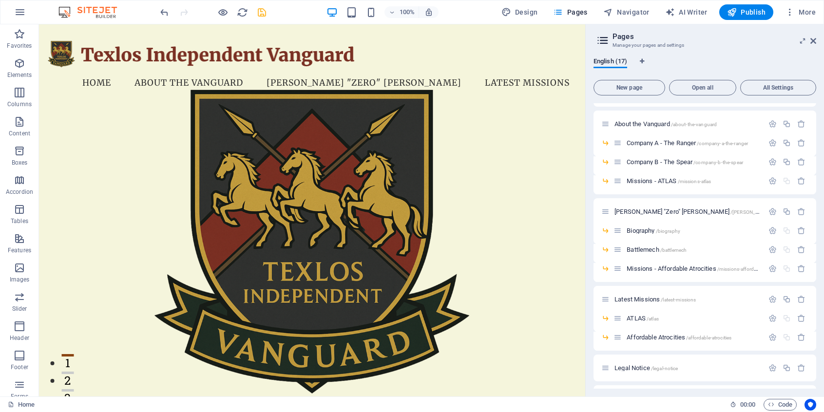
scroll to position [0, 0]
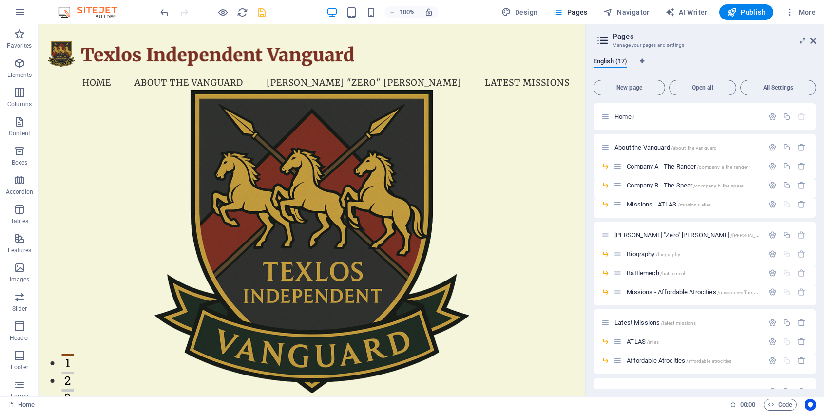
click at [261, 14] on icon "save" at bounding box center [261, 12] width 11 height 11
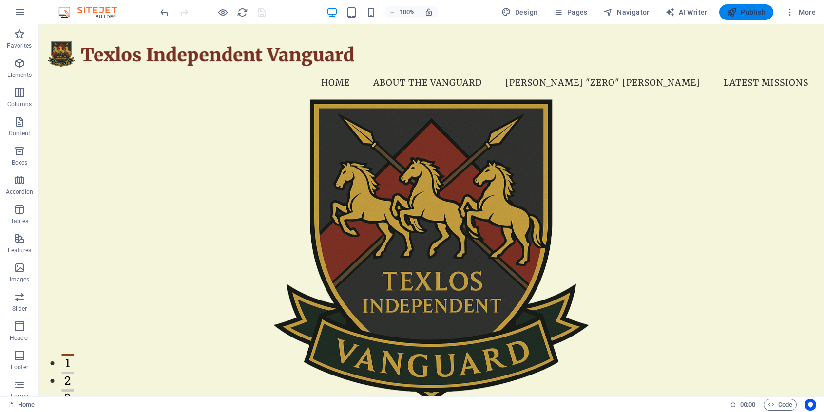
click at [731, 8] on icon "button" at bounding box center [732, 12] width 10 height 10
